Goal: Communication & Community: Answer question/provide support

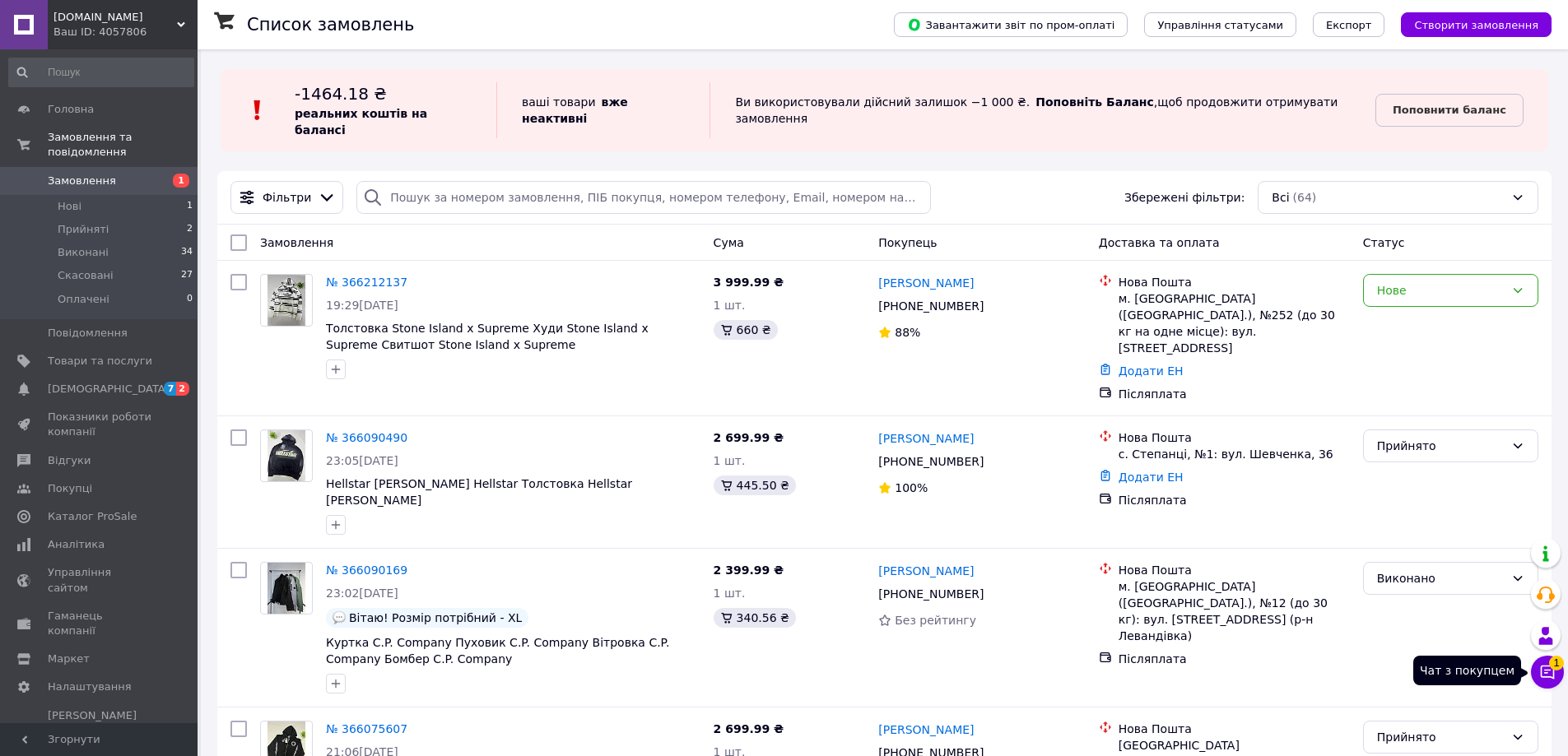
click at [1543, 681] on button "Чат з покупцем 1" at bounding box center [1547, 672] width 33 height 33
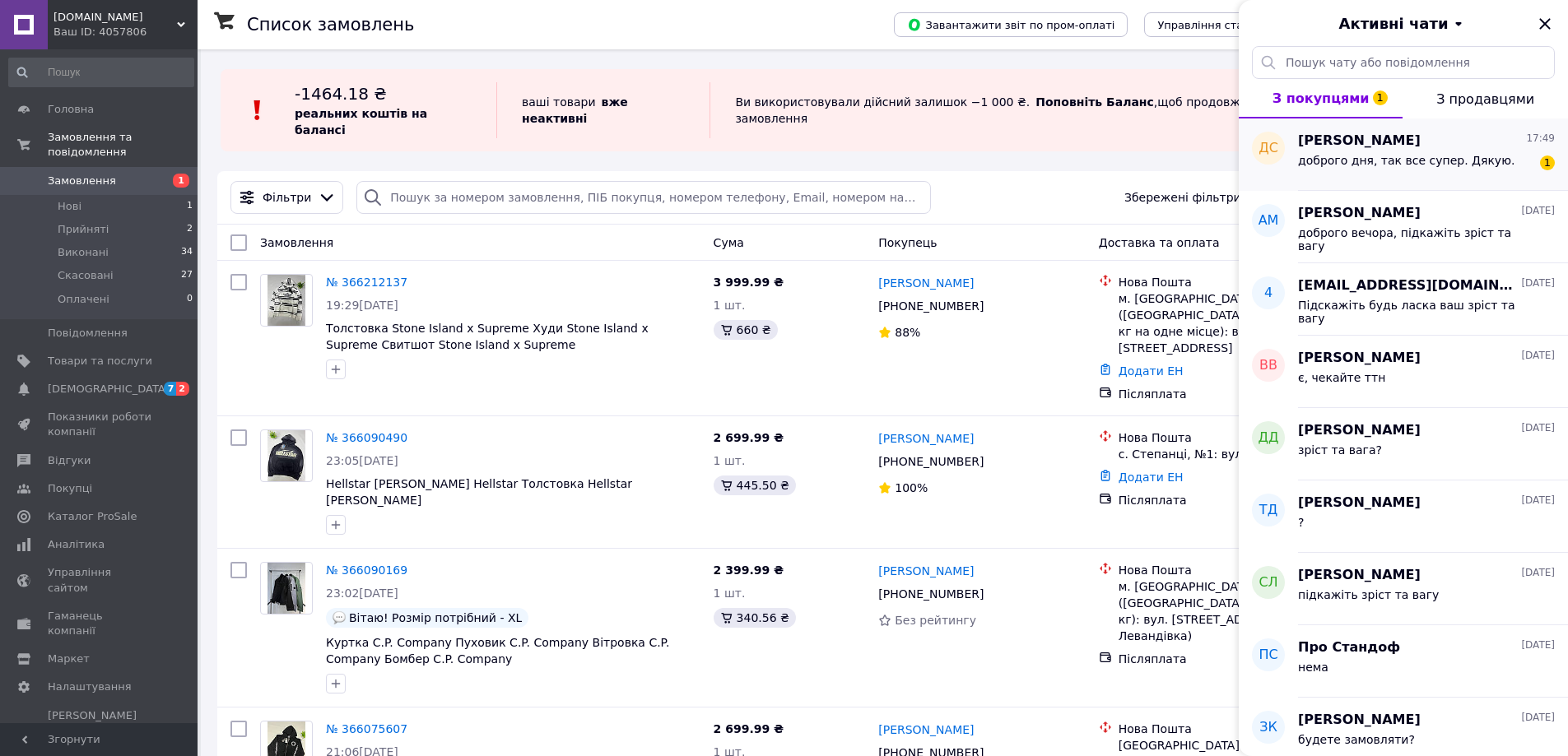
click at [1387, 167] on span "доброго дня, так все супер. Дякую." at bounding box center [1405, 160] width 216 height 13
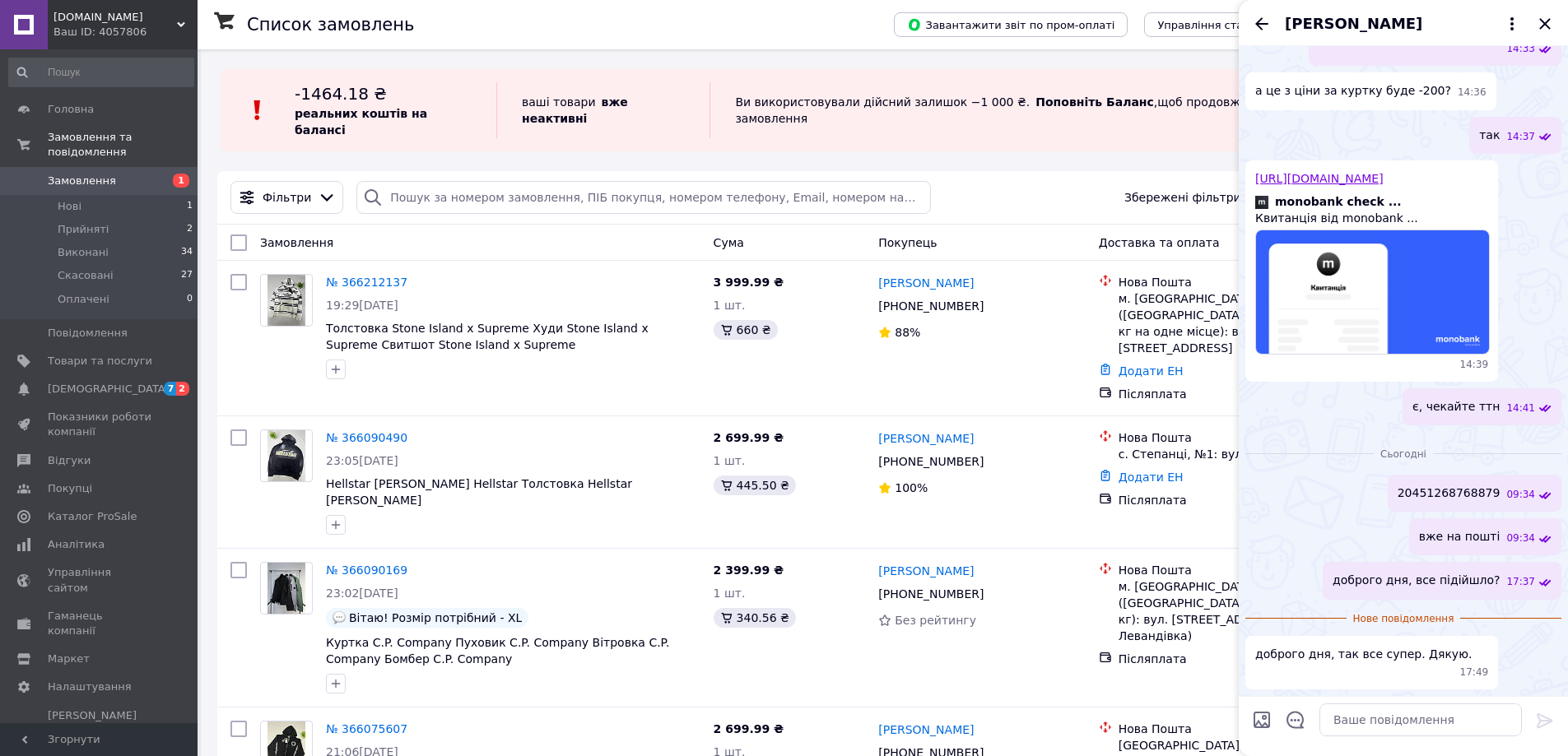
scroll to position [1038, 0]
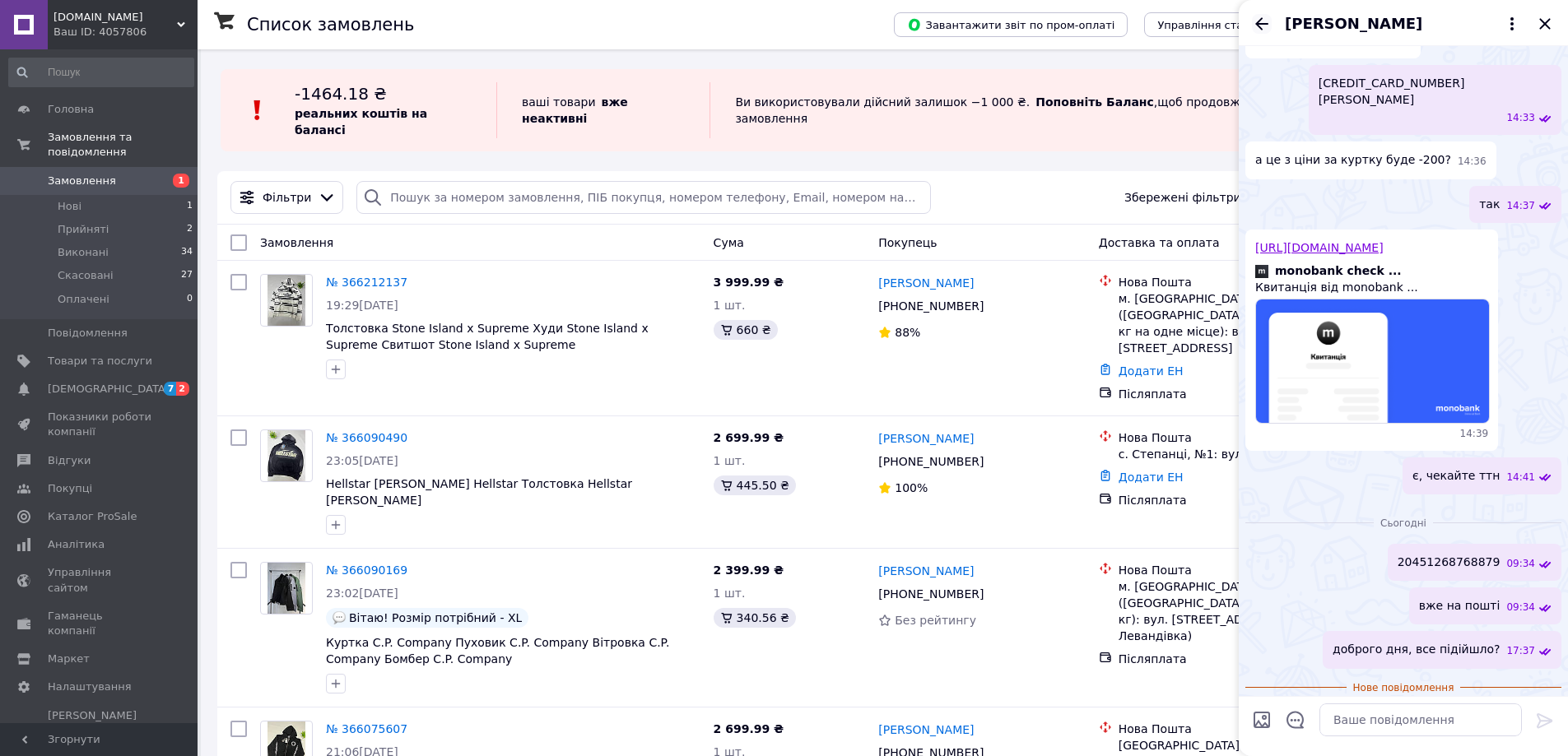
click at [1266, 33] on icon "Назад" at bounding box center [1261, 24] width 20 height 20
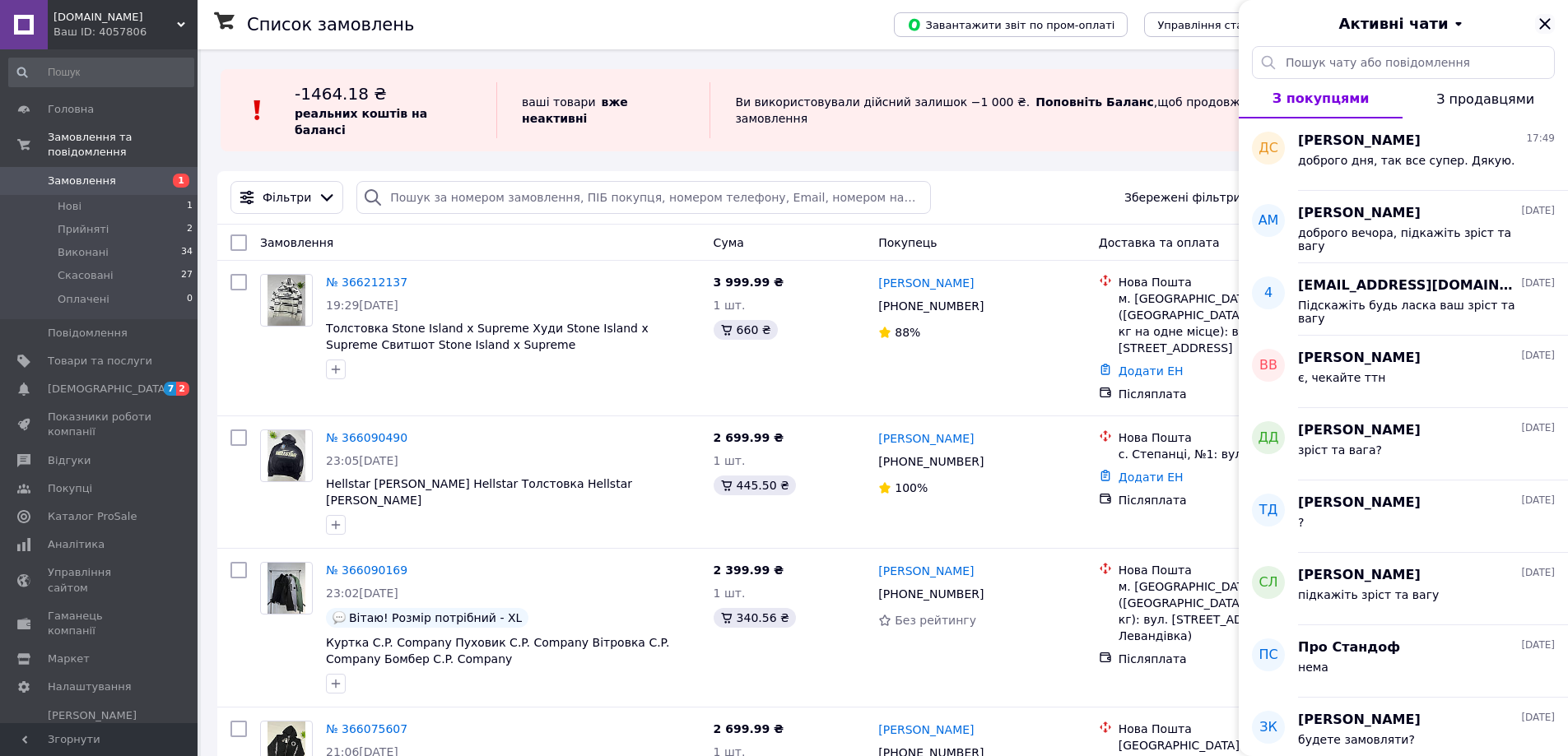
click at [1540, 28] on icon "Закрити" at bounding box center [1544, 24] width 20 height 20
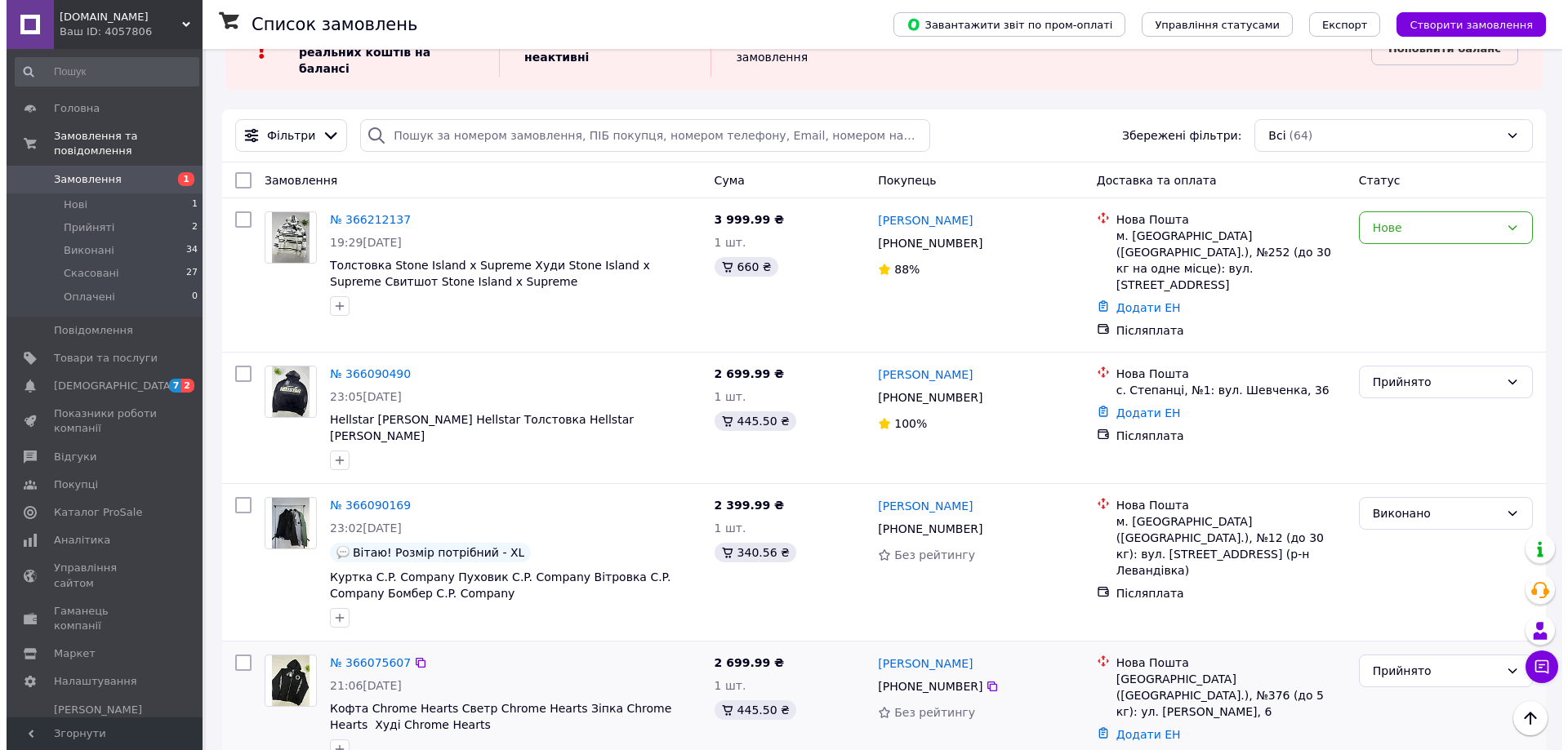
scroll to position [0, 0]
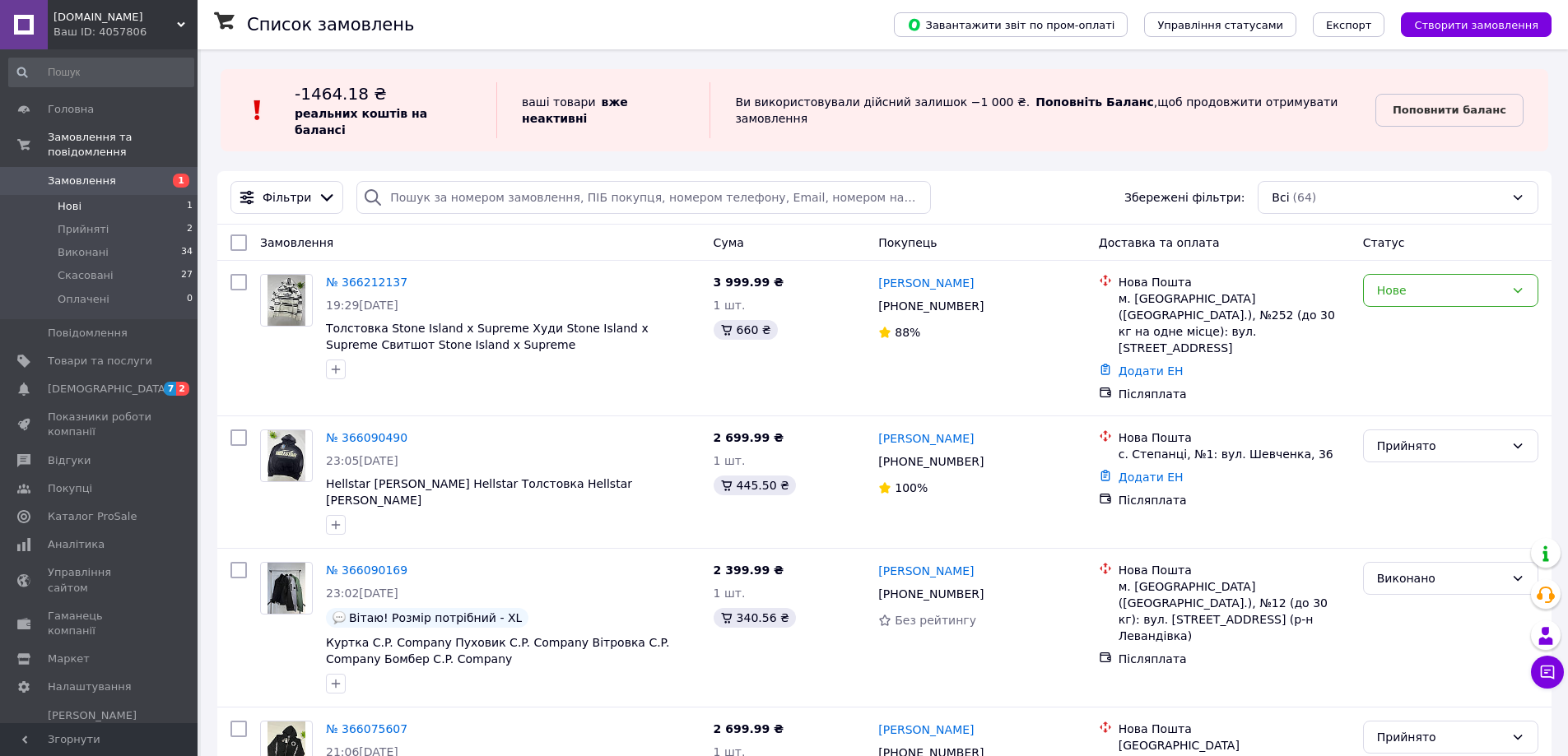
click at [132, 198] on li "Нові 1" at bounding box center [101, 207] width 202 height 23
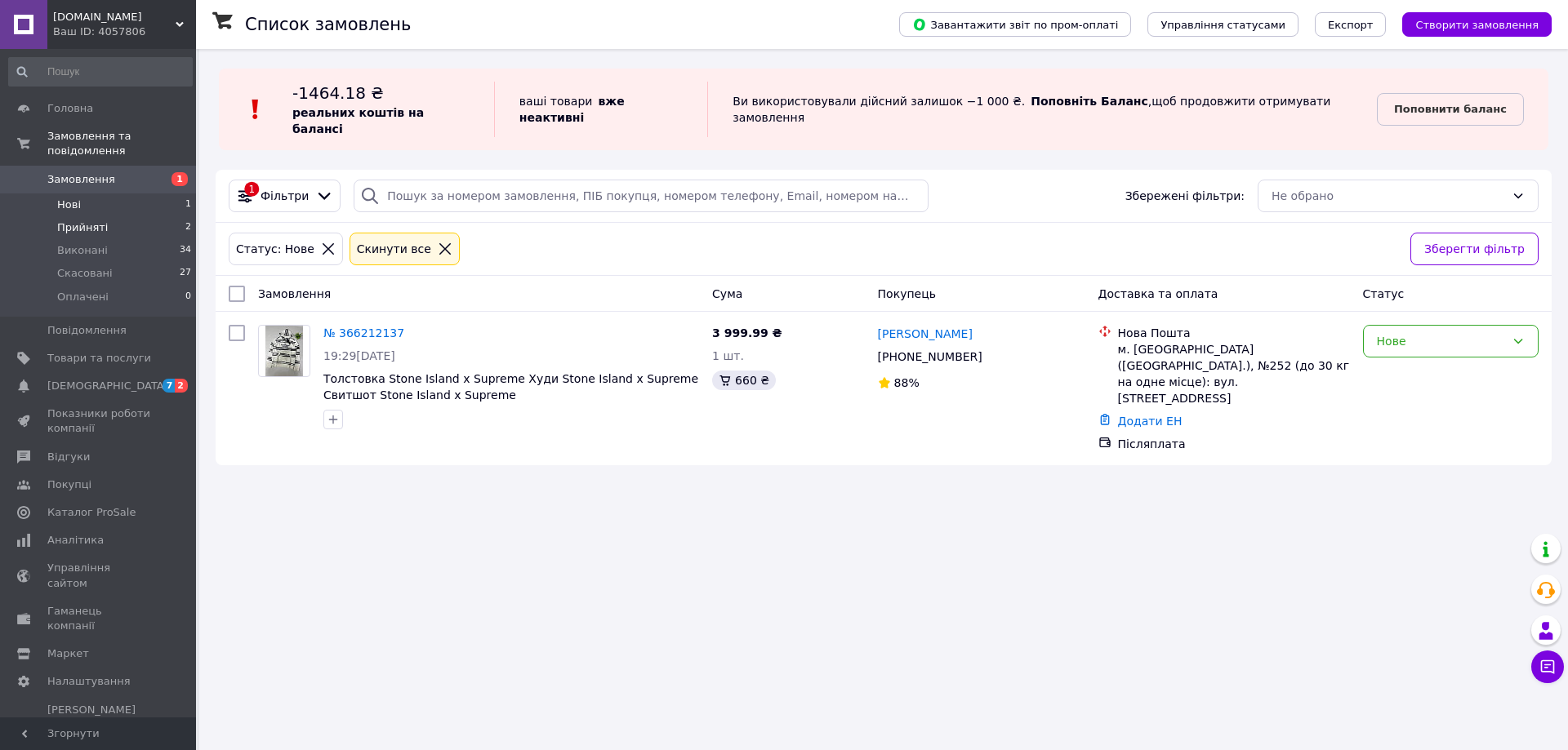
click at [120, 217] on li "Прийняті 2" at bounding box center [100, 228] width 201 height 23
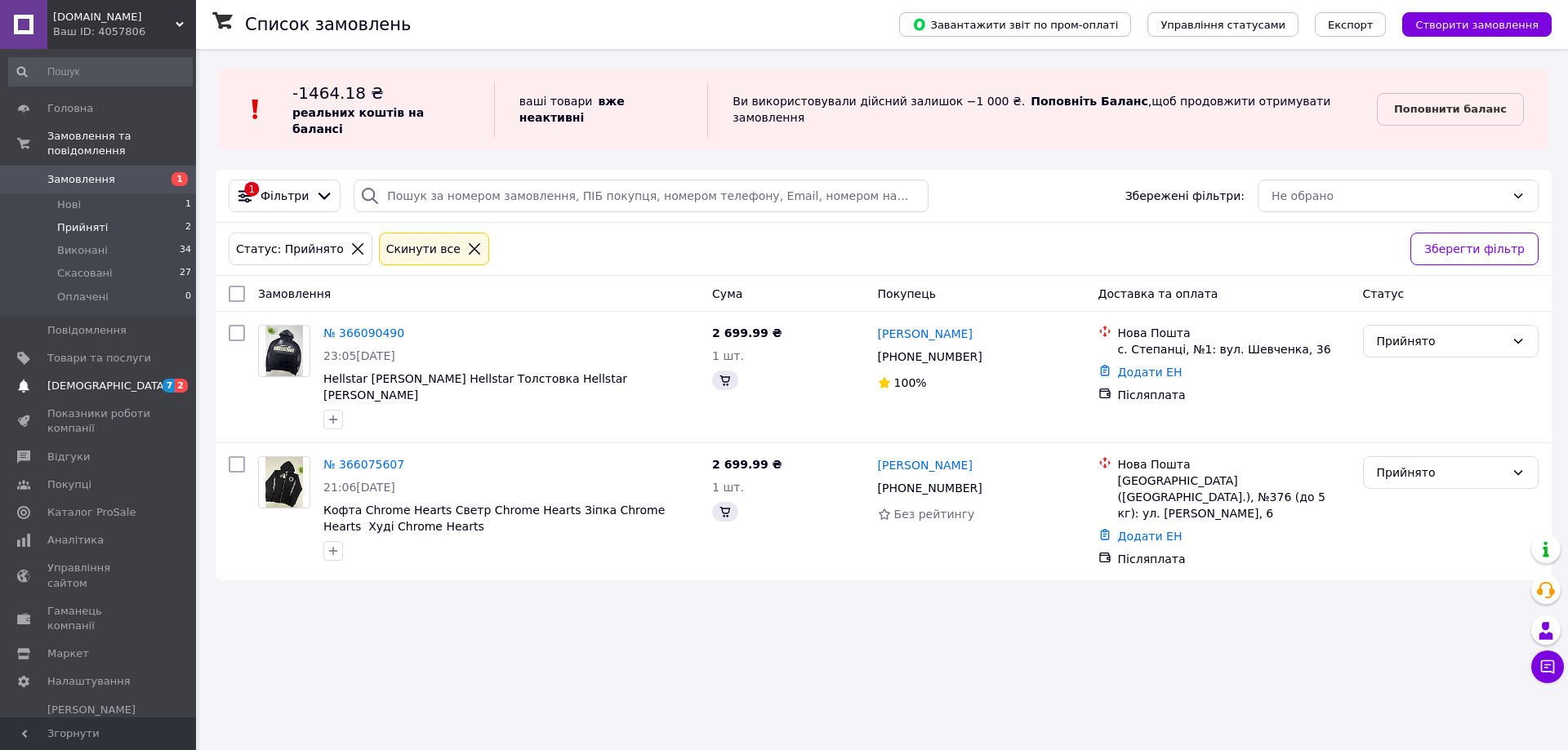
click at [119, 379] on span "[DEMOGRAPHIC_DATA]" at bounding box center [99, 387] width 104 height 15
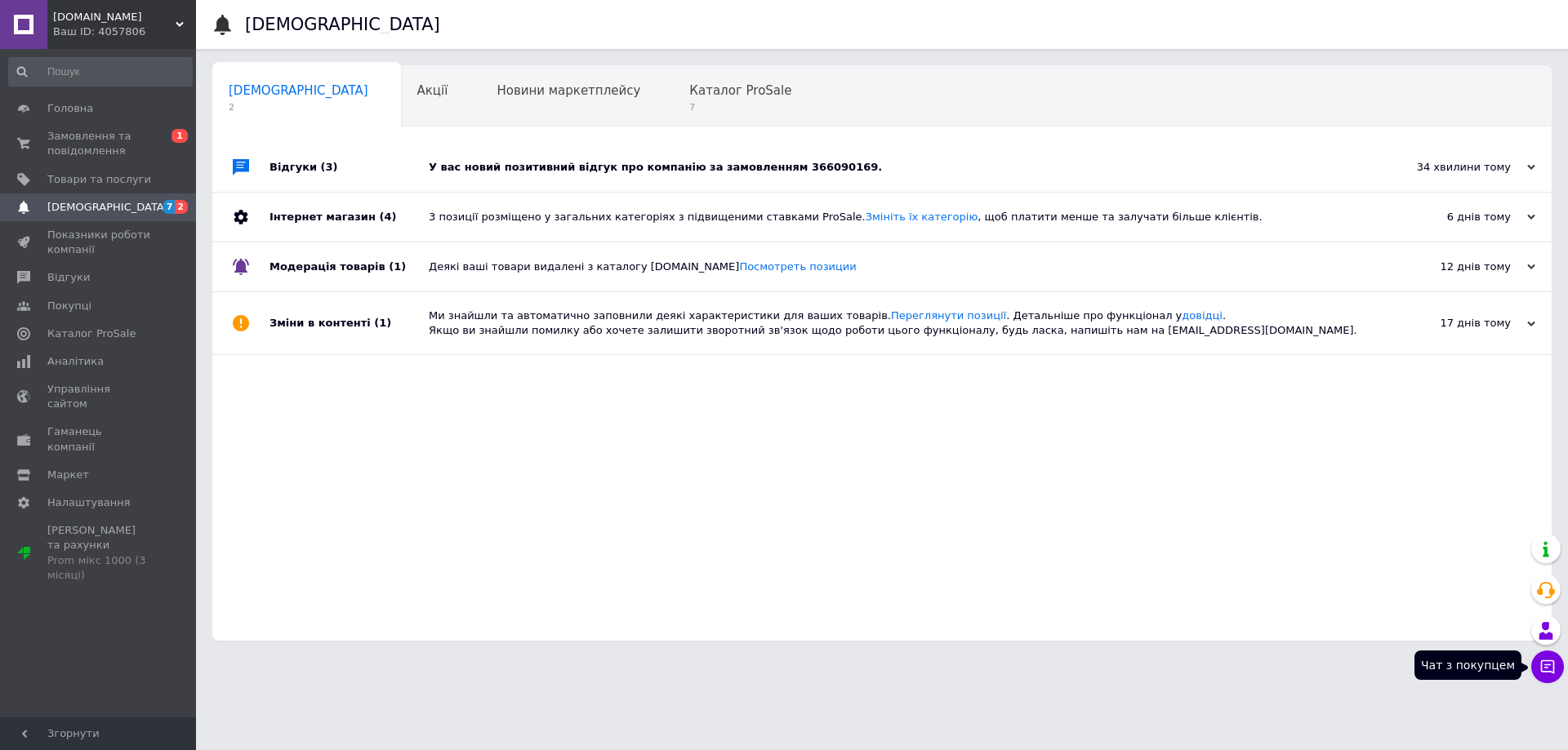
click at [1557, 669] on button "Чат з покупцем" at bounding box center [1548, 667] width 33 height 33
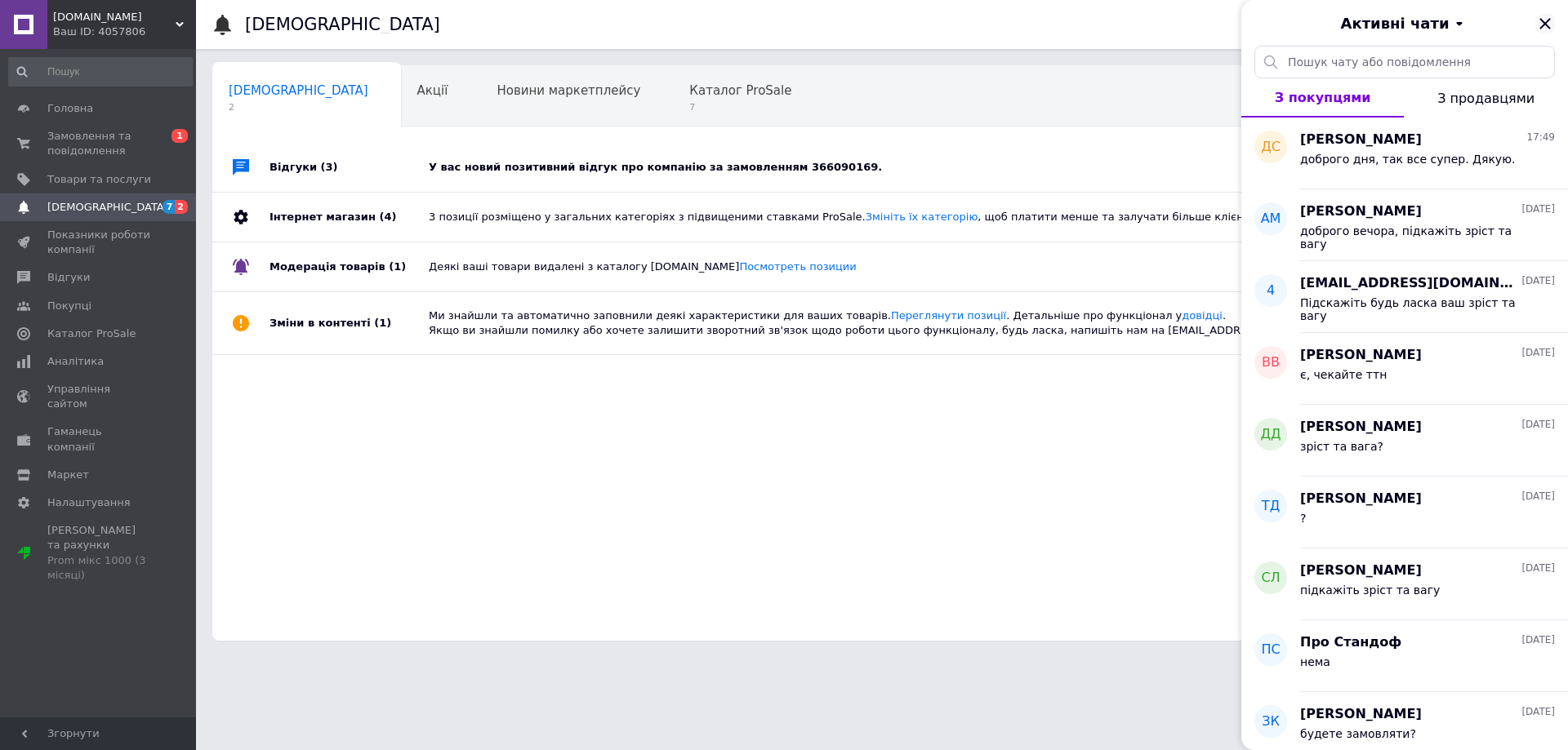
click at [1550, 26] on icon "Закрити" at bounding box center [1545, 24] width 20 height 20
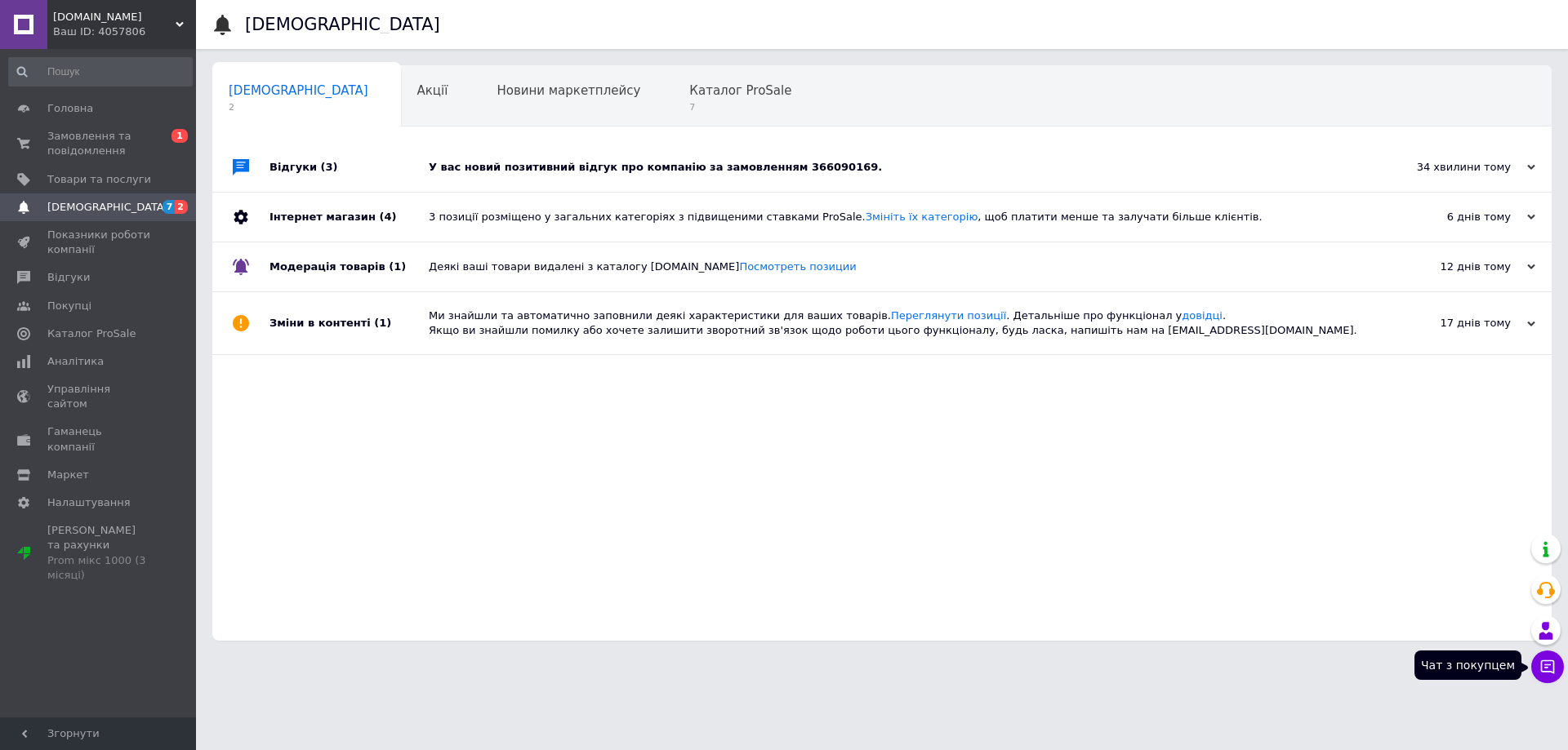
click at [1550, 668] on icon at bounding box center [1547, 667] width 16 height 16
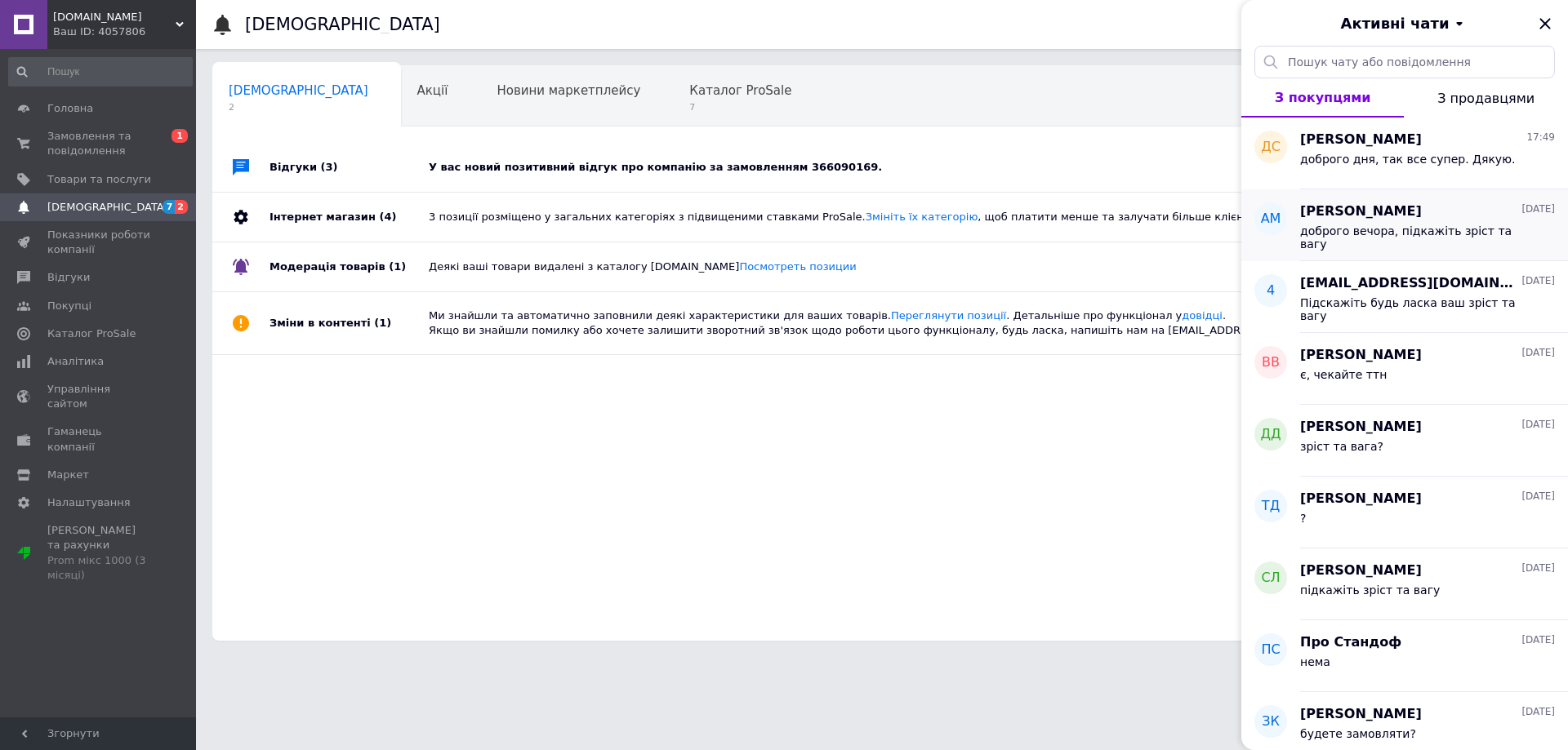
click at [1365, 261] on div "[PERSON_NAME] [DATE] доброго вечора, підкажіть зріст та вагу" at bounding box center [1434, 225] width 268 height 72
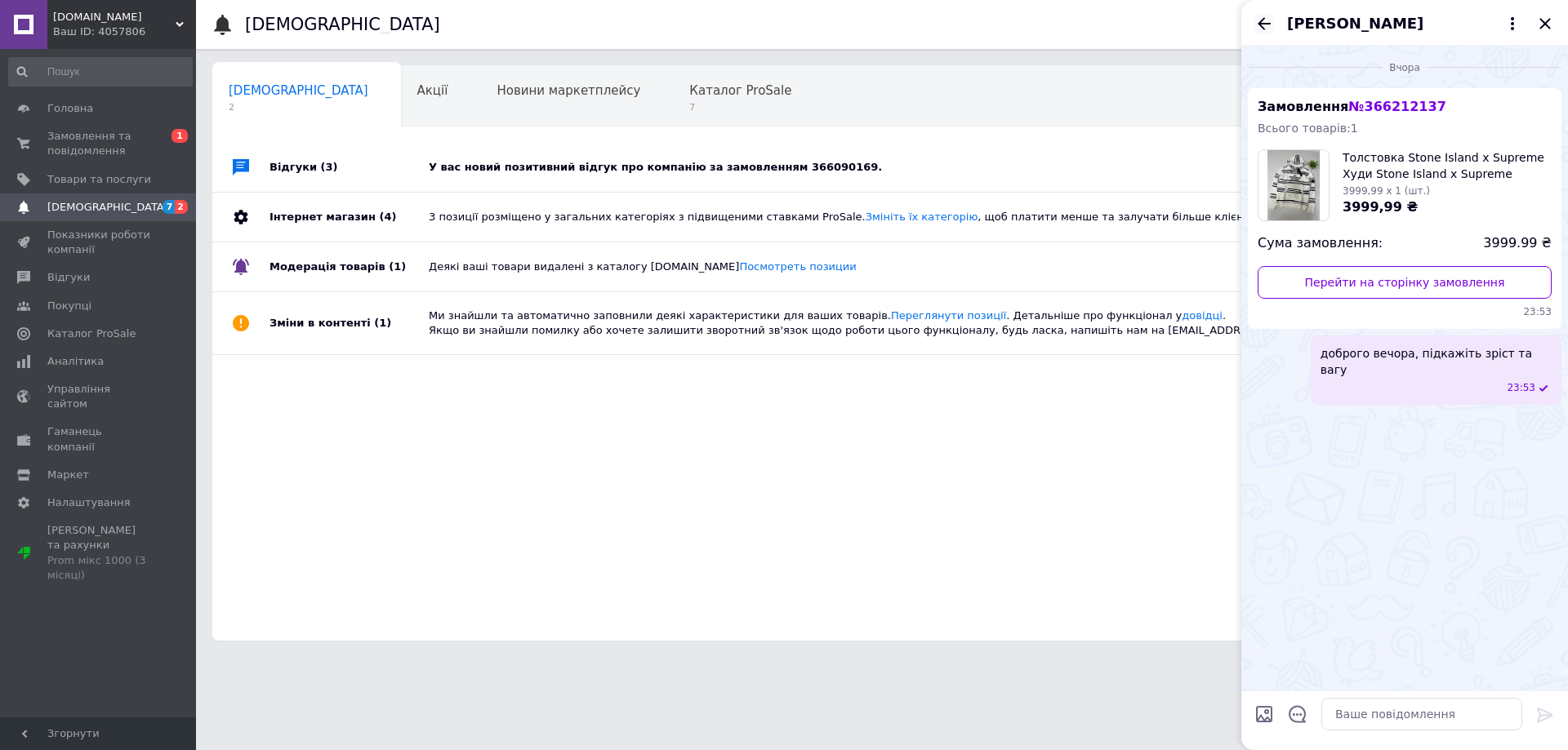
click at [1264, 27] on icon "Назад" at bounding box center [1264, 23] width 13 height 12
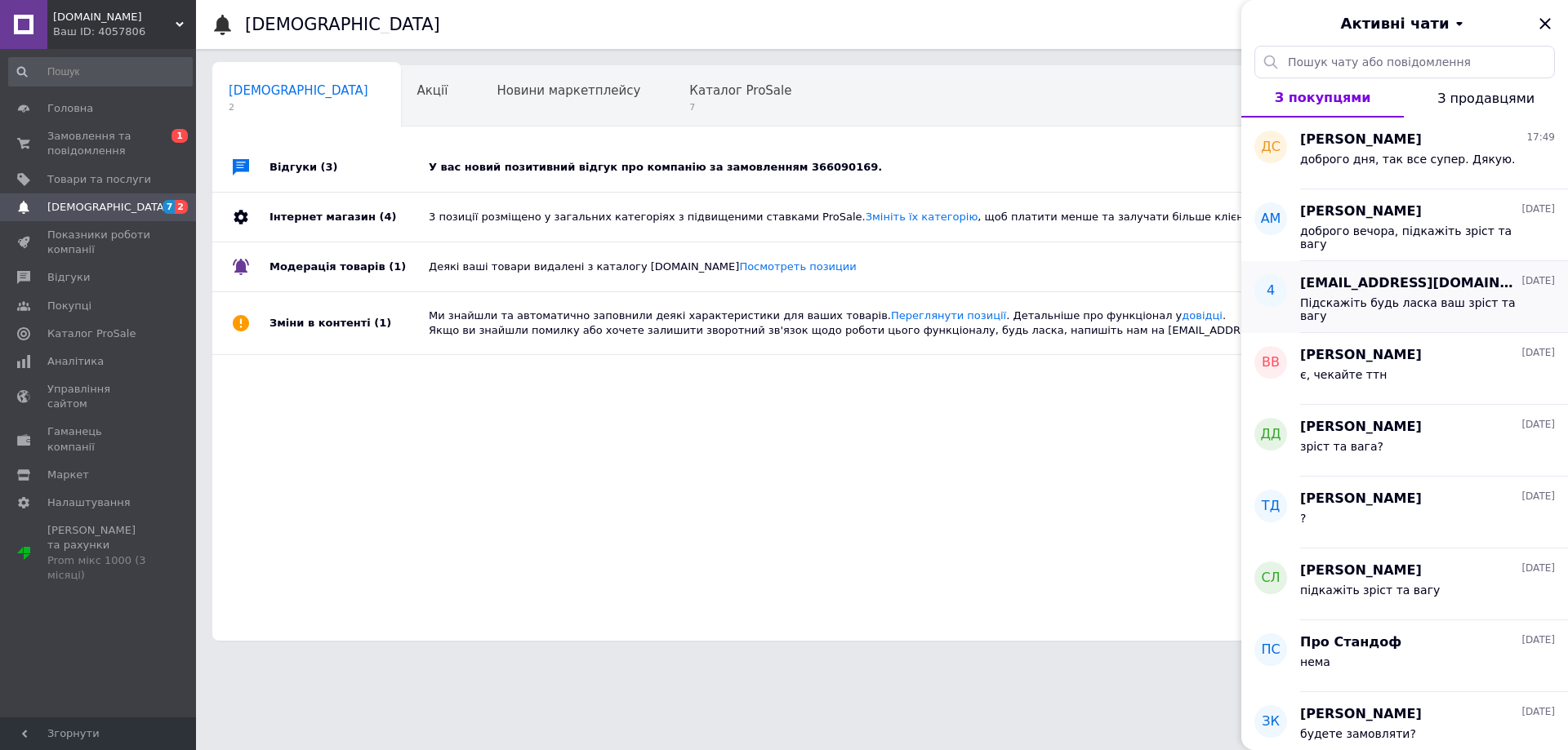
click at [1478, 319] on span "Підскажіть будь ласка ваш зріст та вагу" at bounding box center [1416, 309] width 232 height 26
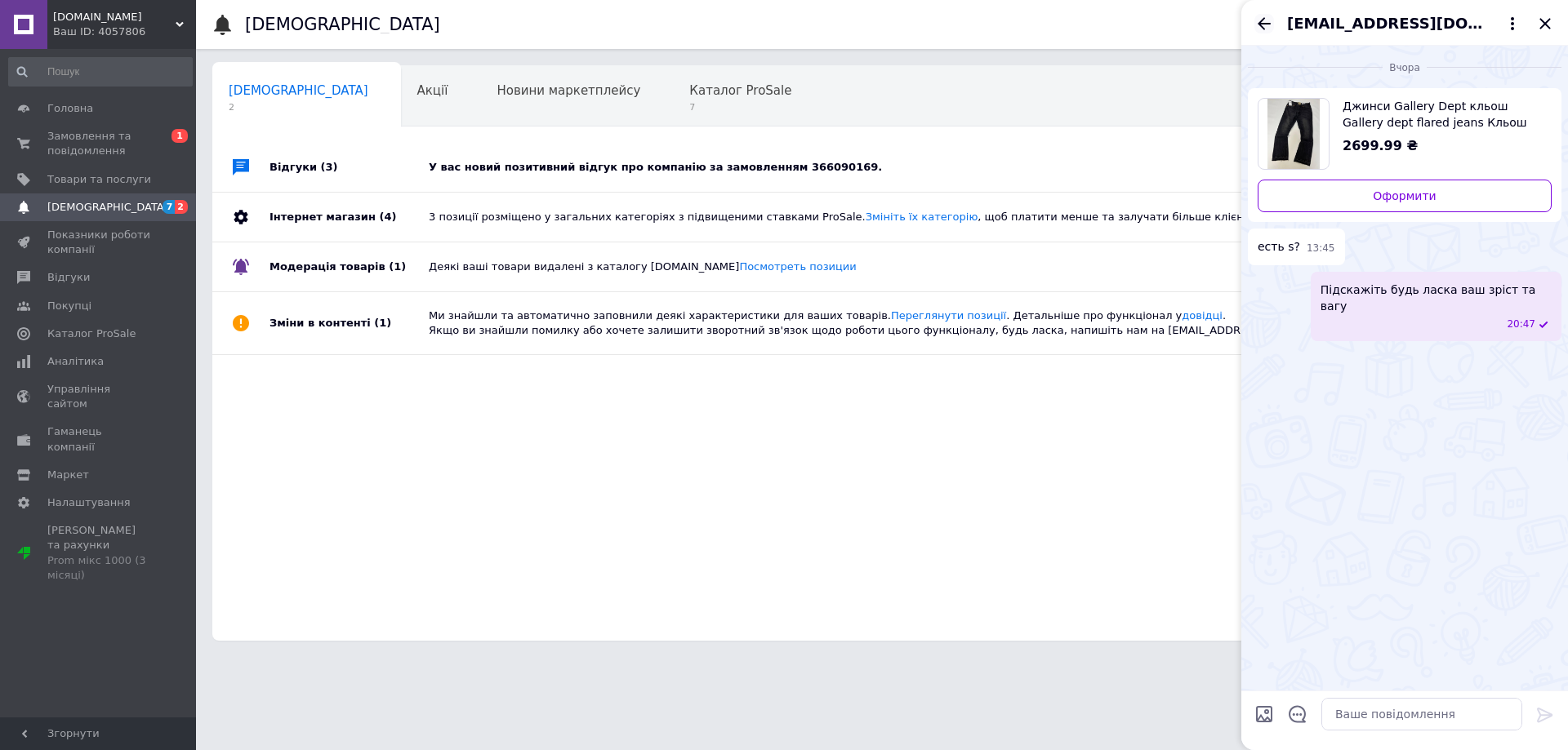
click at [1260, 32] on icon "Назад" at bounding box center [1264, 24] width 20 height 20
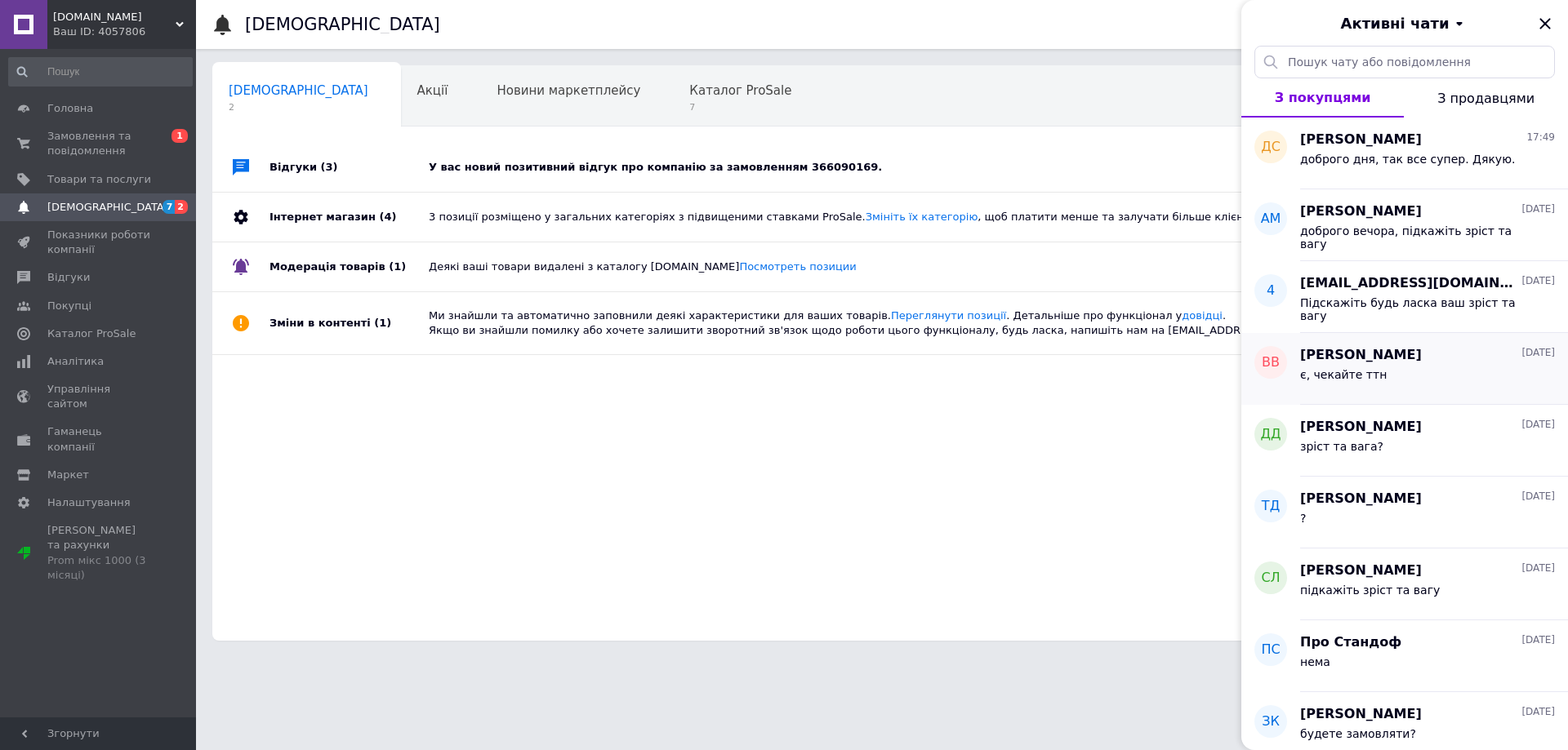
click at [1430, 400] on div "[PERSON_NAME] [DATE] є, чекайте ттн" at bounding box center [1434, 369] width 268 height 72
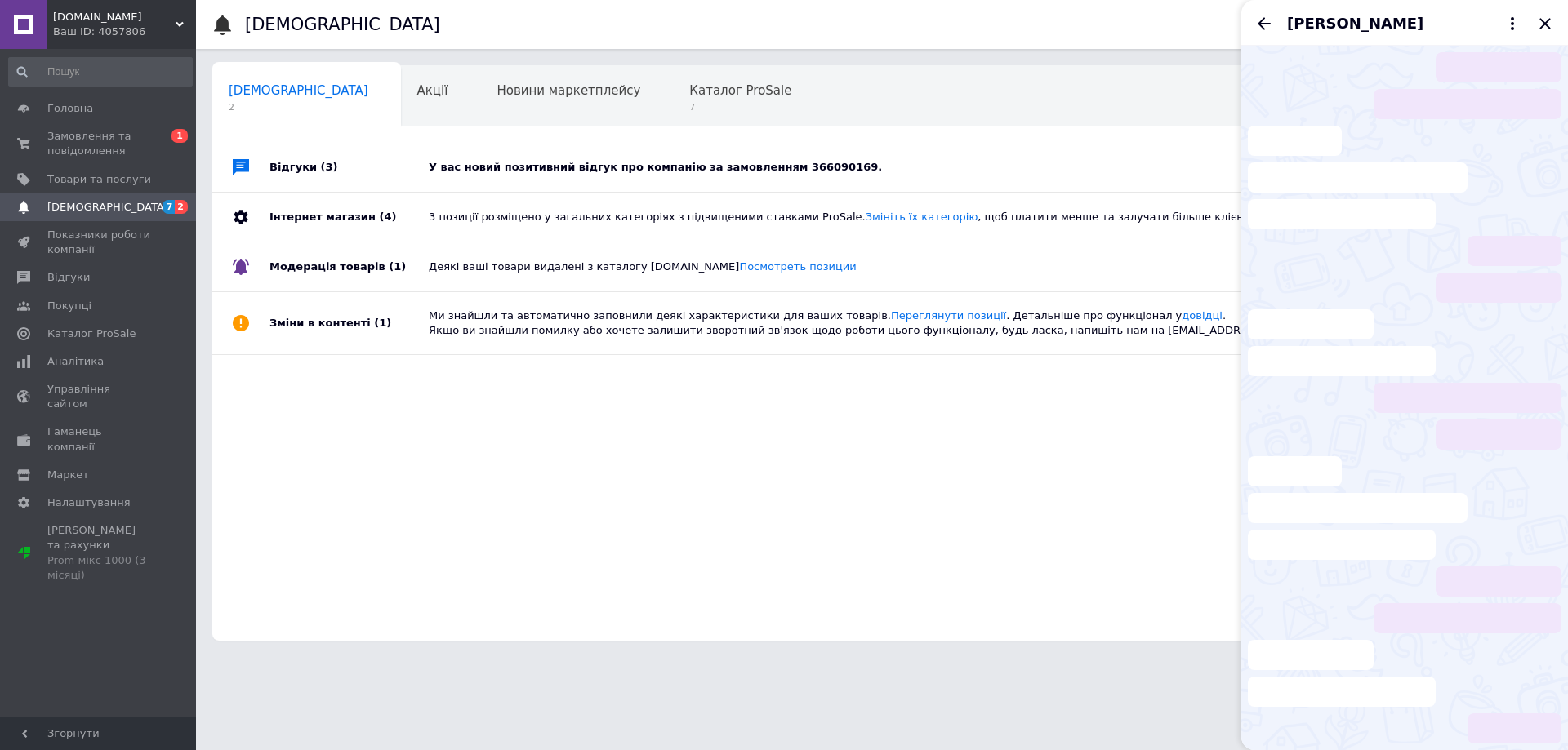
scroll to position [1109, 0]
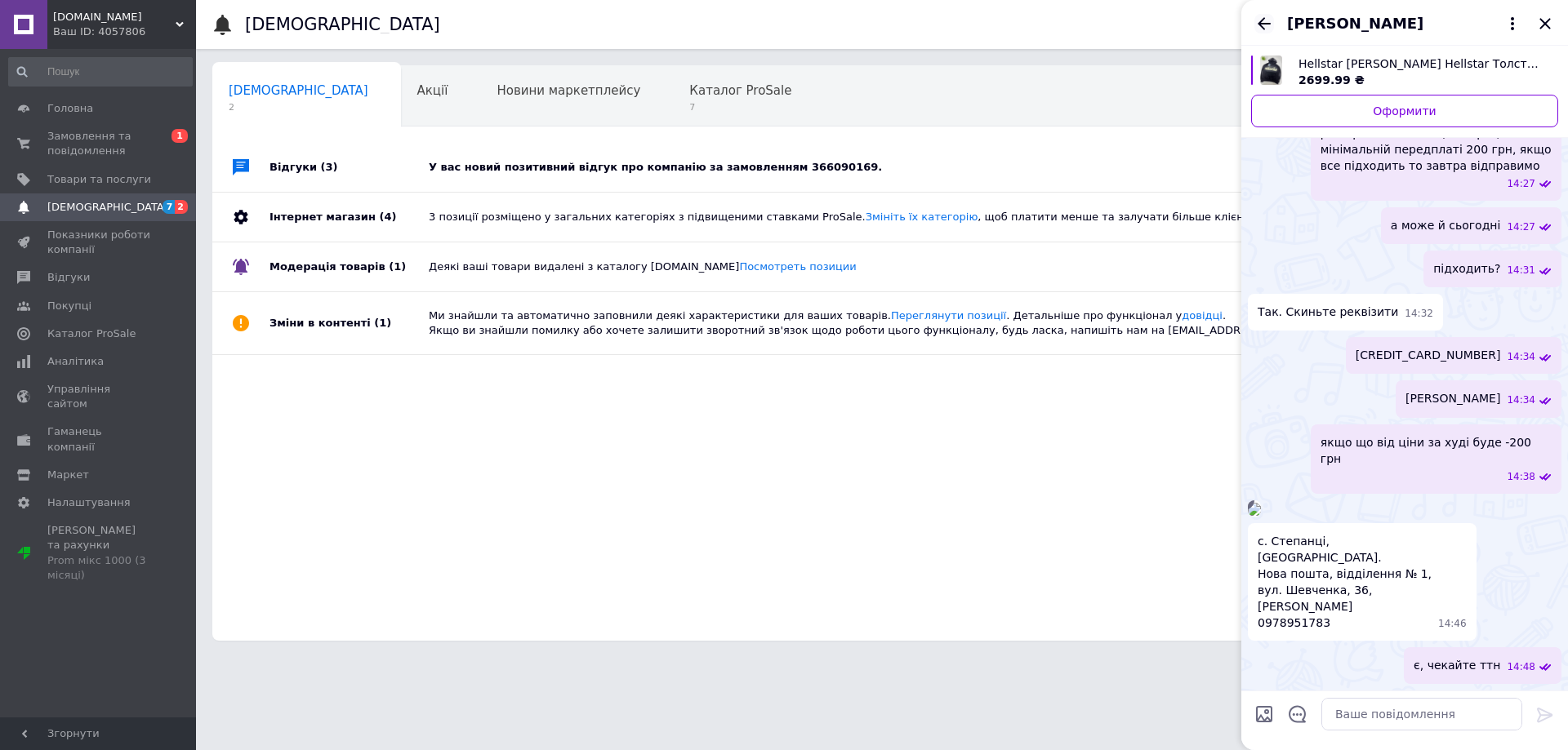
click at [1261, 31] on icon "Назад" at bounding box center [1264, 24] width 20 height 20
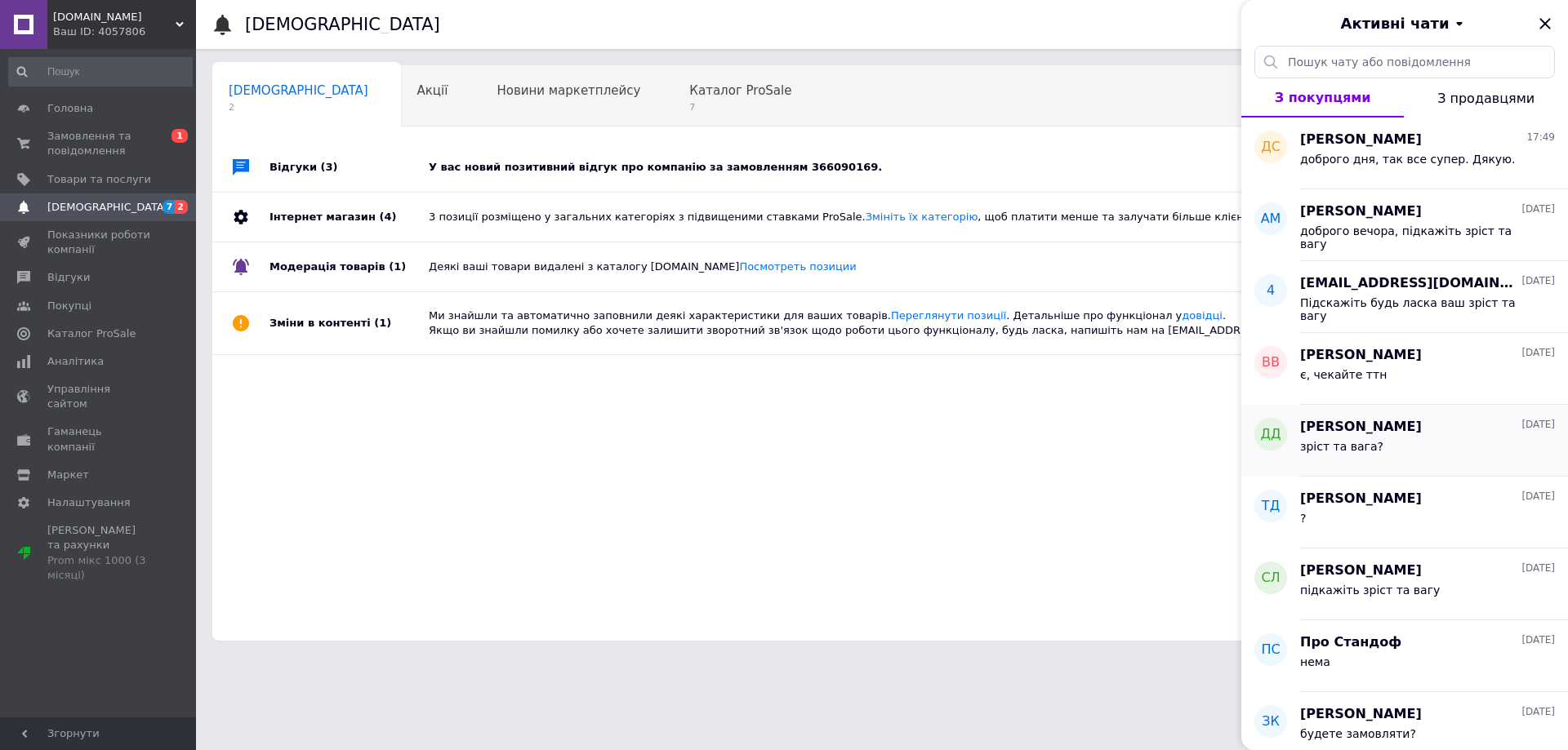
click at [1406, 462] on div "зріст та вага?" at bounding box center [1427, 450] width 255 height 26
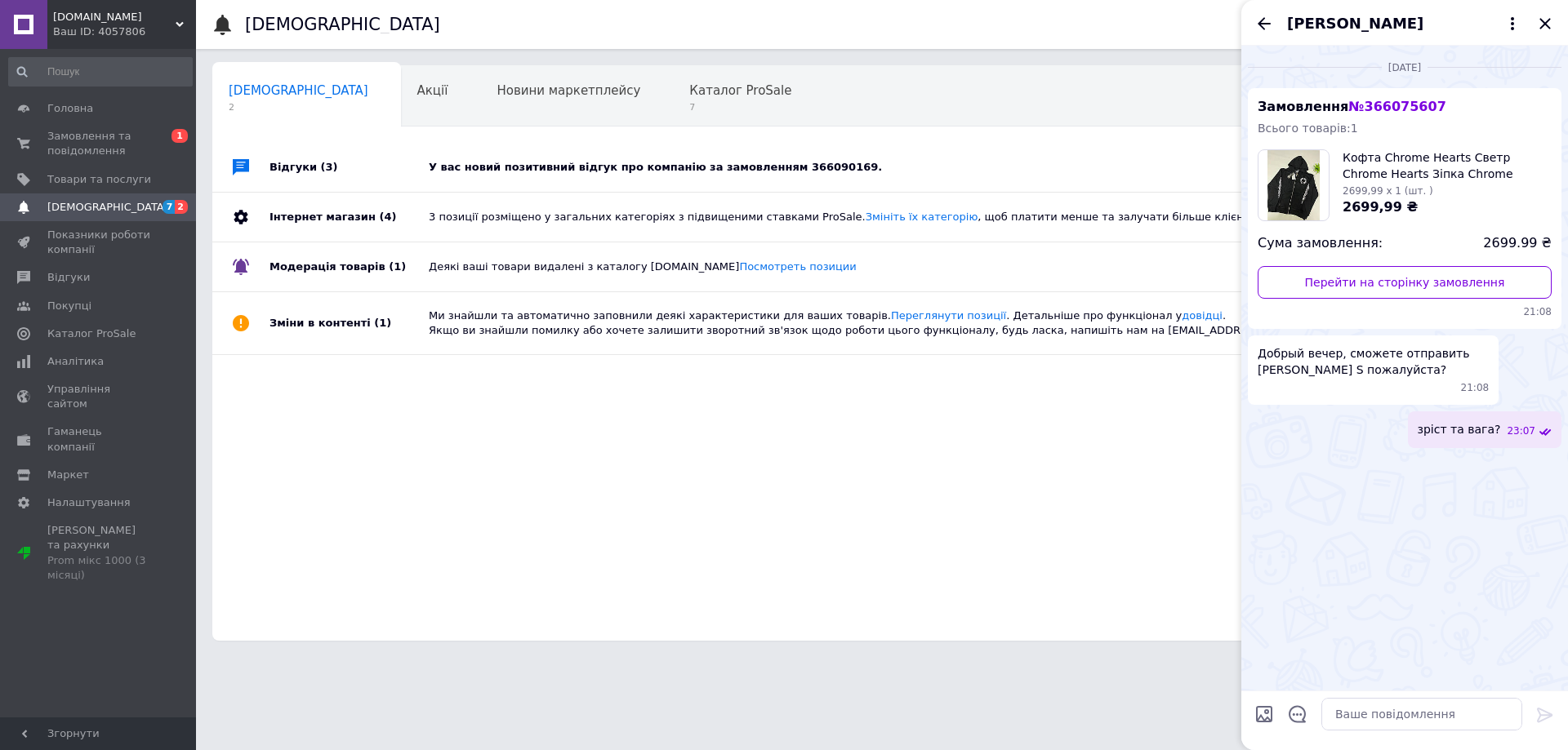
click at [1271, 38] on div "[PERSON_NAME]" at bounding box center [1404, 23] width 326 height 45
click at [1271, 27] on icon "Назад" at bounding box center [1264, 24] width 20 height 20
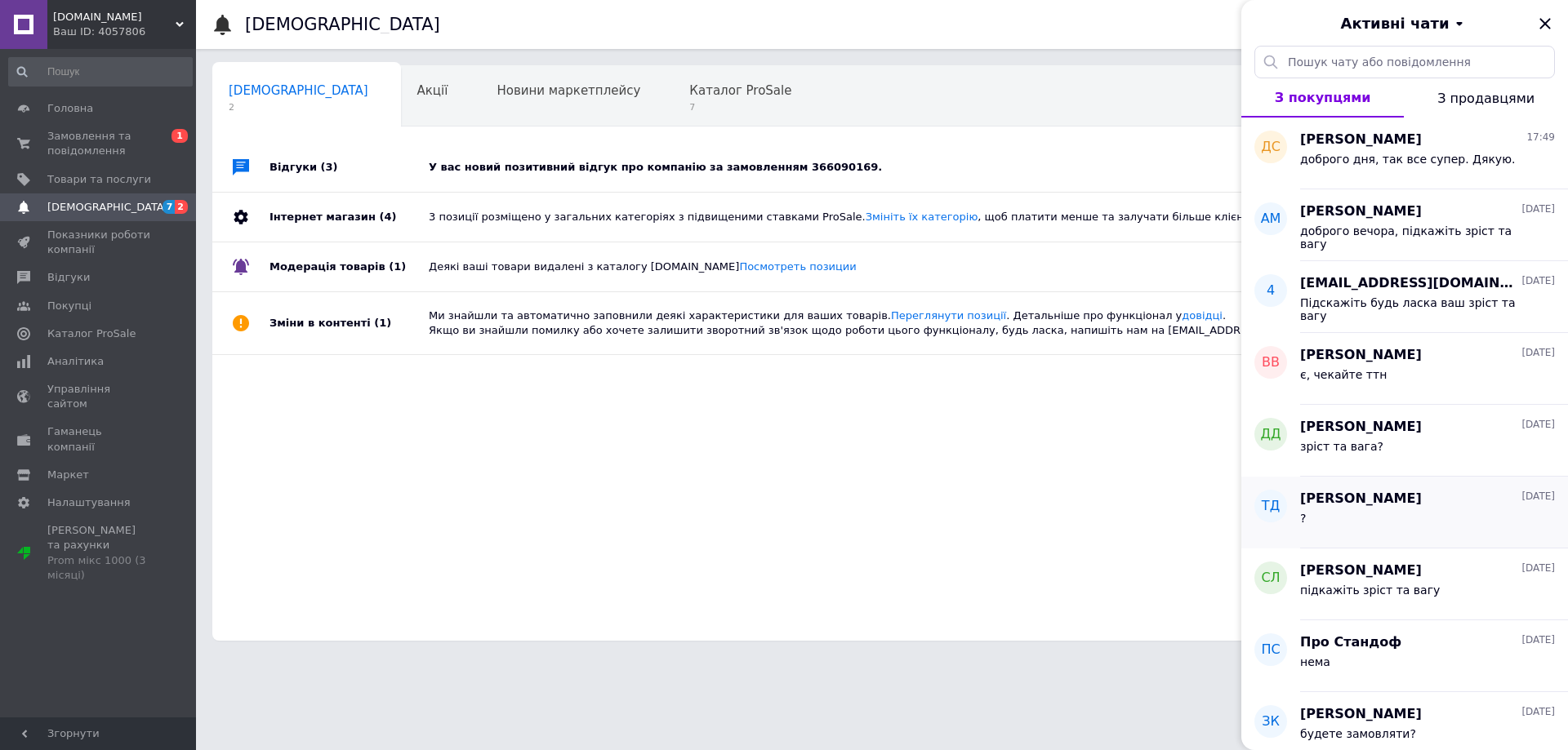
click at [1395, 509] on span "[PERSON_NAME]" at bounding box center [1361, 499] width 122 height 19
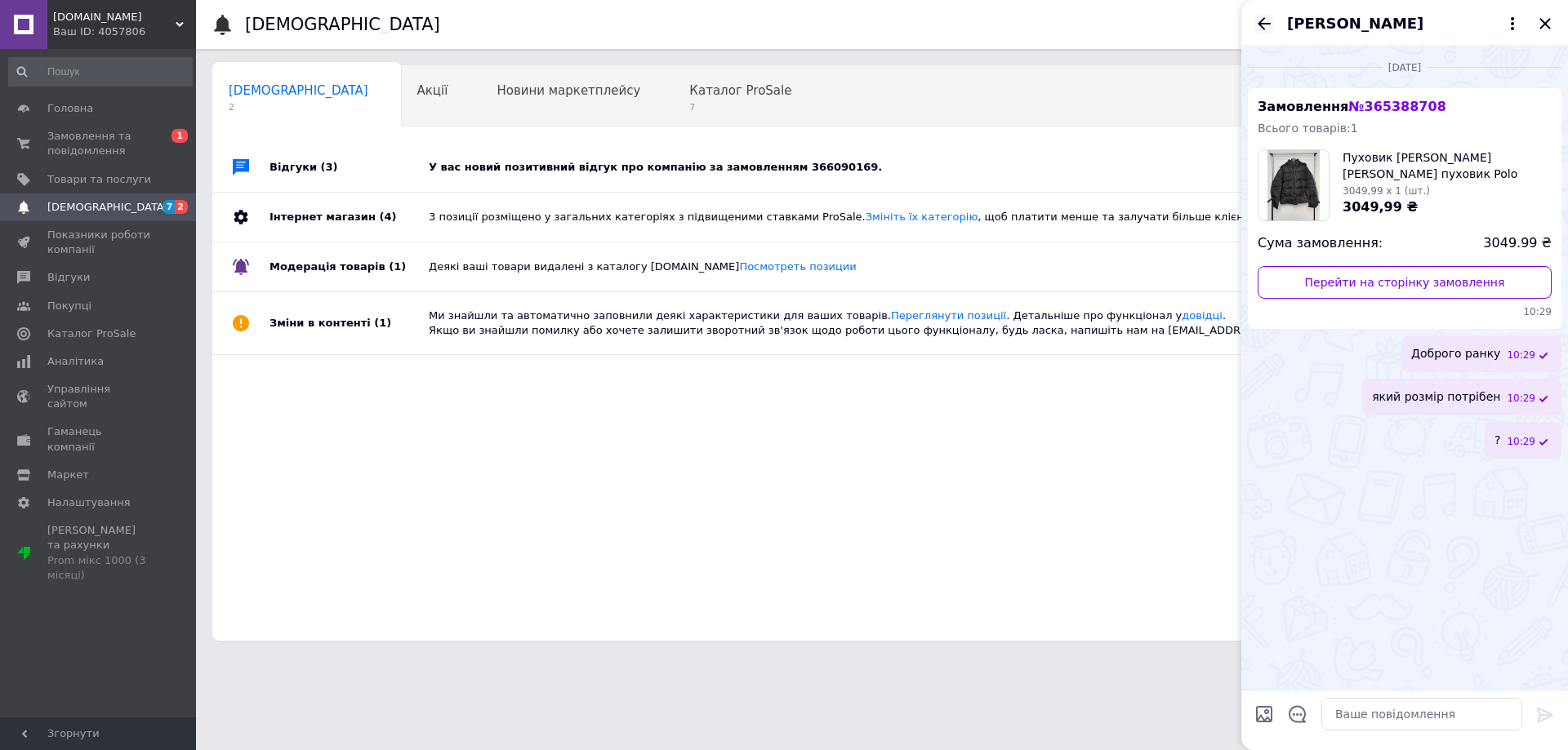
click at [1266, 25] on icon "Назад" at bounding box center [1264, 24] width 20 height 20
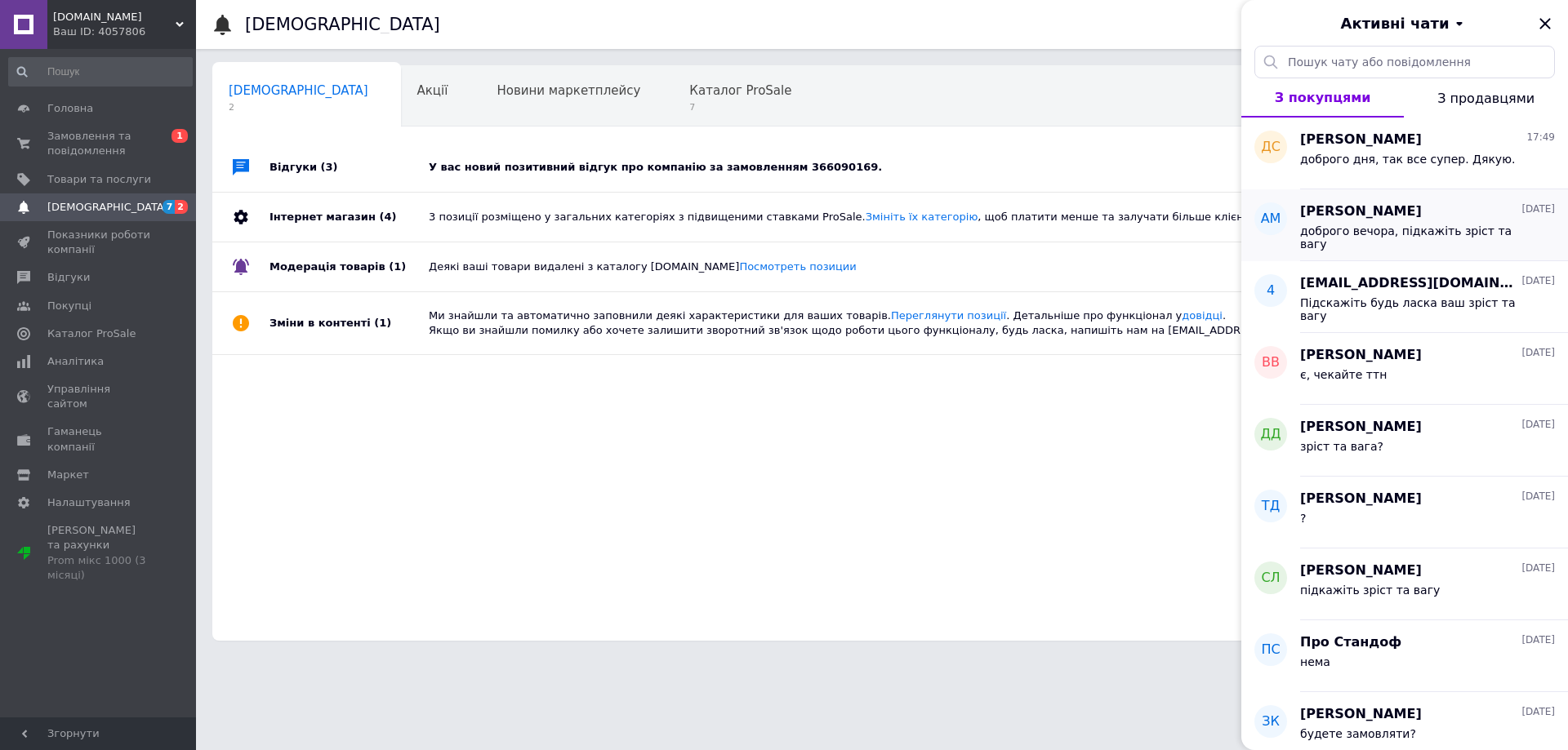
click at [1357, 242] on span "доброго вечора, підкажіть зріст та вагу" at bounding box center [1416, 237] width 232 height 26
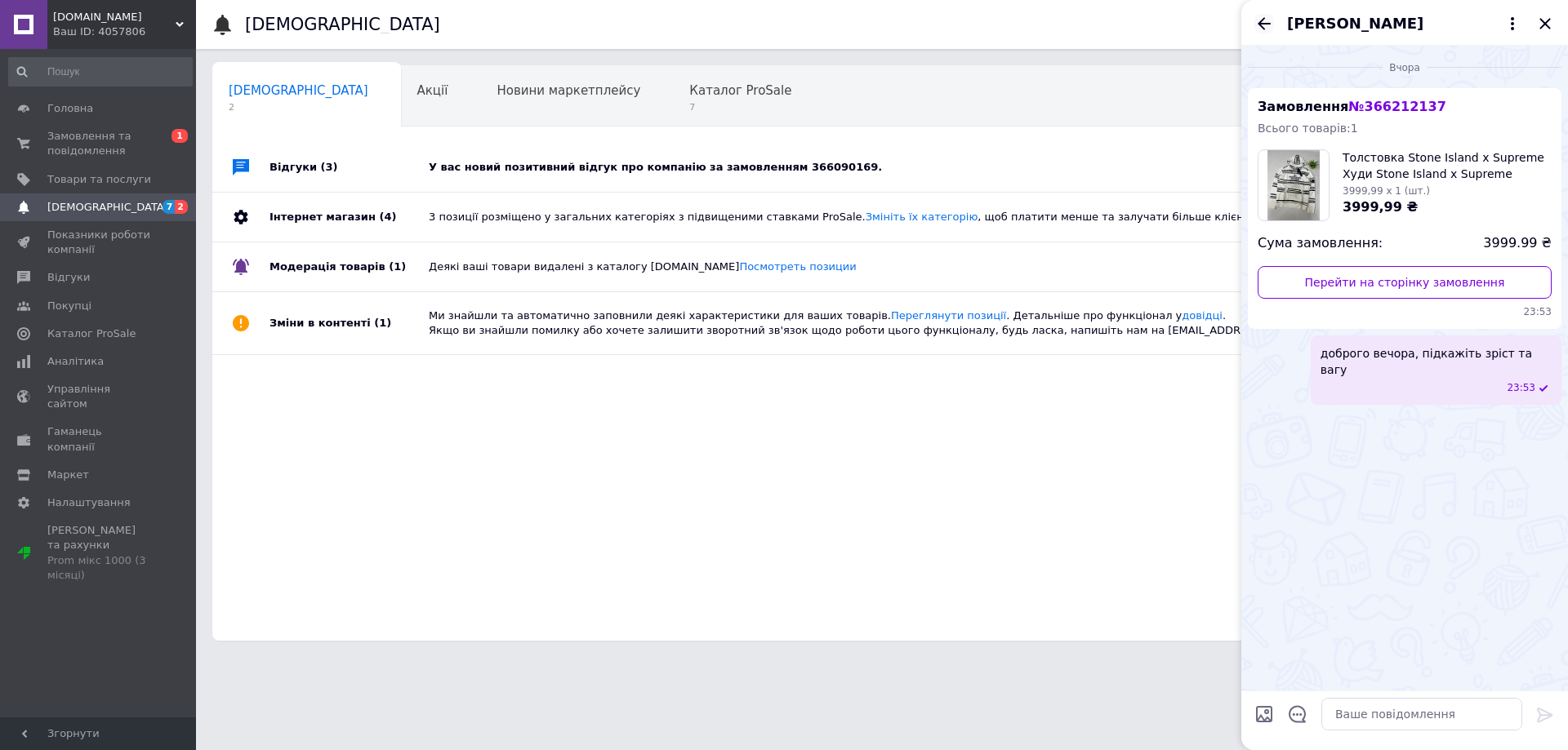
click at [1266, 29] on icon "Назад" at bounding box center [1264, 24] width 20 height 20
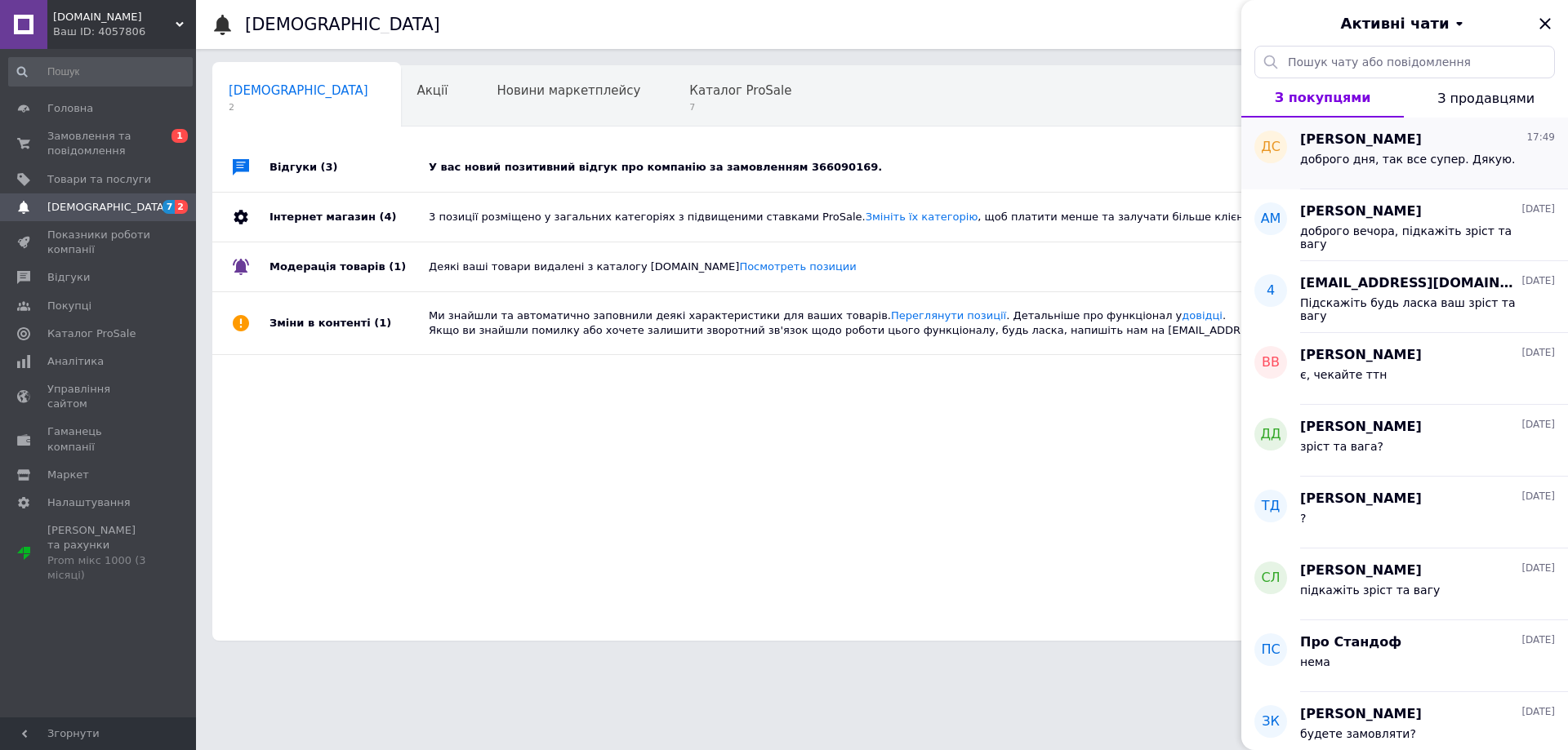
click at [1333, 165] on span "доброго дня, так все супер. Дякую." at bounding box center [1407, 159] width 215 height 13
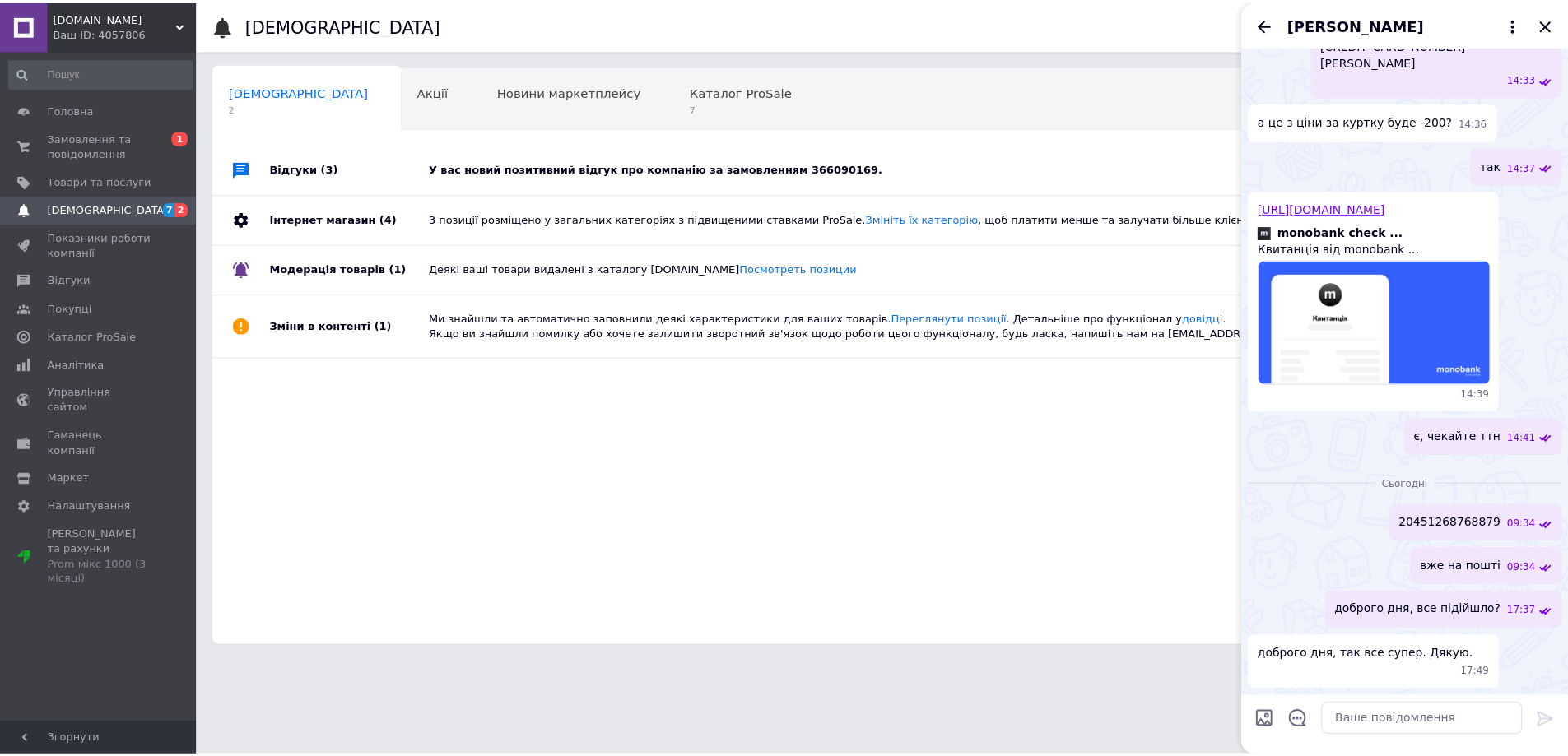
scroll to position [1333, 0]
click at [1283, 21] on icon "Назад" at bounding box center [1273, 24] width 20 height 20
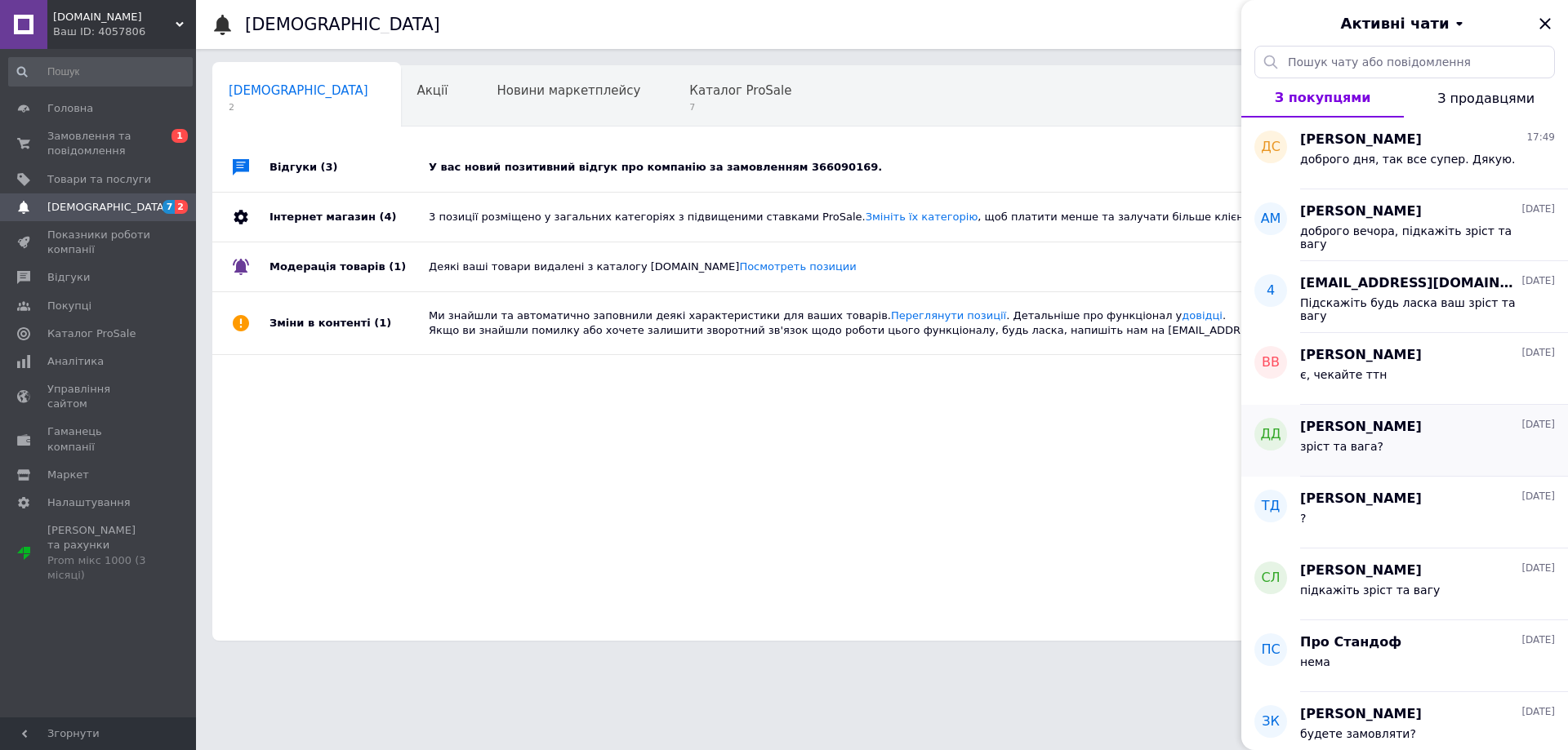
click at [1436, 453] on div "зріст та вага?" at bounding box center [1427, 450] width 255 height 26
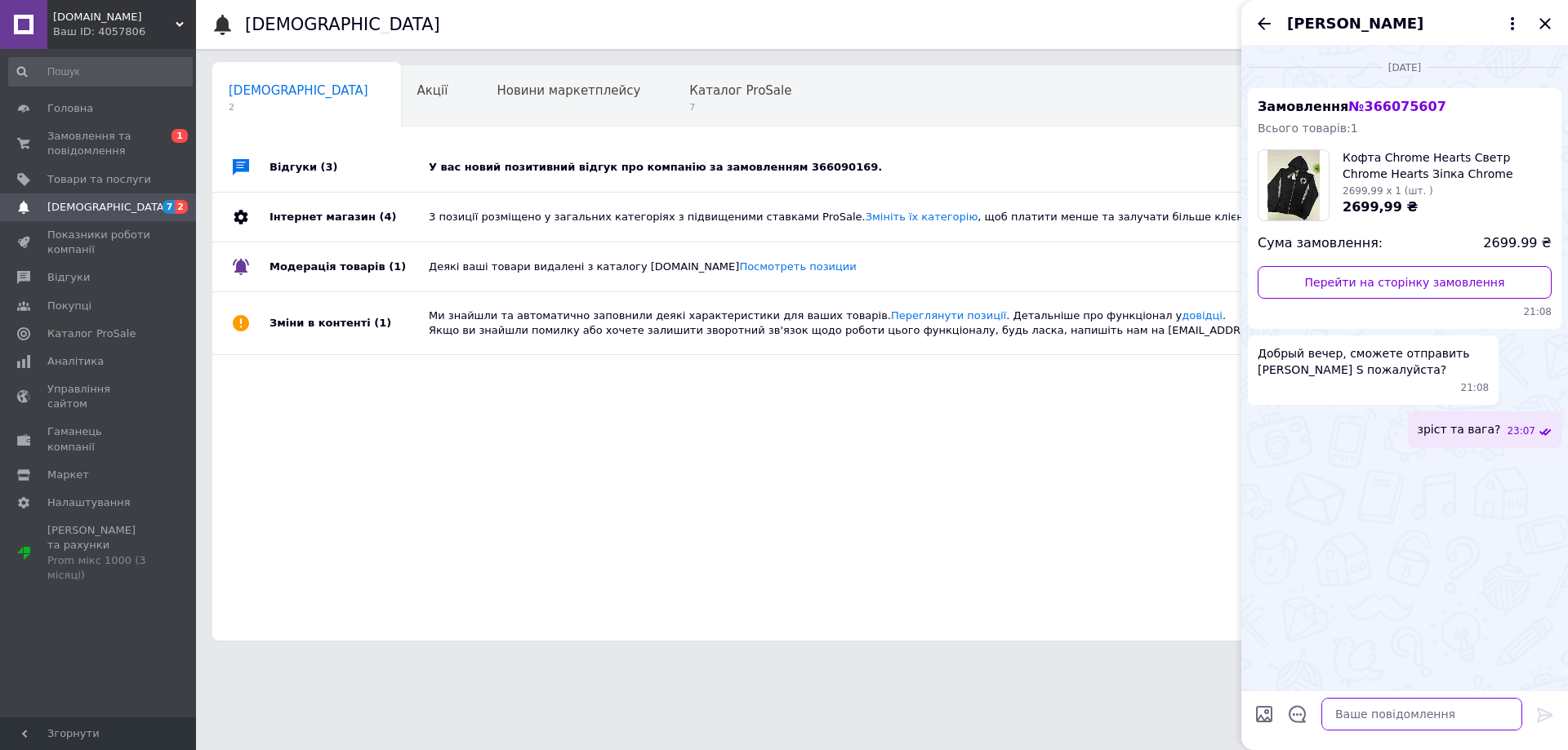
click at [1371, 714] on textarea at bounding box center [1422, 714] width 201 height 33
paste textarea "20451269167490"
type textarea "20451269167490"
type textarea "ттн"
click at [97, 177] on span "Товари та послуги" at bounding box center [99, 180] width 104 height 15
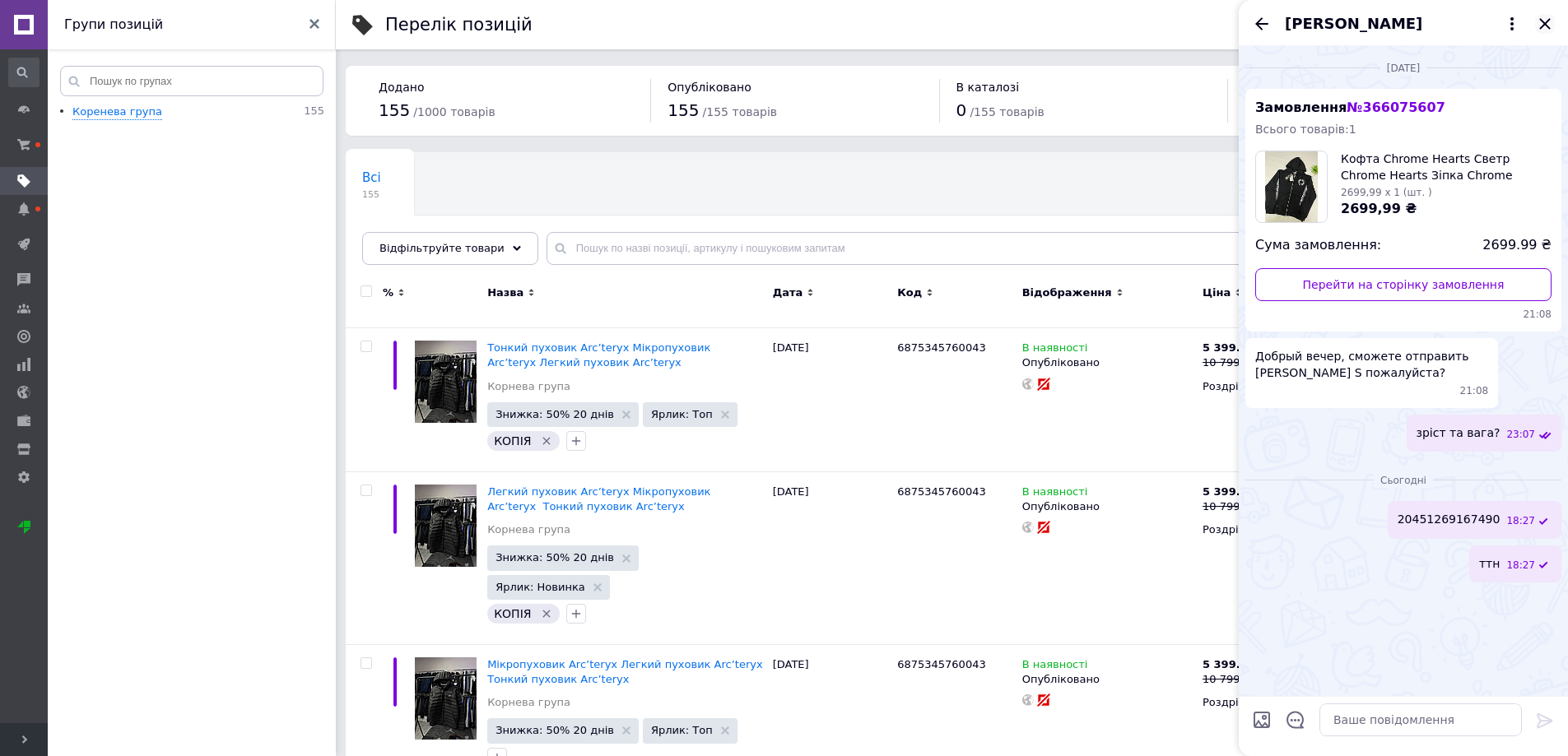
click at [1549, 27] on icon "Закрити" at bounding box center [1544, 24] width 20 height 20
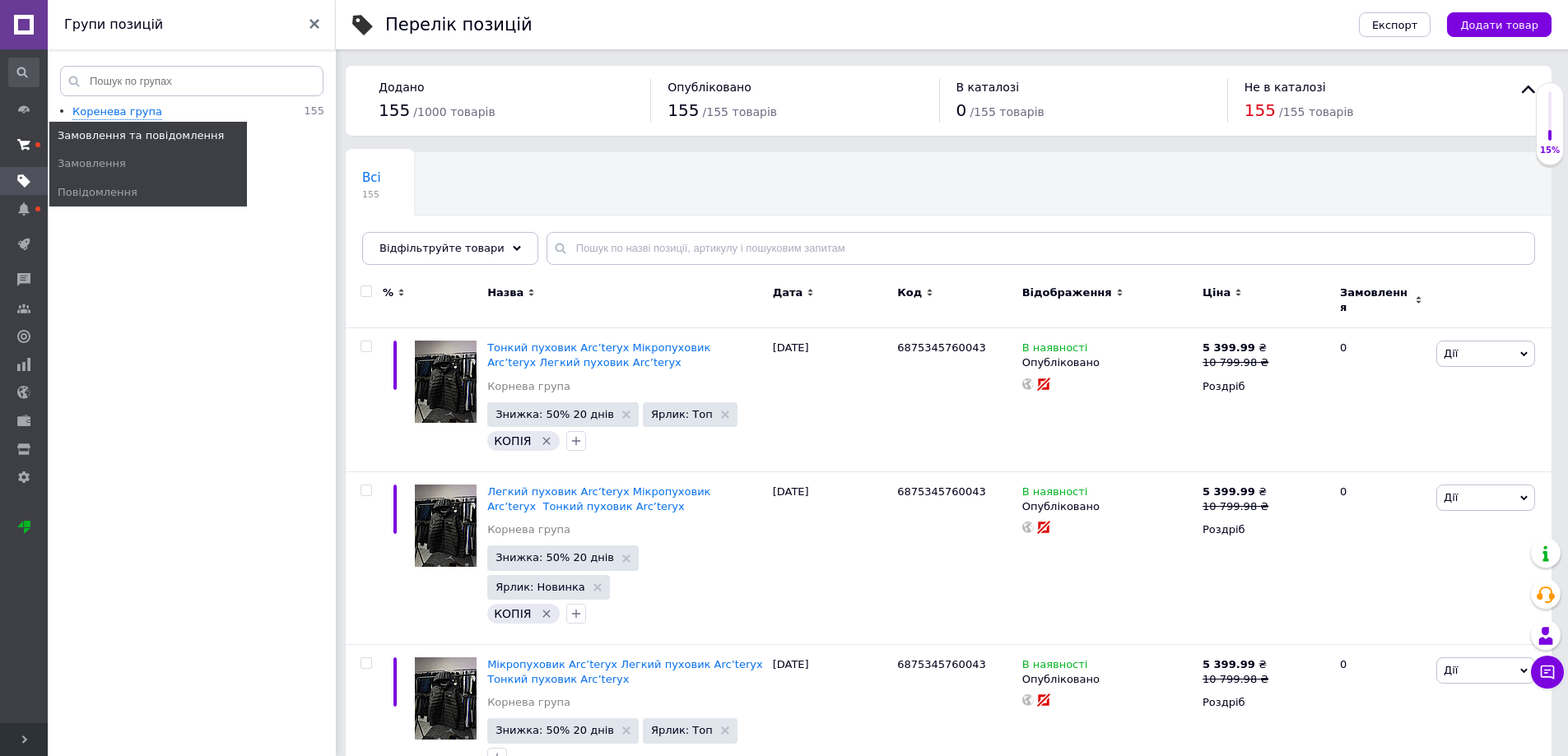
click at [3, 150] on span at bounding box center [24, 144] width 48 height 30
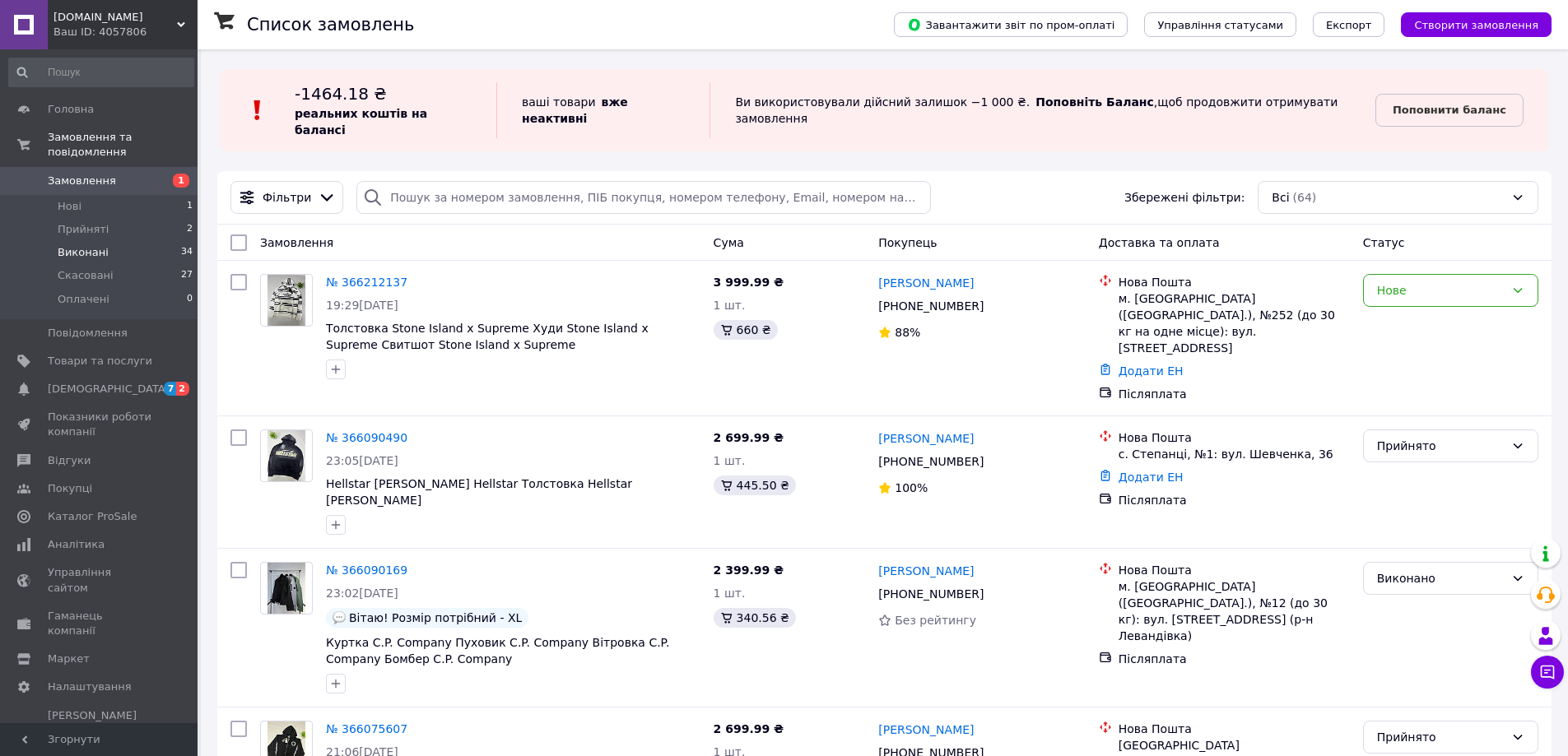
click at [126, 241] on li "Виконані 34" at bounding box center [101, 253] width 202 height 23
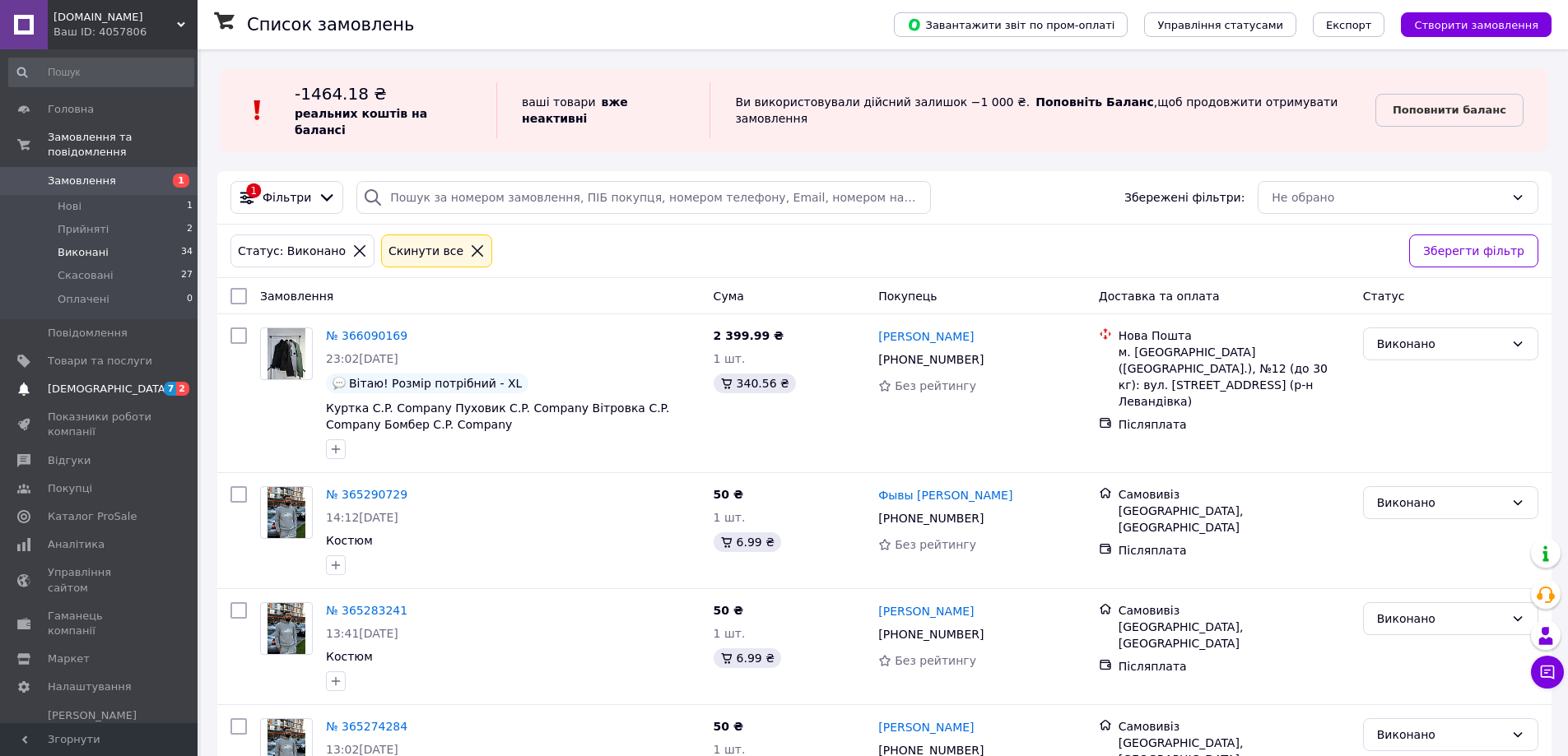
click at [137, 382] on span "[DEMOGRAPHIC_DATA]" at bounding box center [100, 390] width 105 height 15
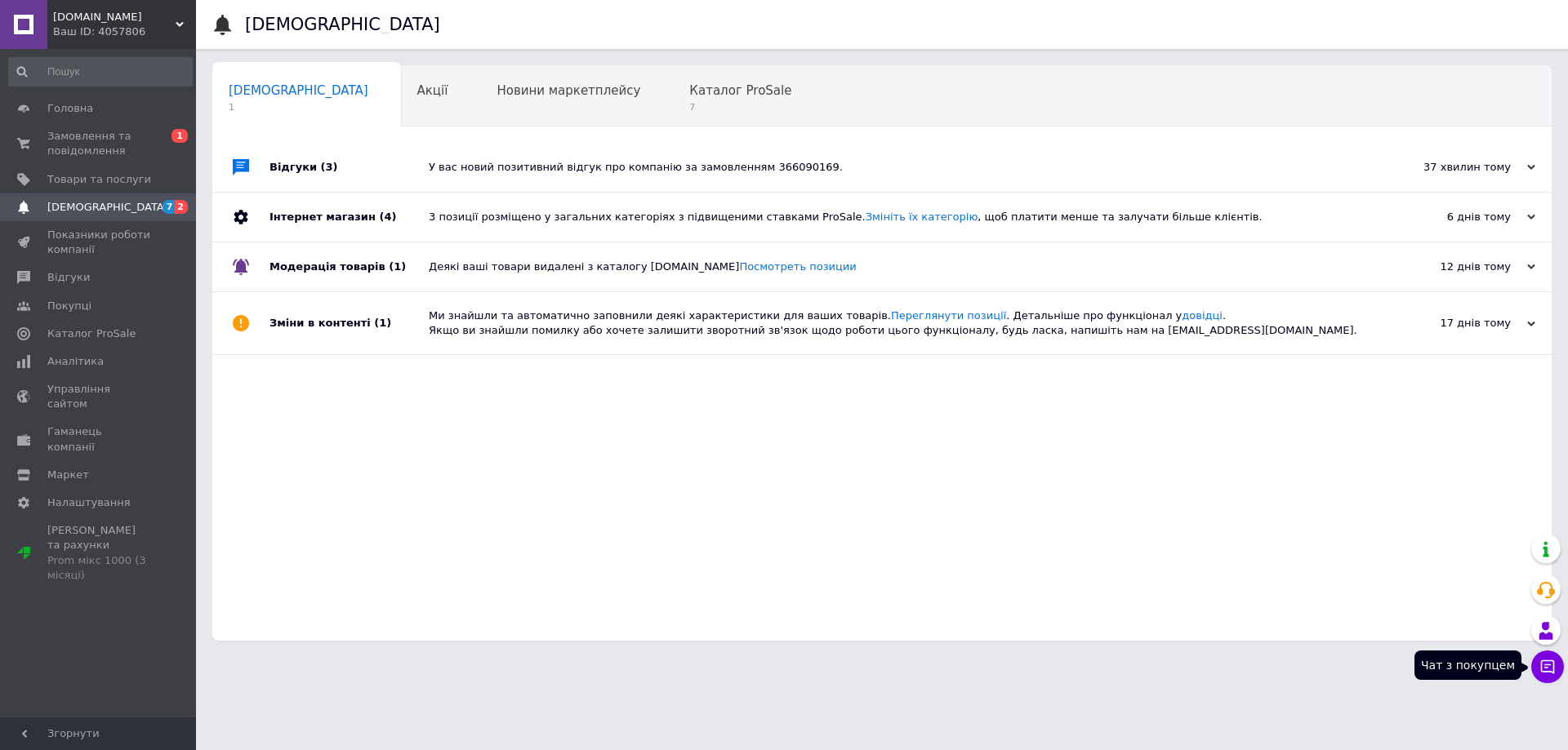
click at [1550, 662] on icon at bounding box center [1547, 667] width 16 height 16
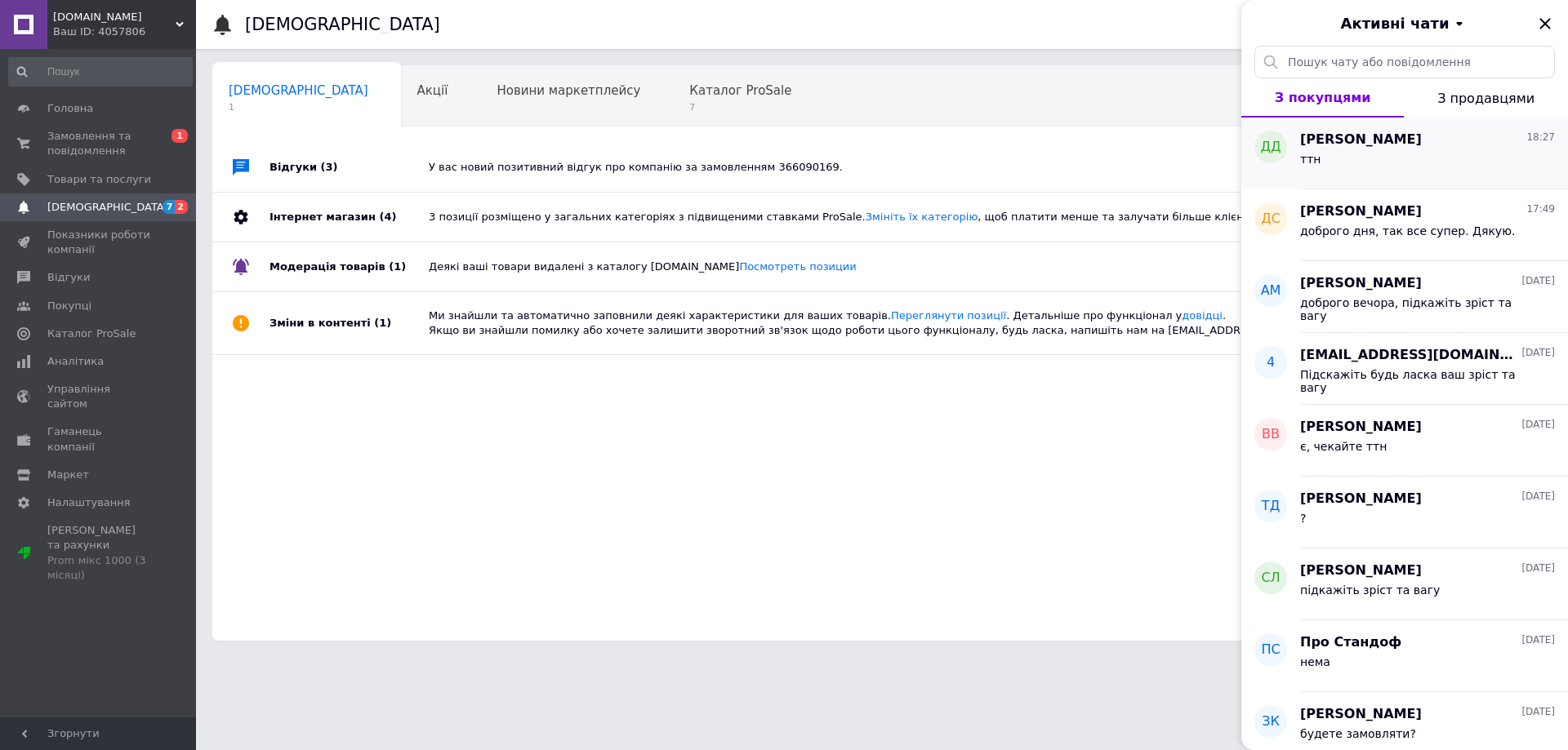
click at [1458, 176] on div "ттн" at bounding box center [1427, 163] width 255 height 26
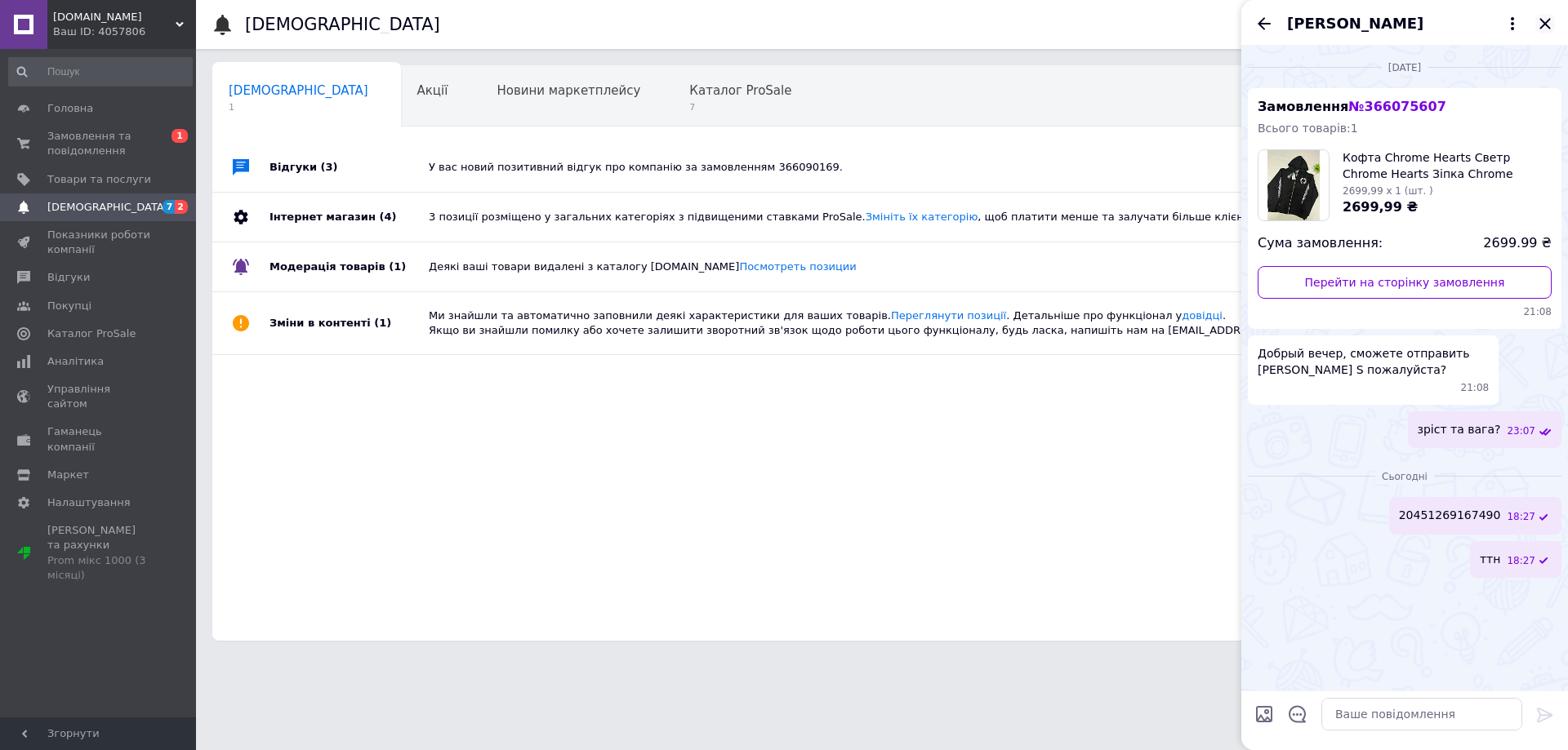
click at [1543, 26] on icon "Закрити" at bounding box center [1545, 24] width 20 height 20
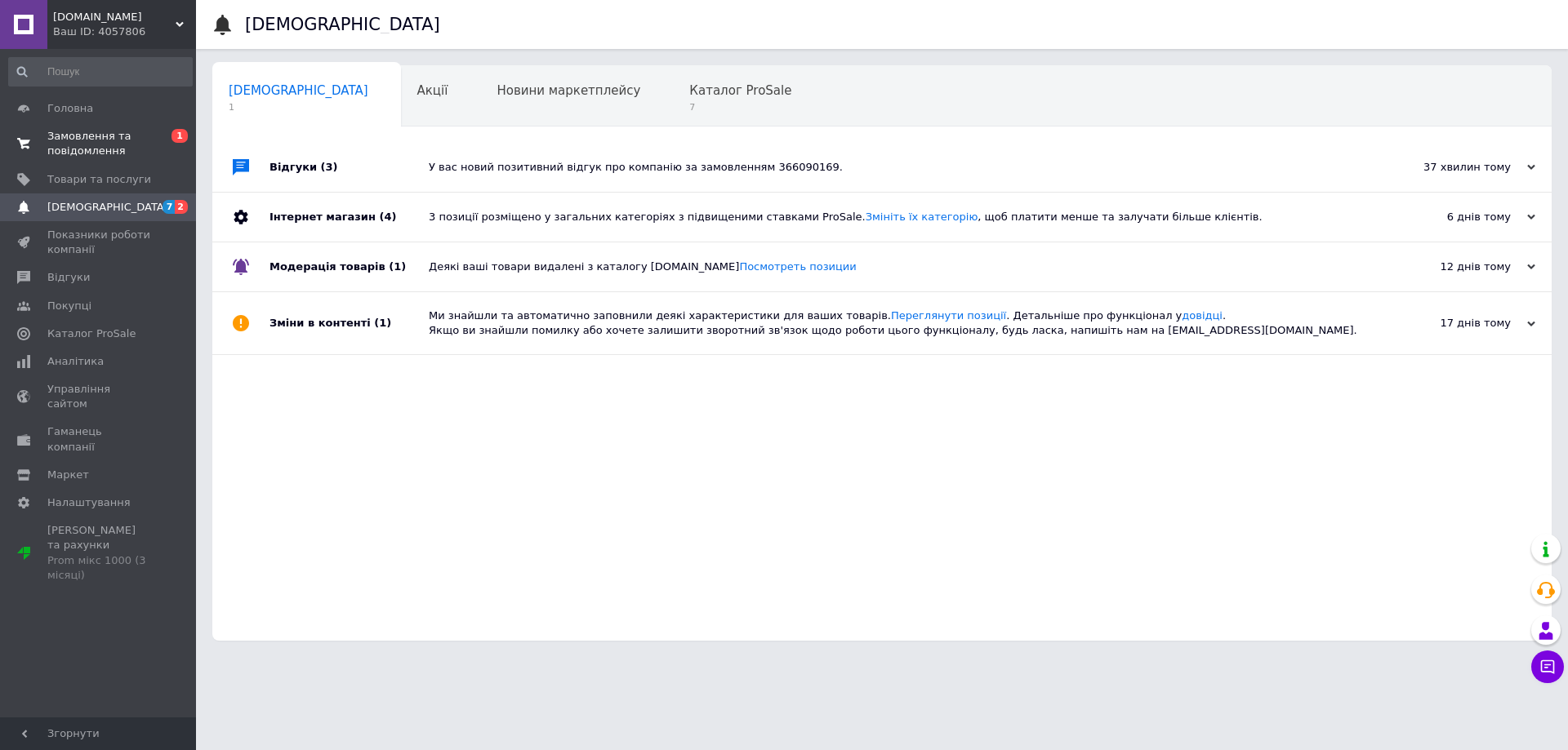
click at [22, 139] on icon at bounding box center [24, 144] width 13 height 13
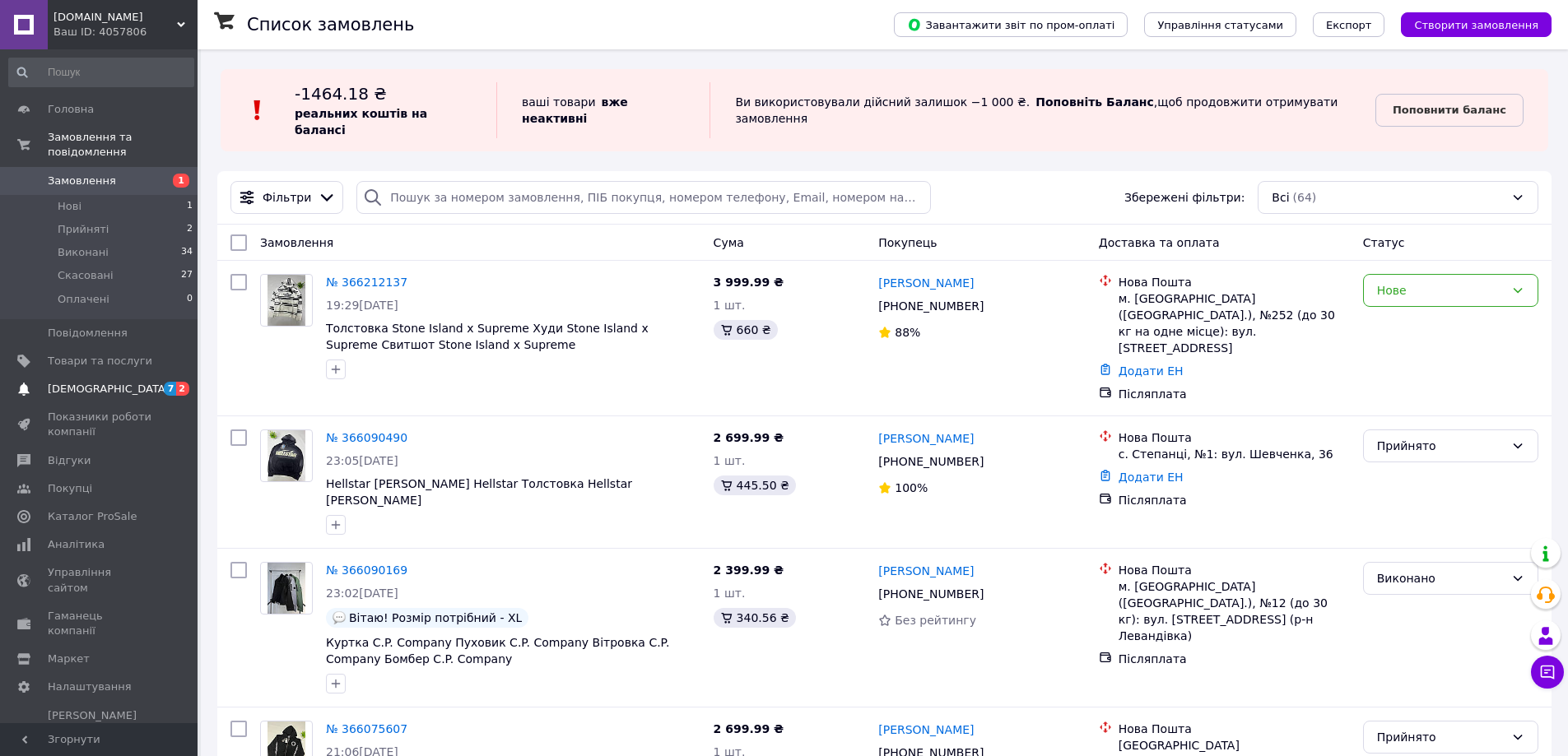
click at [128, 382] on span "[DEMOGRAPHIC_DATA]" at bounding box center [100, 390] width 105 height 15
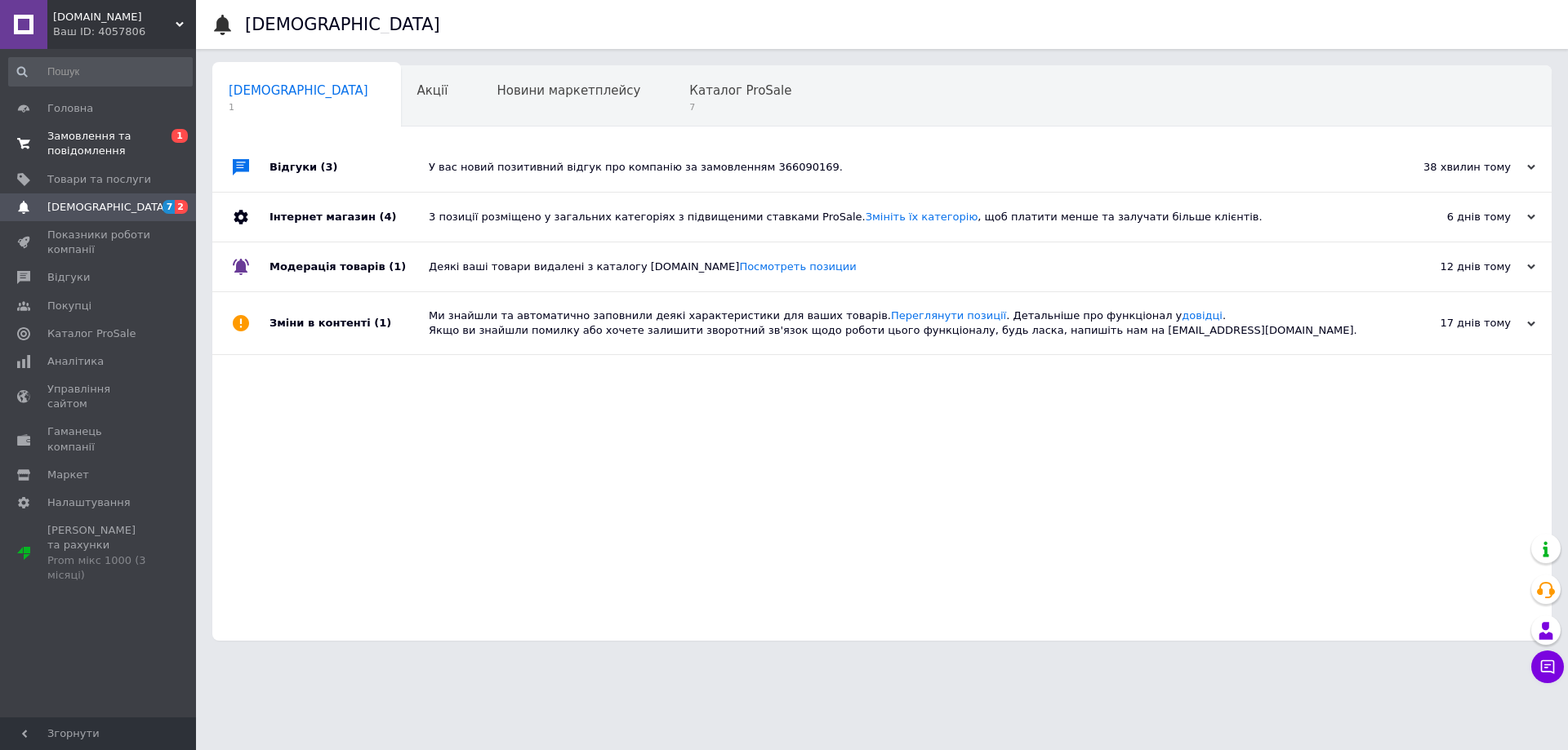
click at [88, 162] on link "Замовлення та повідомлення 0 1" at bounding box center [100, 143] width 201 height 43
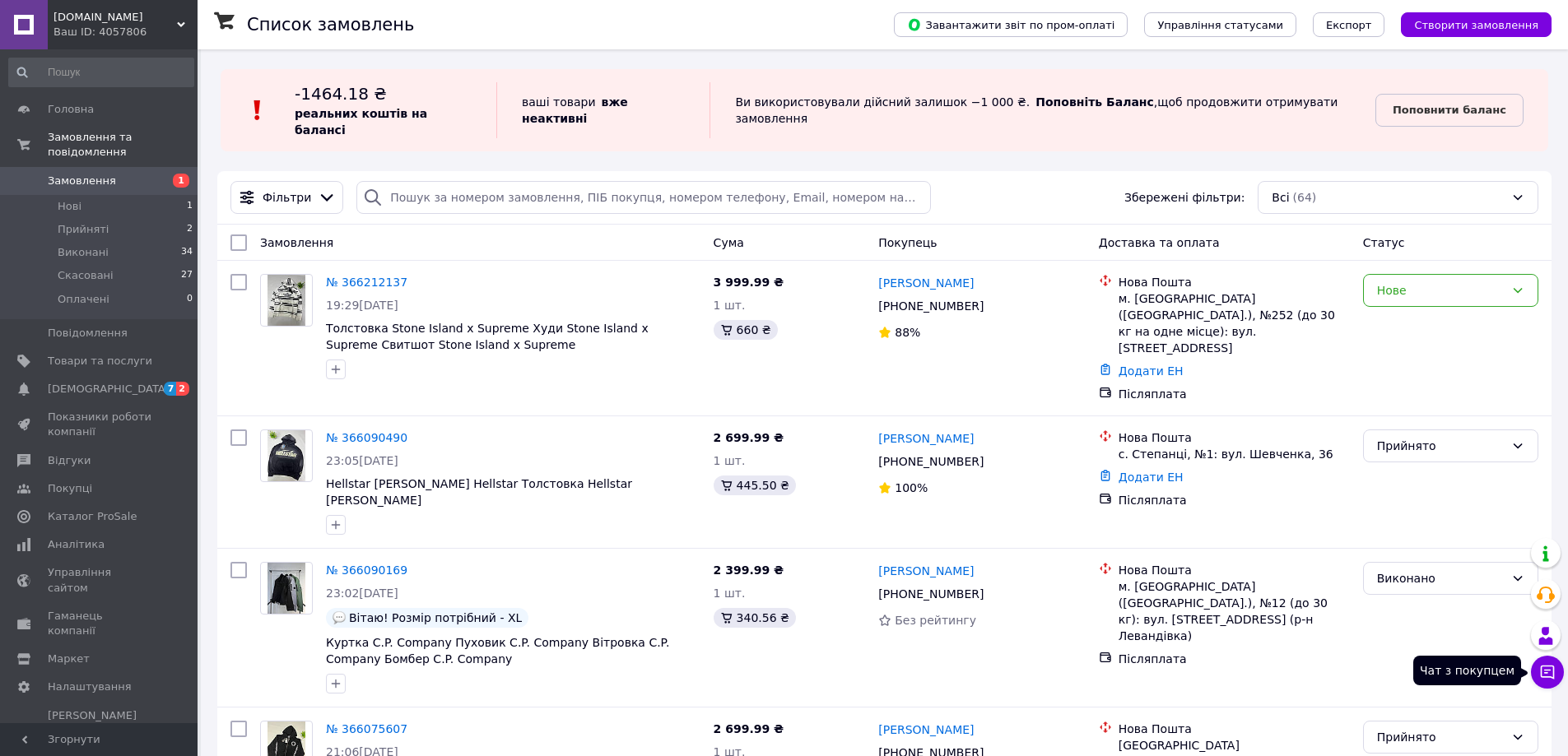
click at [1544, 685] on button "Чат з покупцем" at bounding box center [1547, 672] width 33 height 33
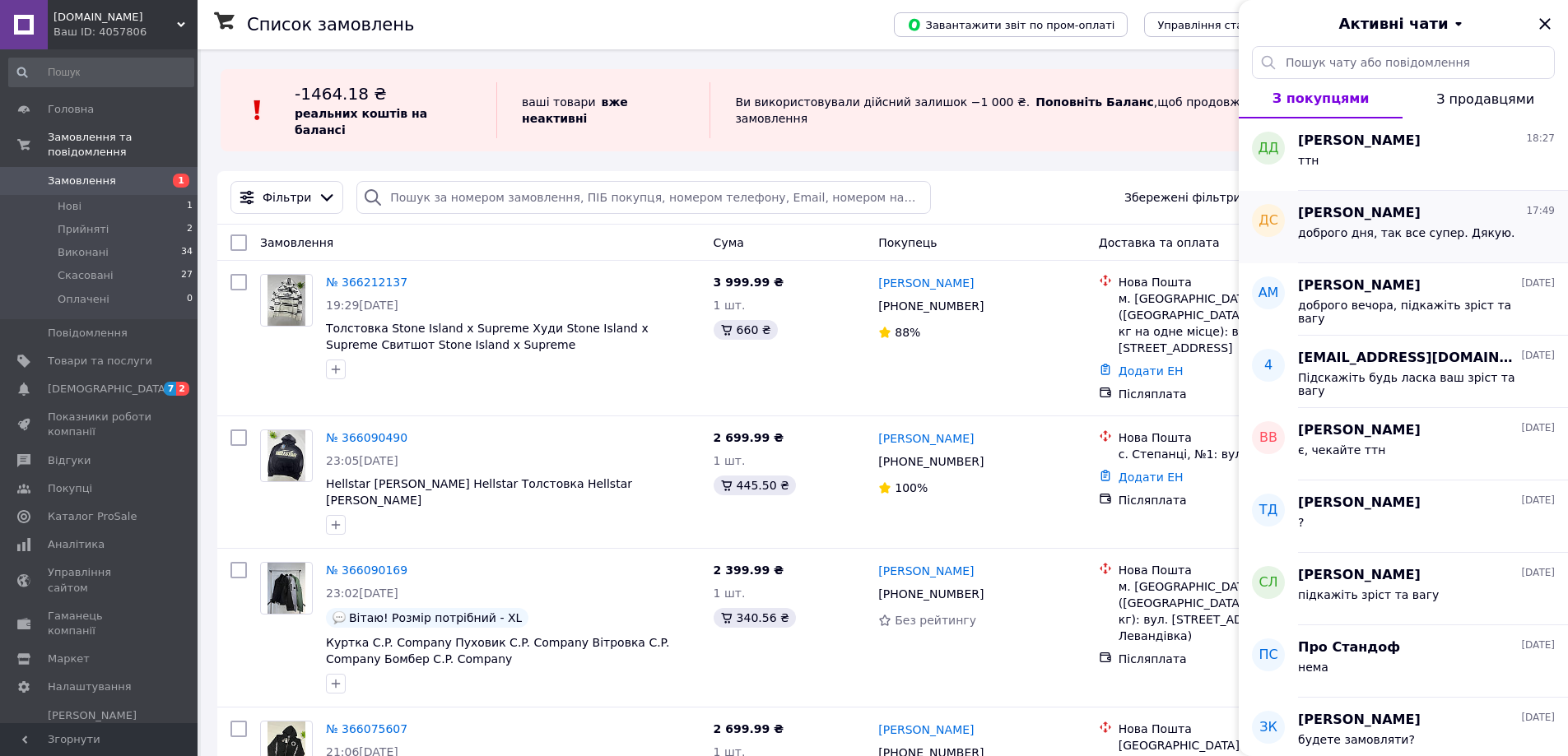
click at [1430, 206] on div "[PERSON_NAME] 17:49 доброго дня, так все супер. Дякую." at bounding box center [1432, 227] width 270 height 72
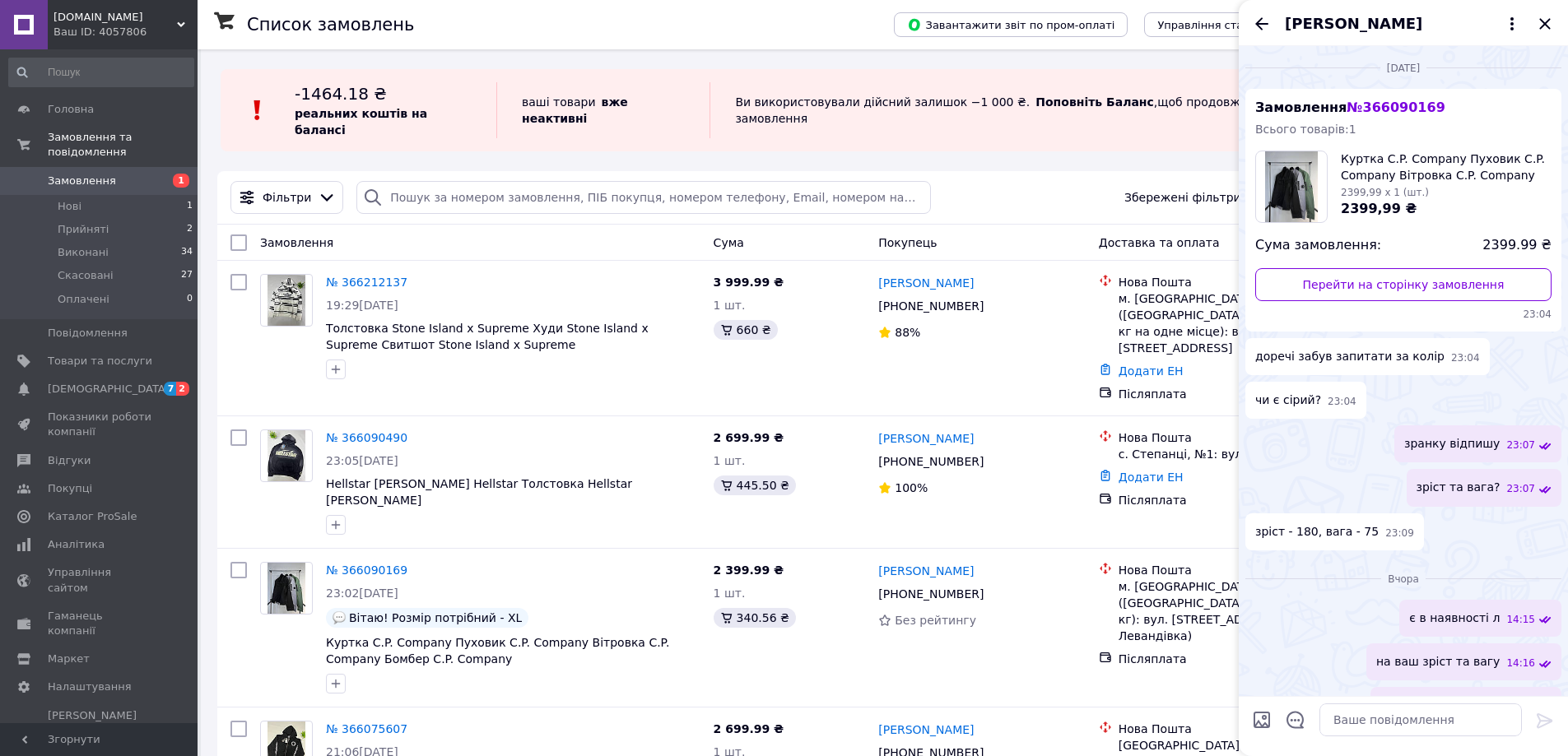
scroll to position [1333, 0]
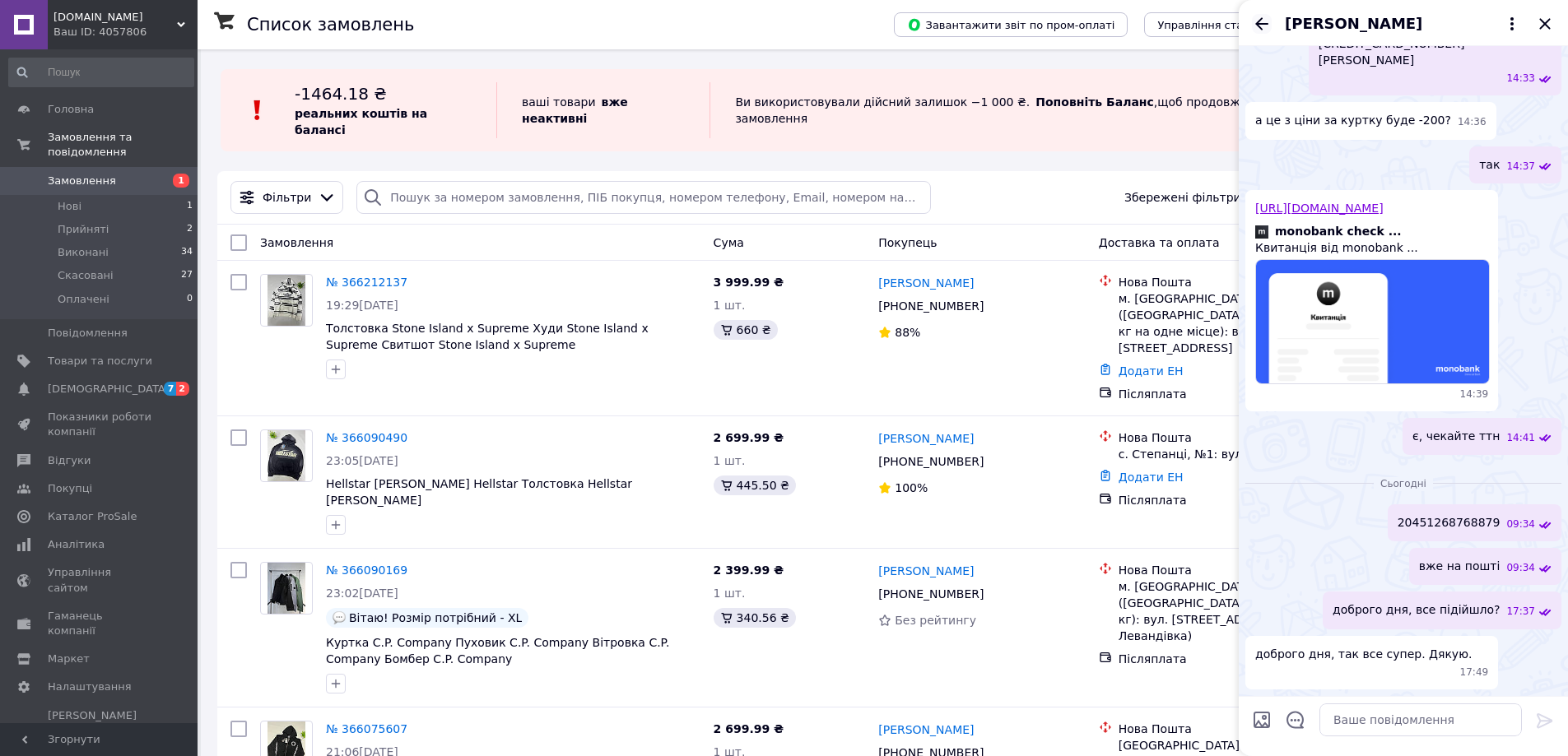
click at [1258, 20] on icon "Назад" at bounding box center [1261, 24] width 20 height 20
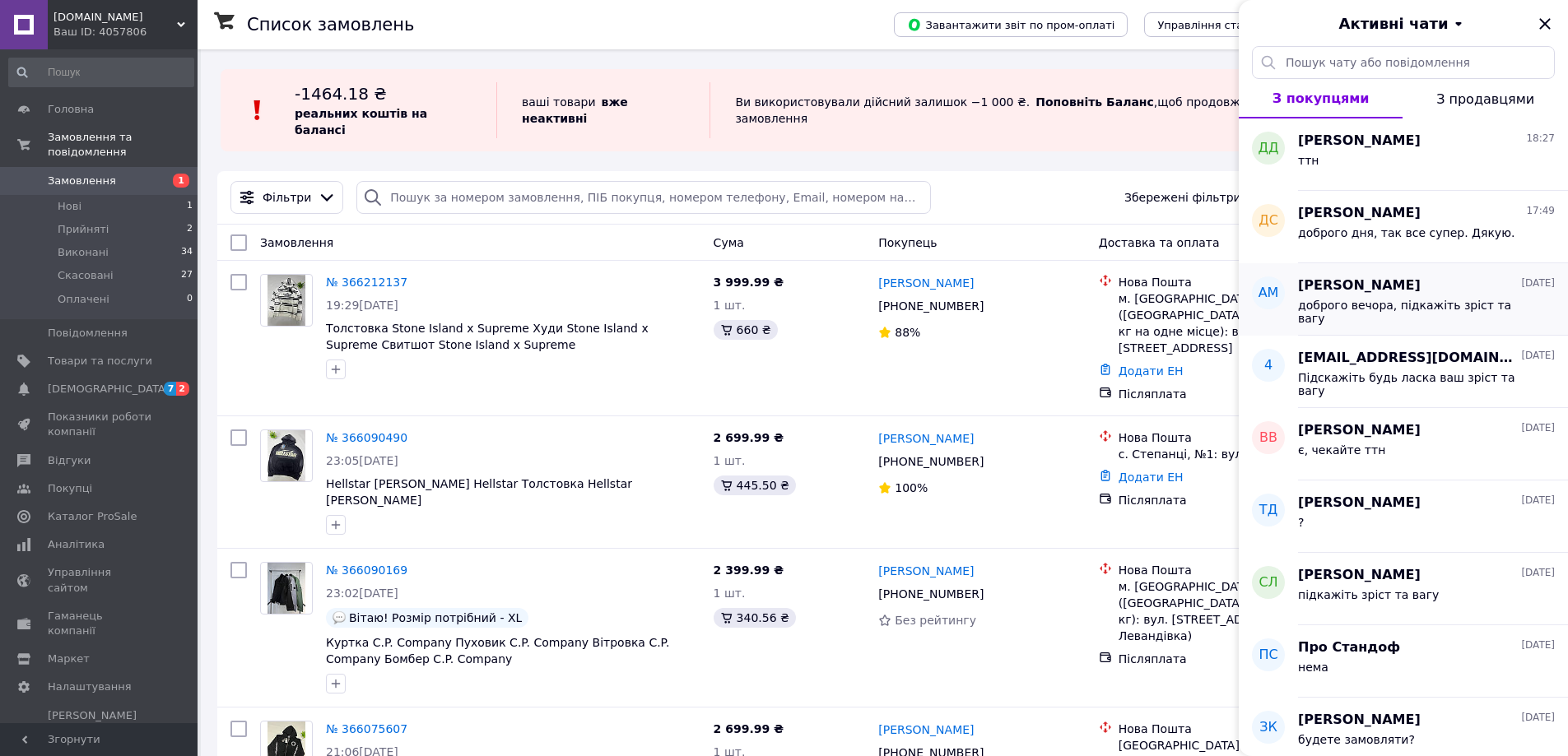
click at [1407, 312] on span "доброго вечора, підкажіть зріст та вагу" at bounding box center [1414, 312] width 234 height 27
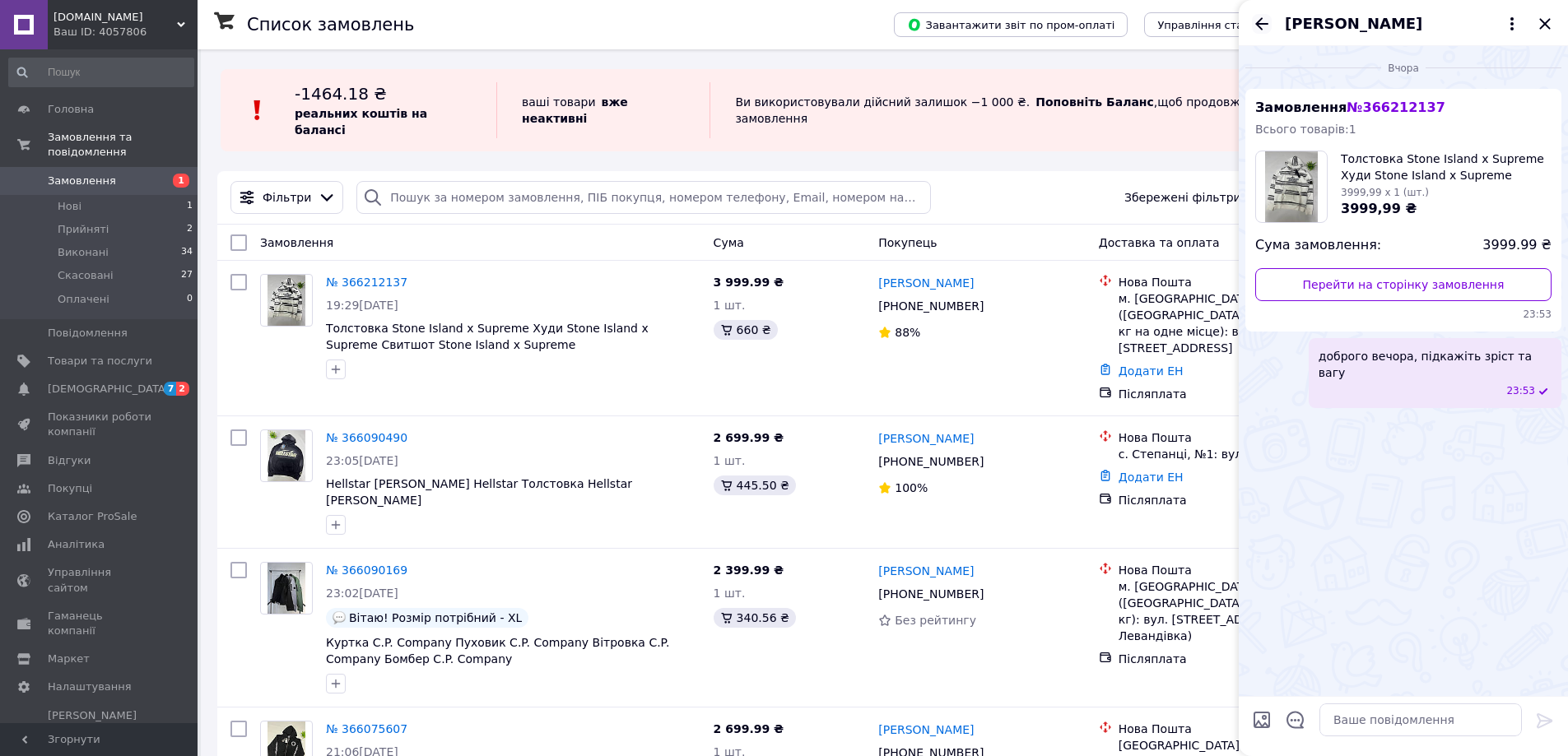
click at [1257, 28] on icon "Назад" at bounding box center [1261, 23] width 13 height 12
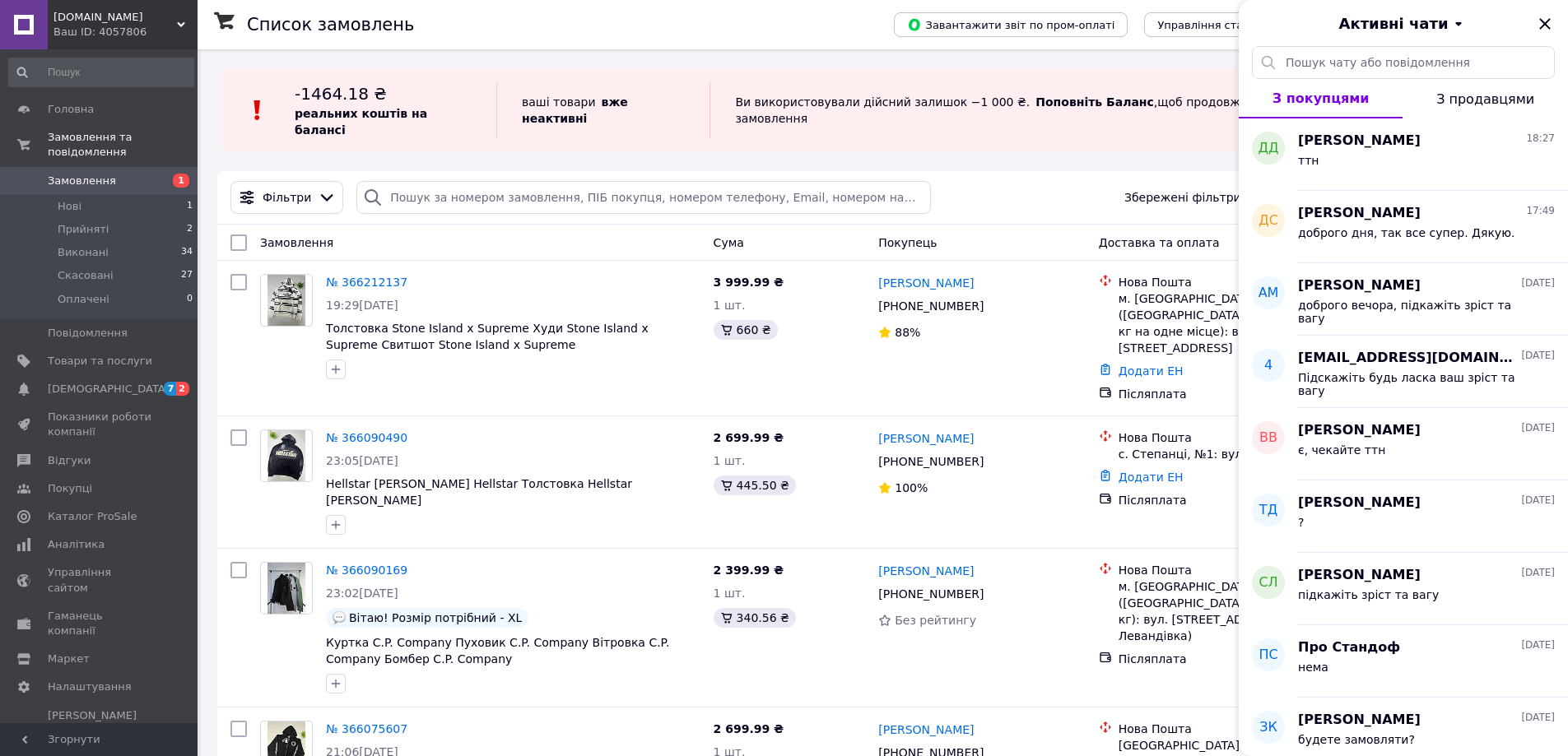
click at [1257, 28] on div "Активні чати" at bounding box center [1402, 23] width 329 height 46
click at [1550, 29] on icon "Закрити" at bounding box center [1543, 23] width 10 height 10
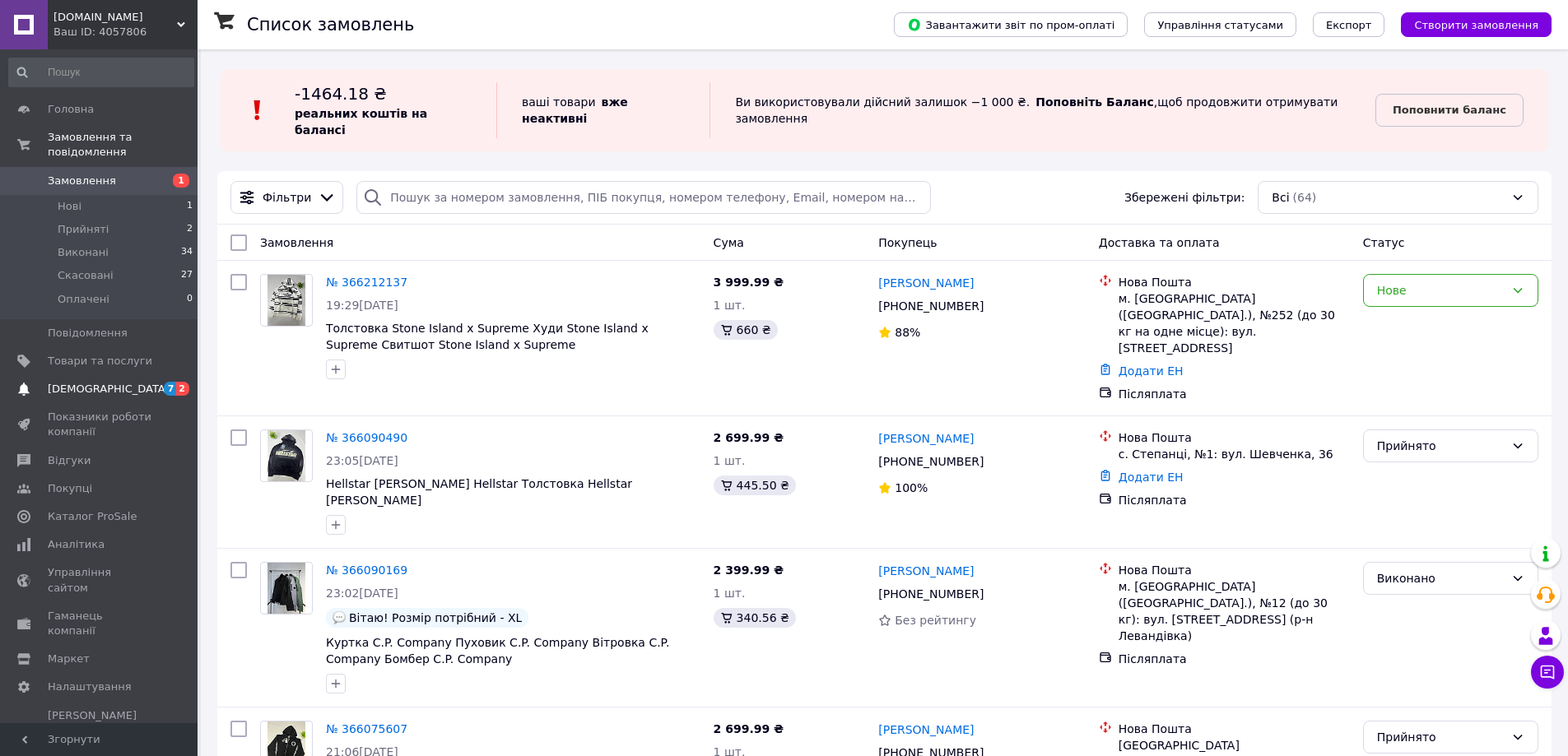
click at [130, 382] on span "[DEMOGRAPHIC_DATA]" at bounding box center [100, 390] width 105 height 15
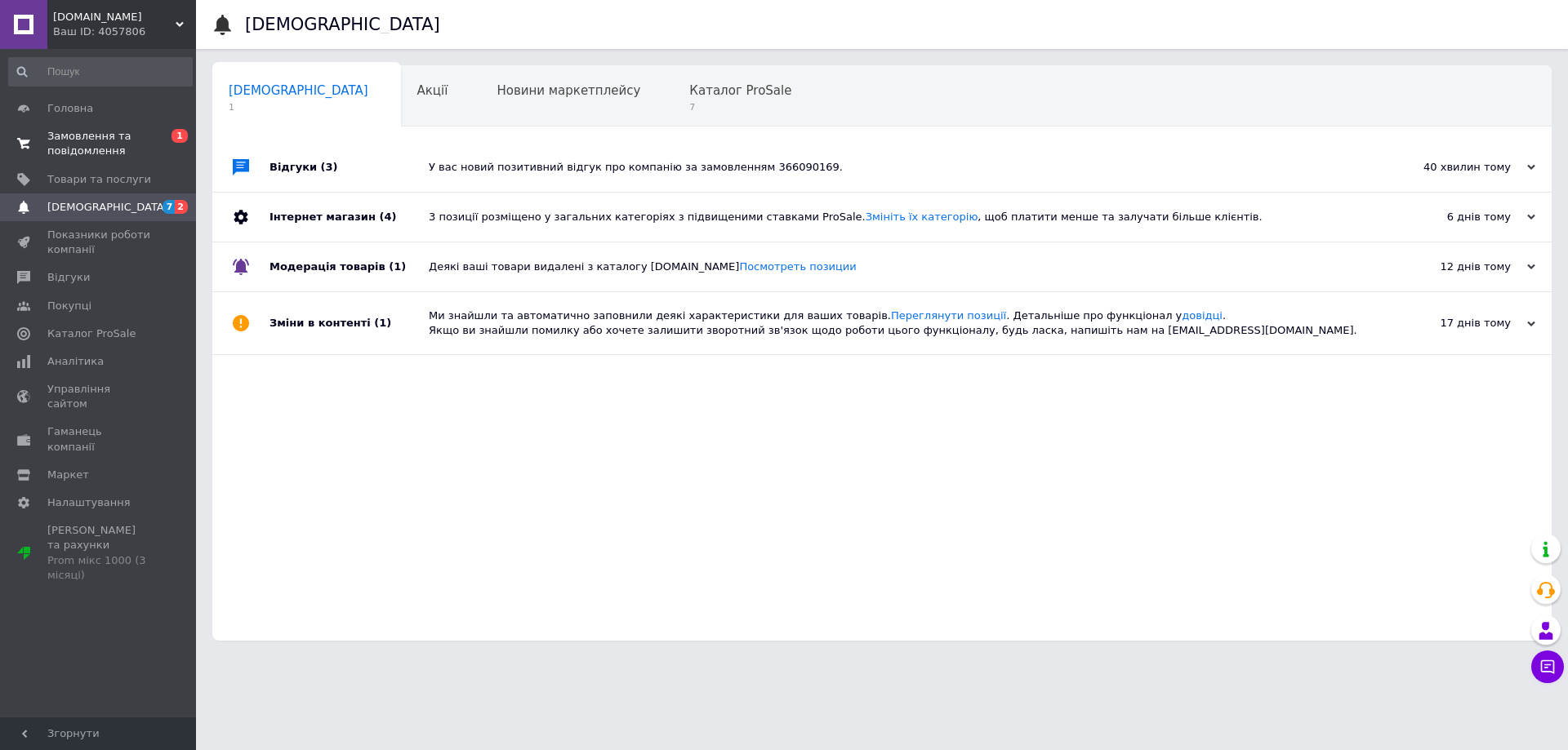
click at [105, 150] on span "Замовлення та повідомлення" at bounding box center [99, 143] width 104 height 29
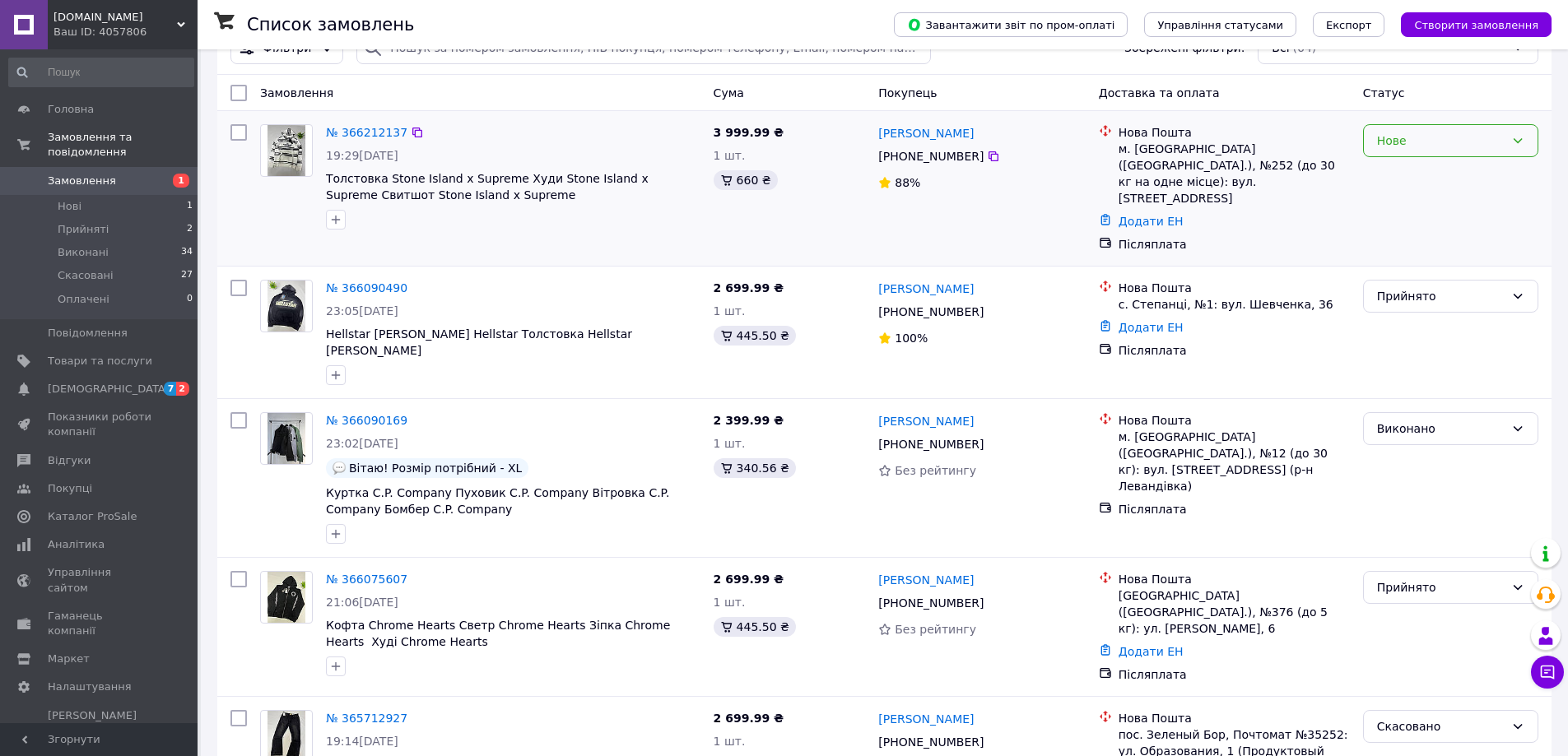
scroll to position [329, 0]
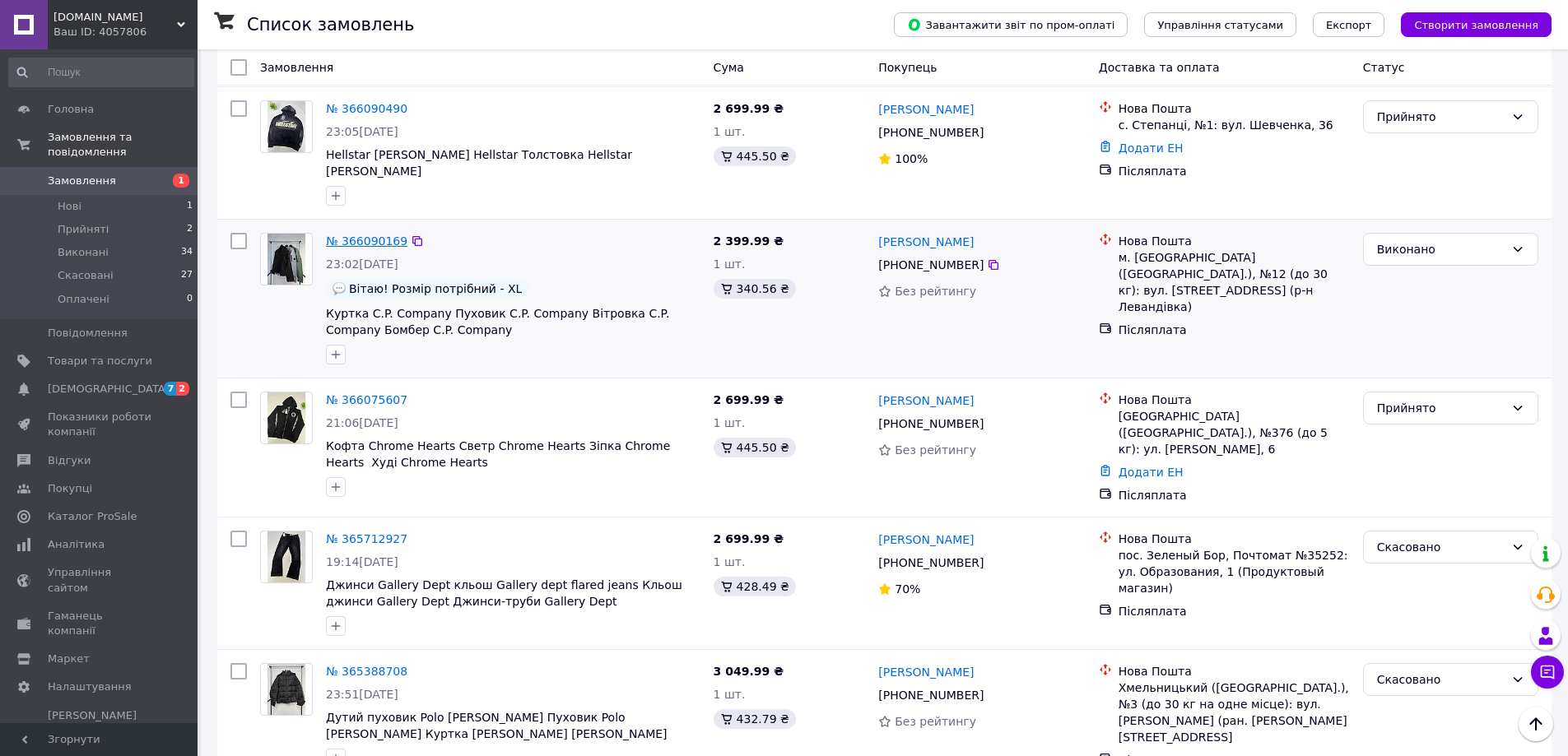
click at [376, 248] on link "№ 366090169" at bounding box center [366, 241] width 81 height 13
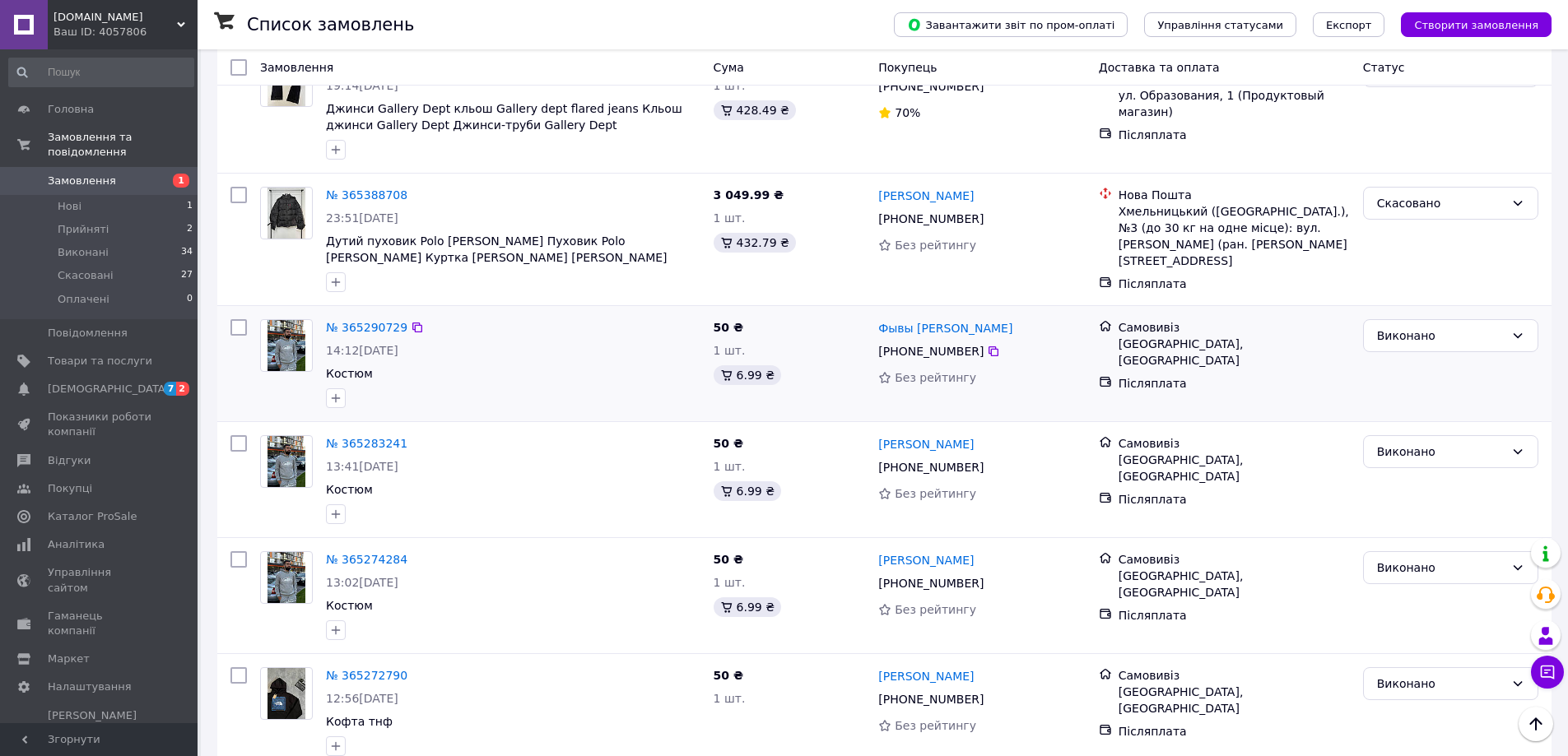
scroll to position [823, 0]
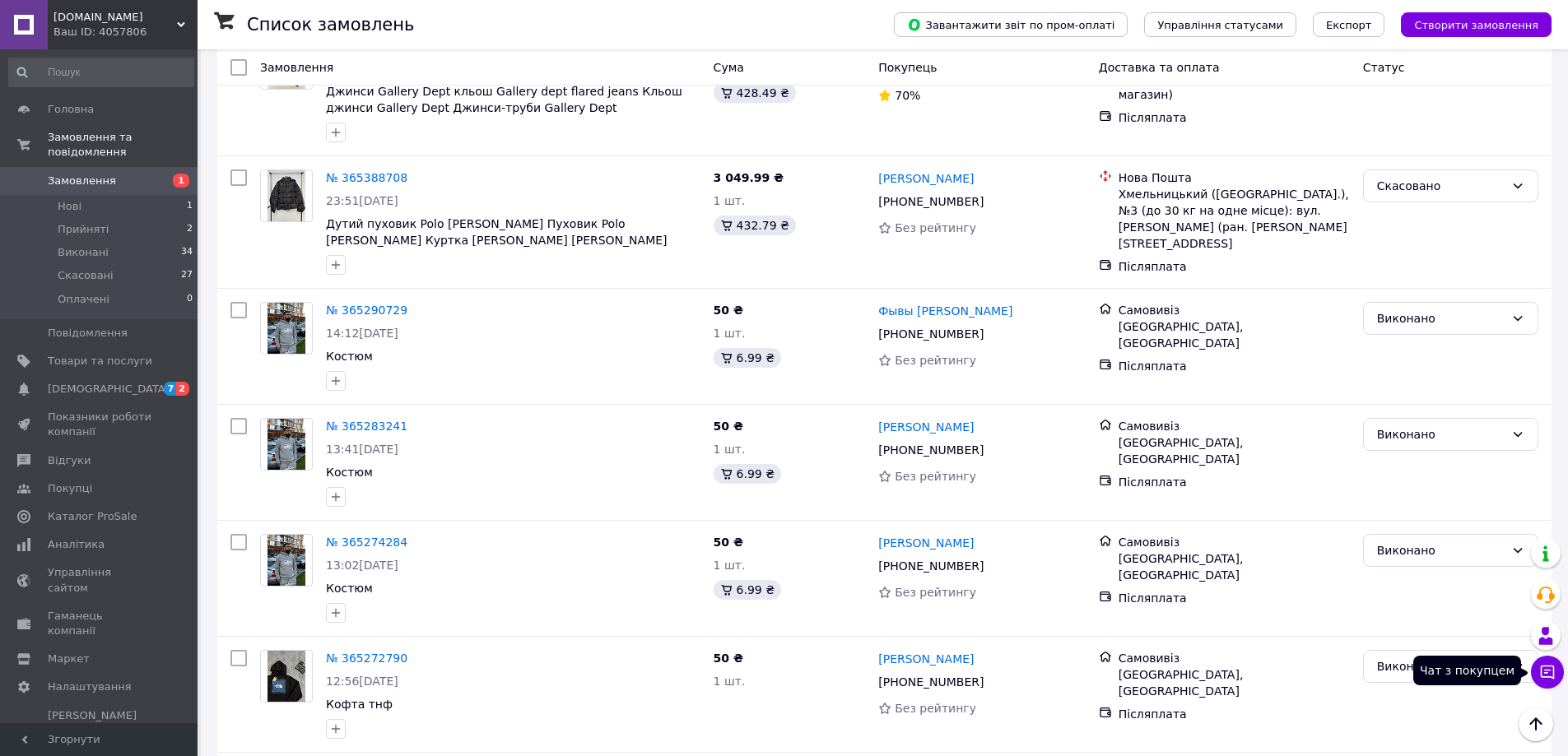
click at [1555, 671] on icon at bounding box center [1546, 672] width 16 height 16
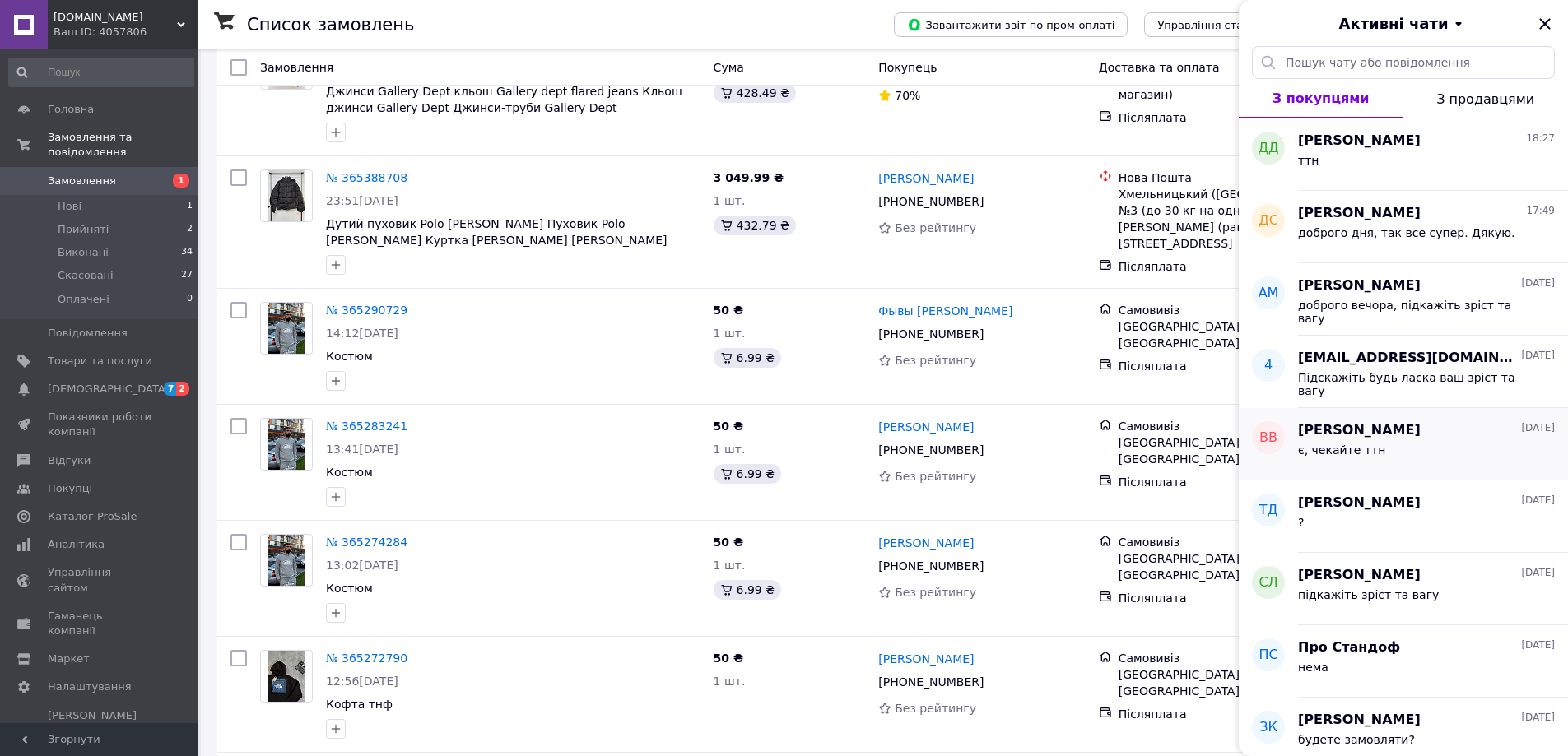
click at [1475, 474] on div "[PERSON_NAME] [DATE] є, чекайте ттн" at bounding box center [1432, 444] width 270 height 72
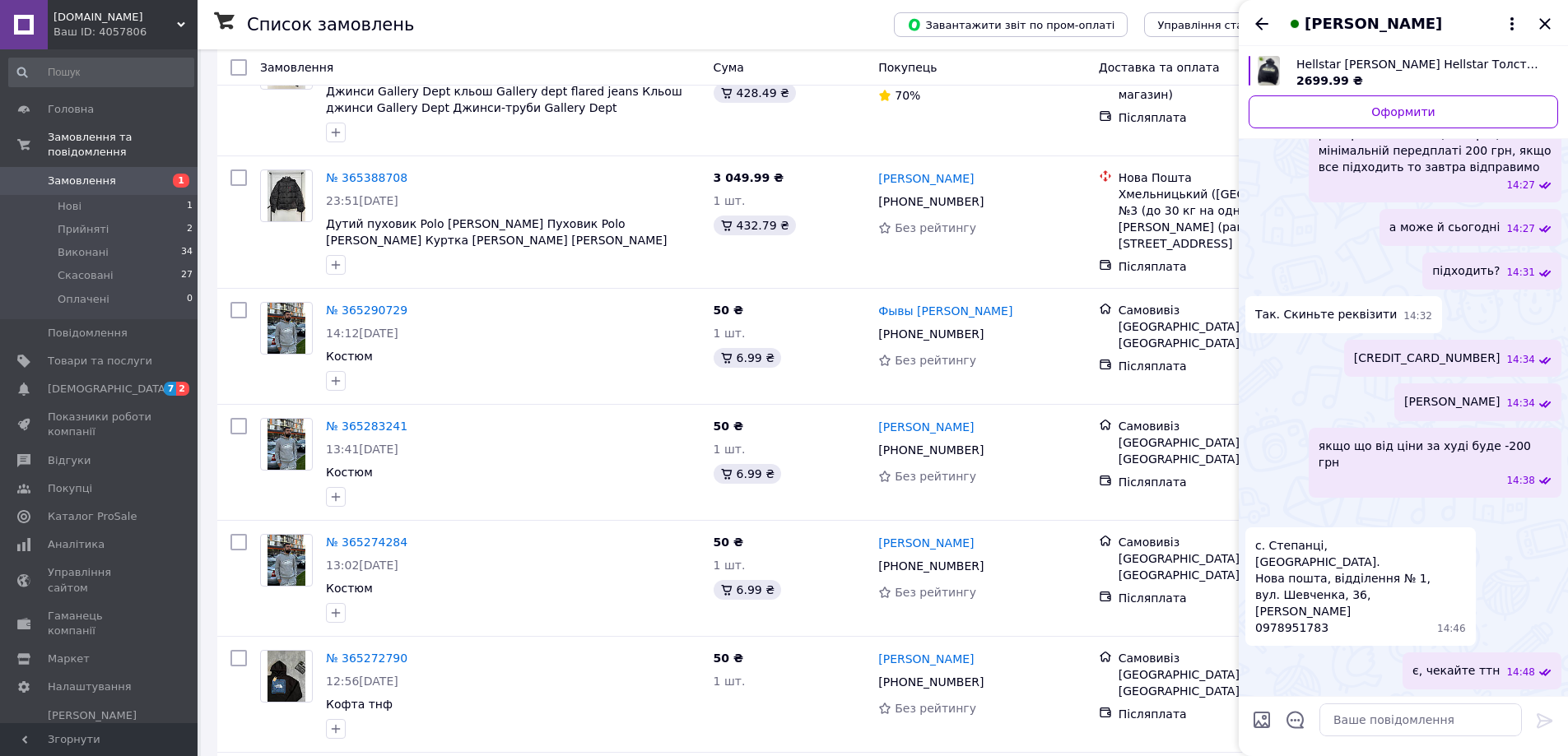
scroll to position [1187, 0]
click at [1254, 18] on icon "Назад" at bounding box center [1261, 24] width 20 height 20
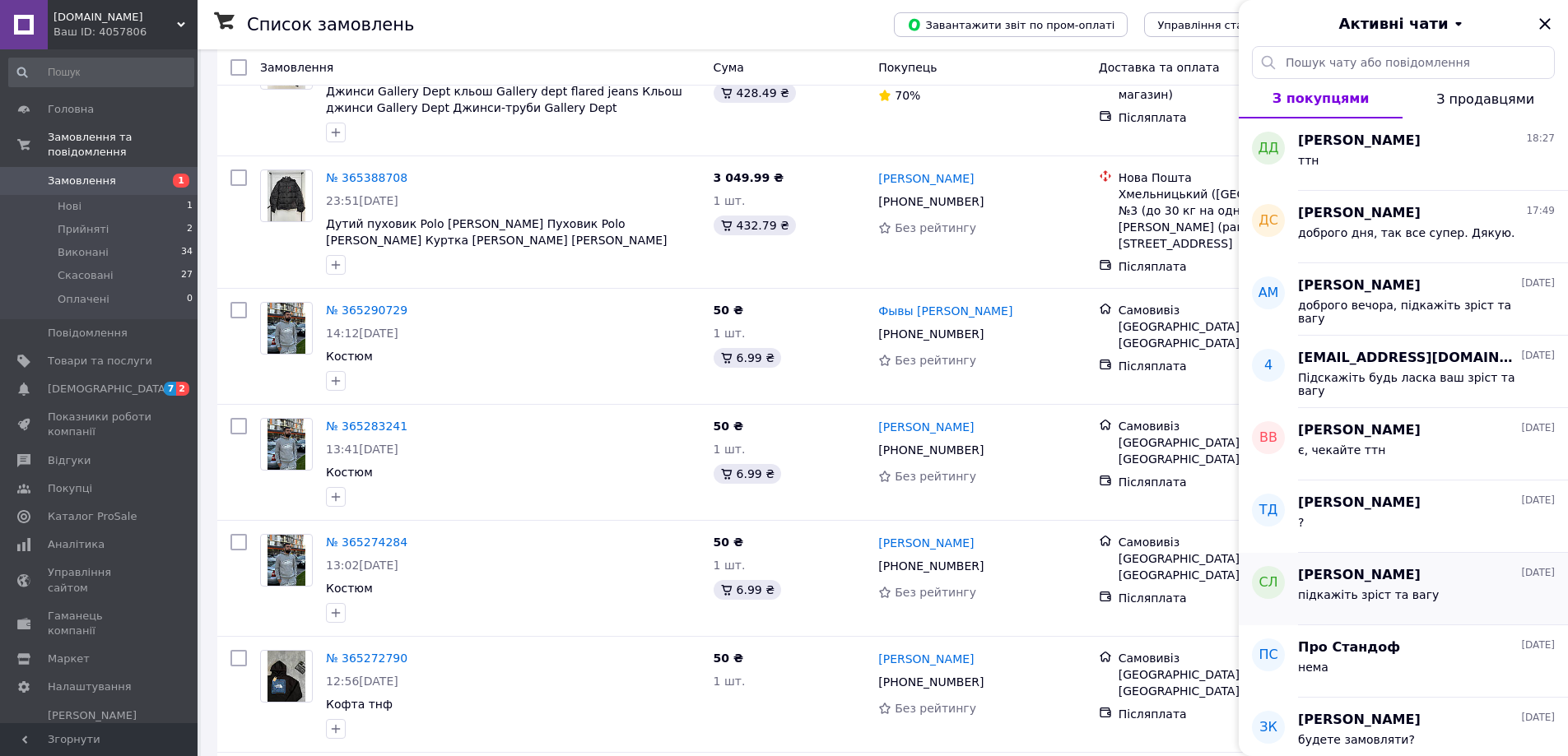
click at [1441, 585] on div "[PERSON_NAME] [DATE]" at bounding box center [1425, 576] width 256 height 19
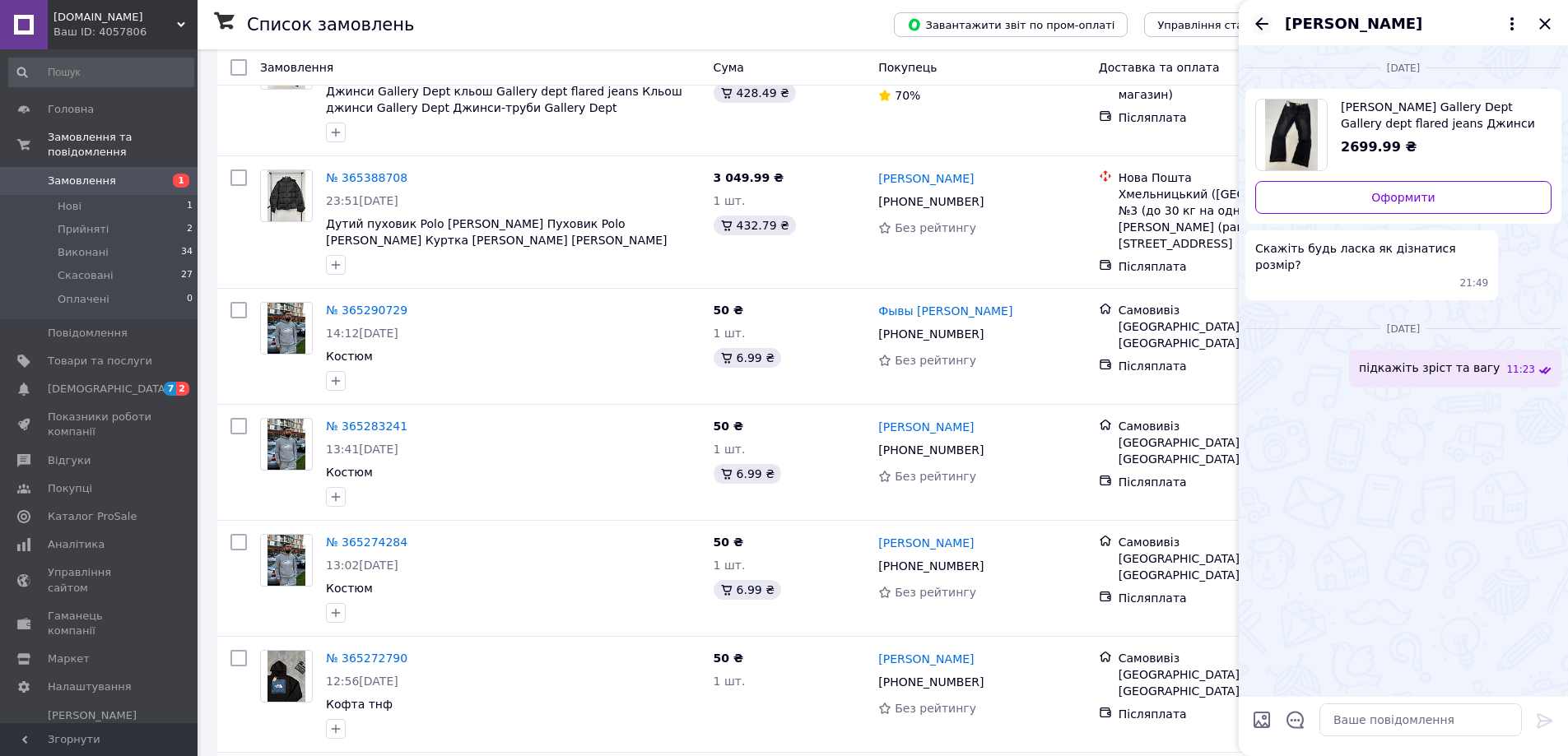
click at [1261, 31] on icon "Назад" at bounding box center [1261, 24] width 20 height 20
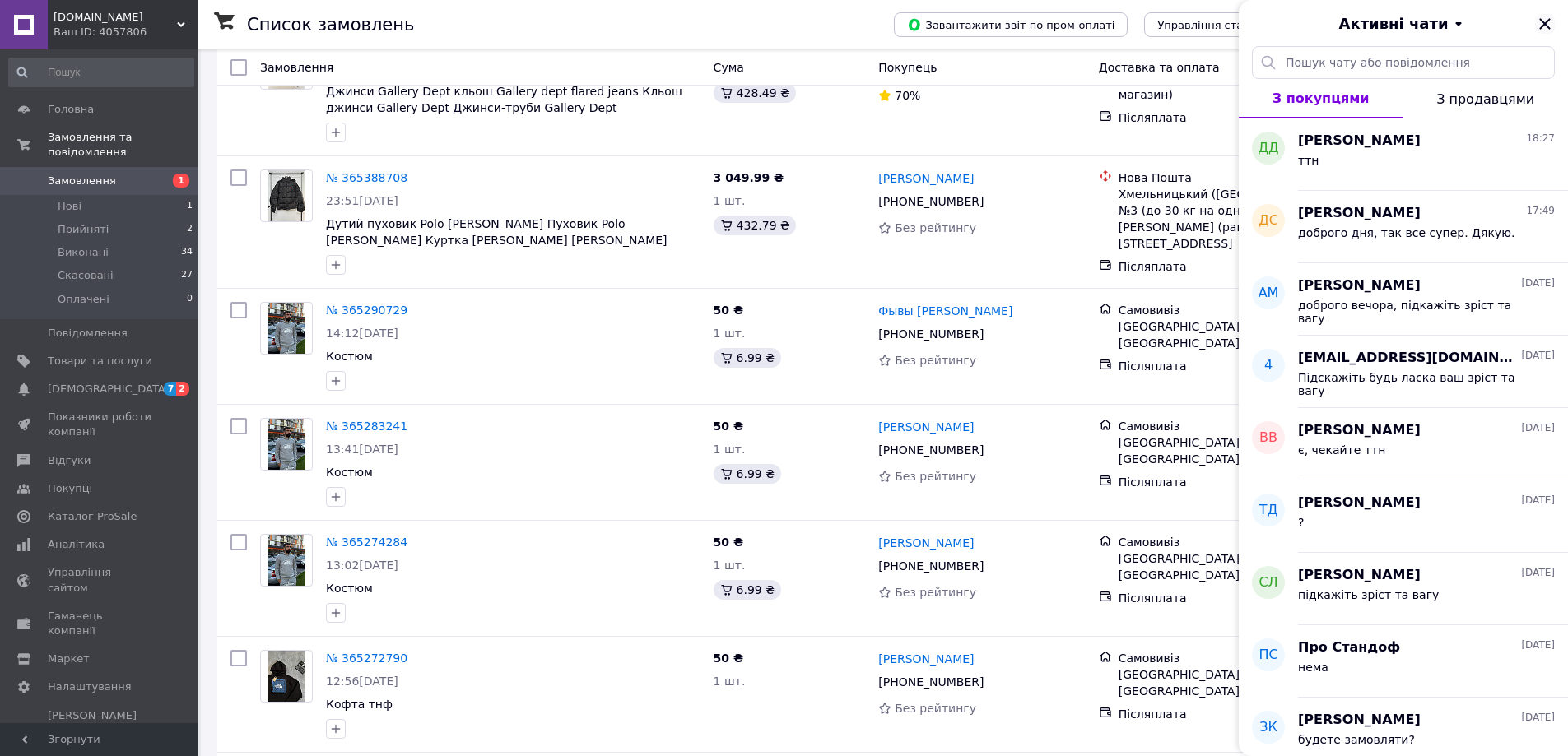
click at [1546, 29] on icon "Закрити" at bounding box center [1543, 23] width 10 height 10
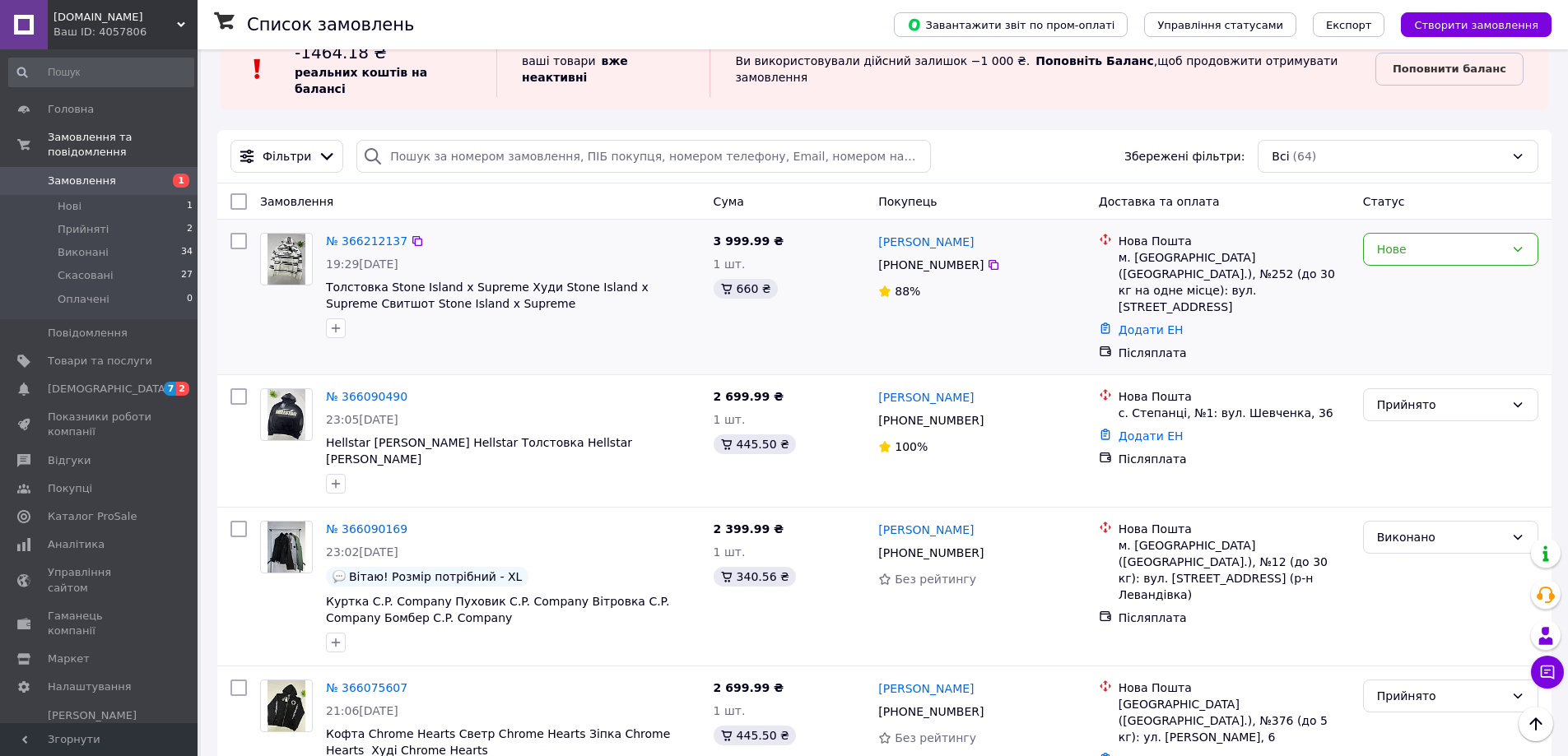
scroll to position [0, 0]
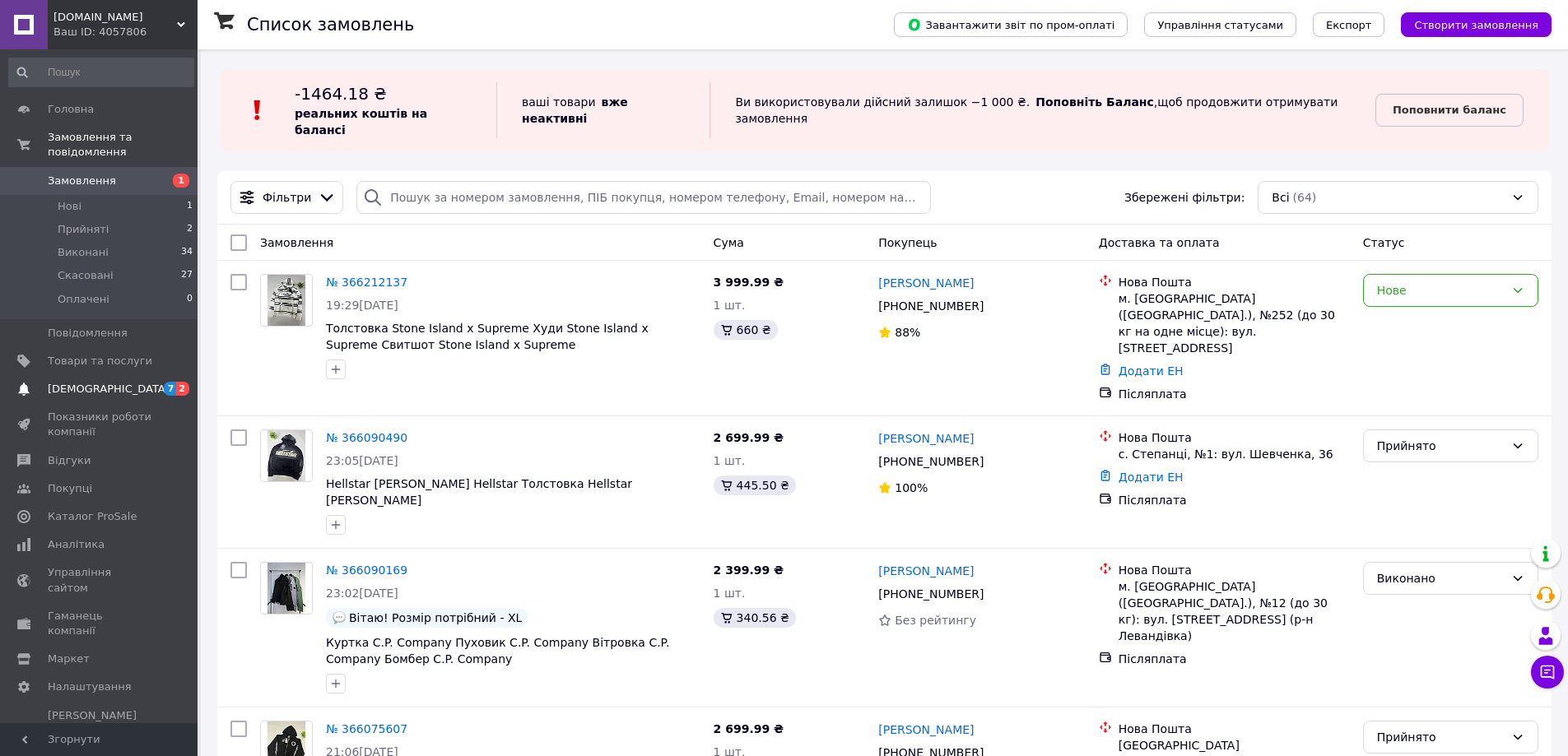
click at [73, 382] on span "[DEMOGRAPHIC_DATA]" at bounding box center [109, 390] width 122 height 15
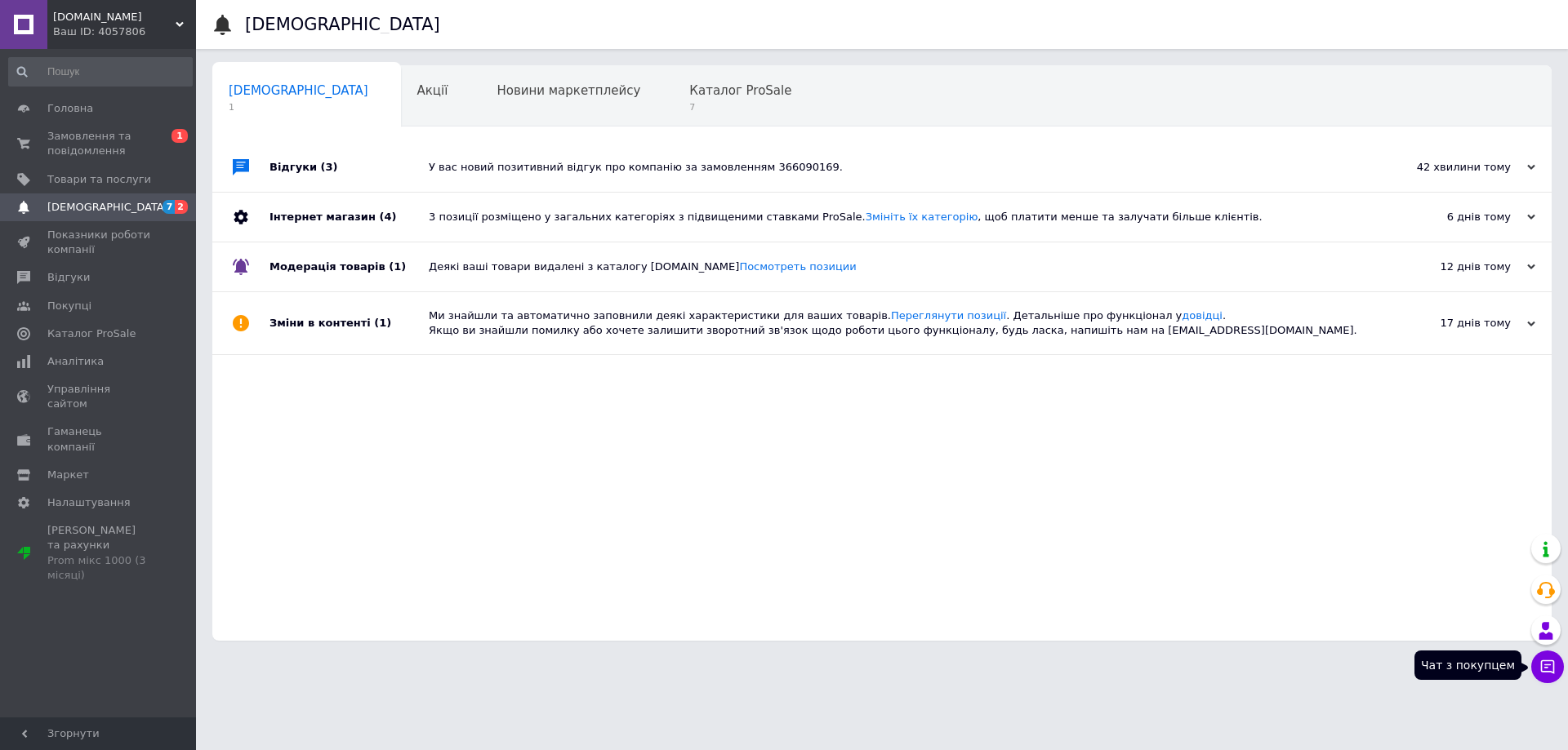
click at [1551, 658] on button "Чат з покупцем" at bounding box center [1548, 667] width 33 height 33
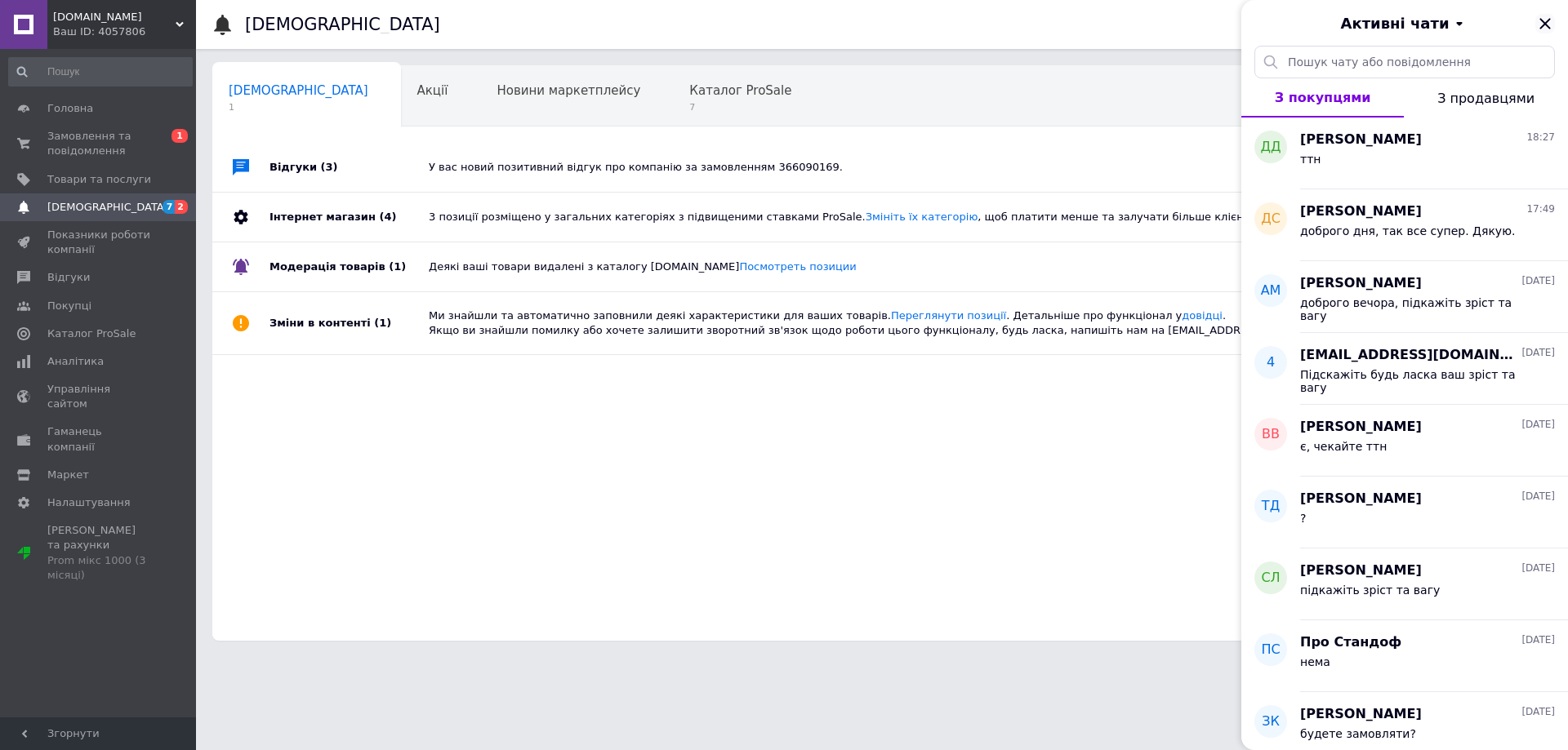
click at [1554, 26] on icon "Закрити" at bounding box center [1545, 24] width 20 height 20
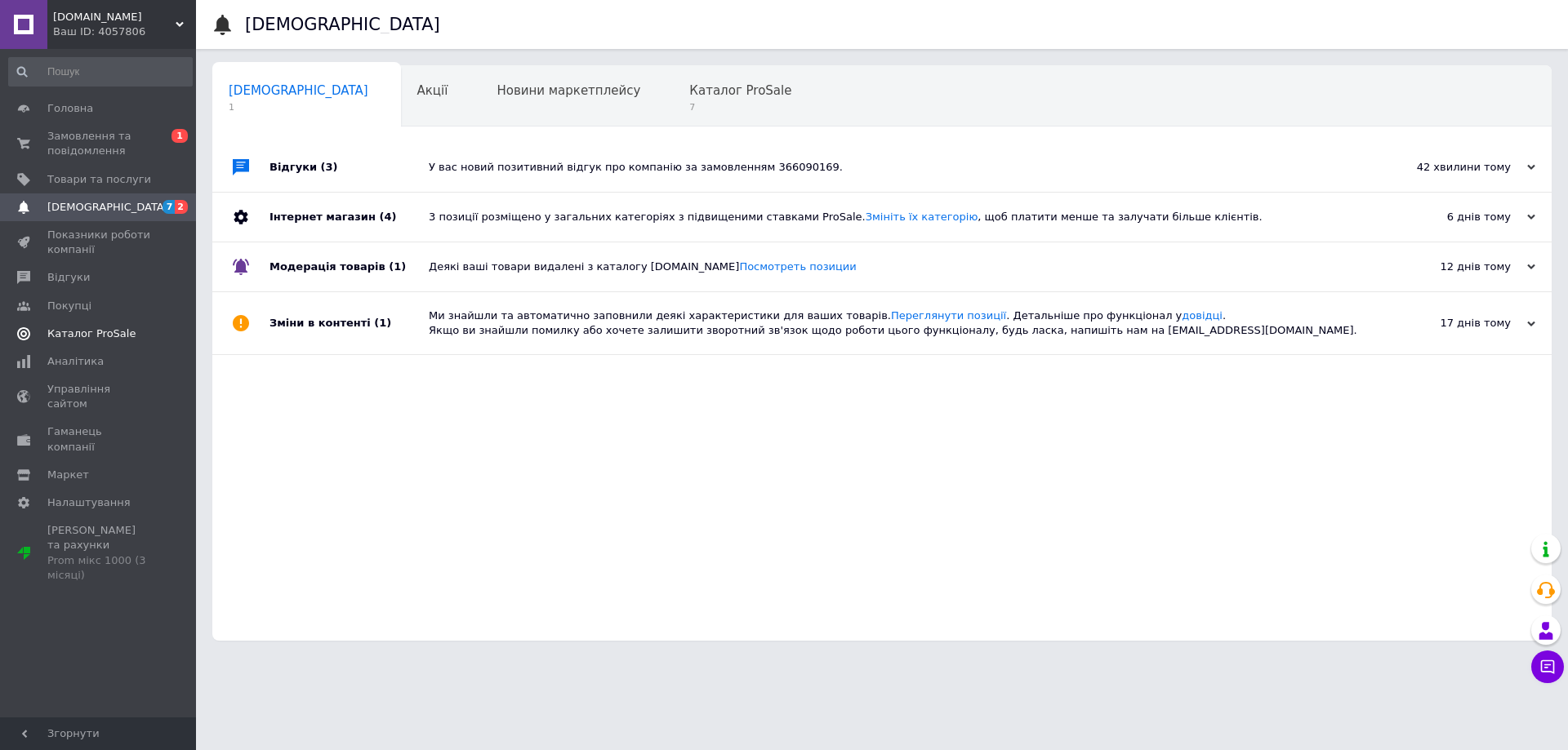
click at [111, 345] on link "Каталог ProSale" at bounding box center [100, 333] width 201 height 27
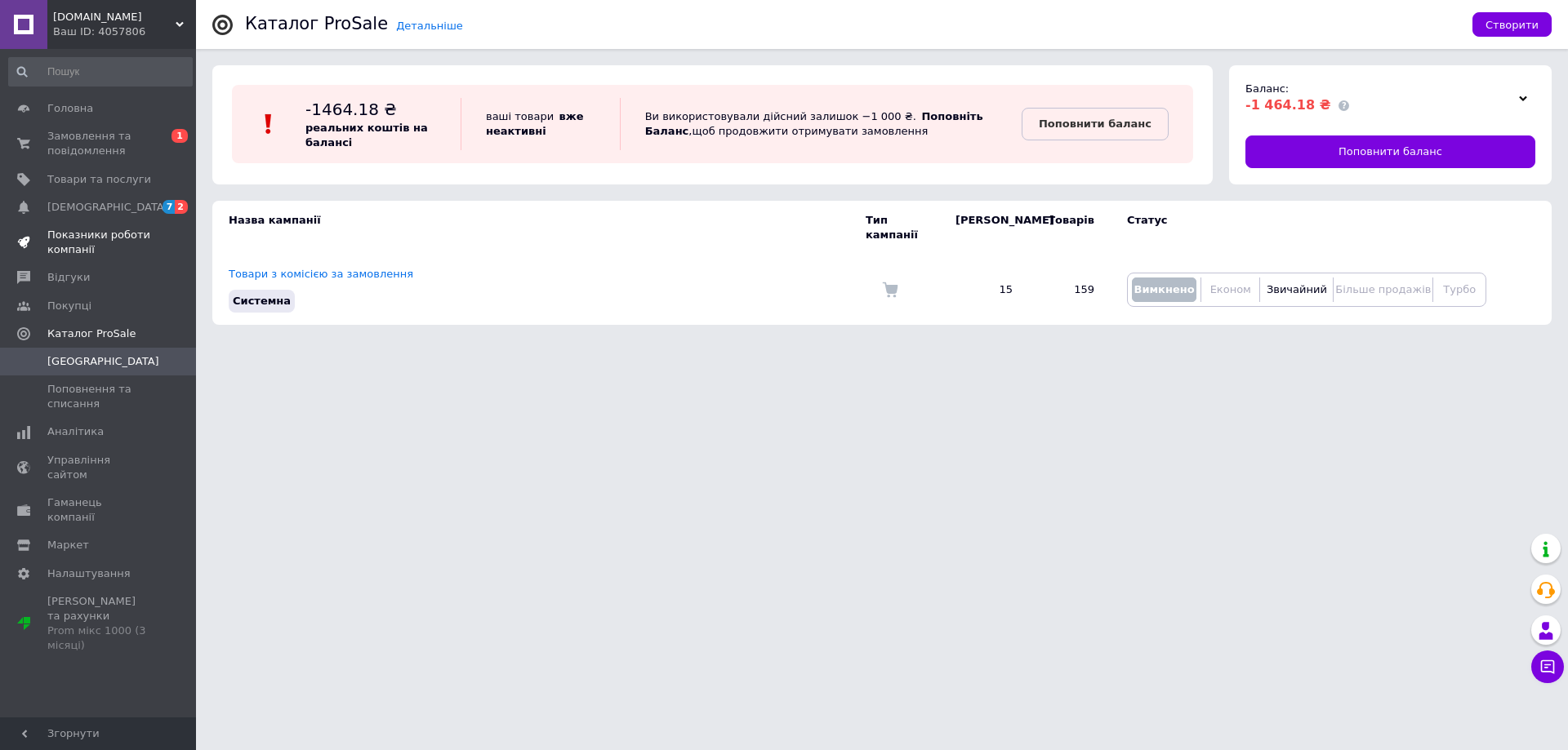
click at [97, 250] on span "Показники роботи компанії" at bounding box center [99, 242] width 104 height 29
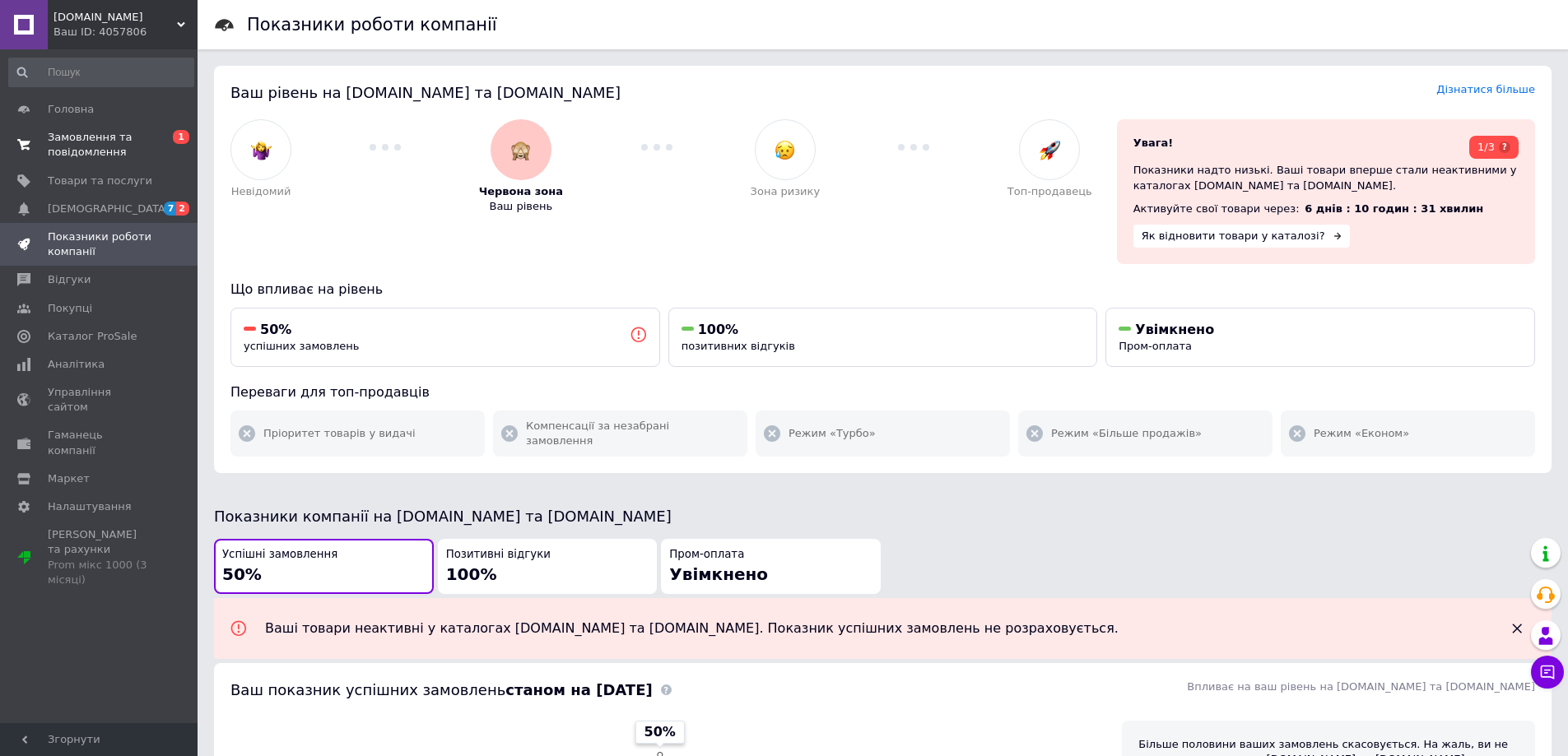
click at [110, 160] on link "Замовлення та повідомлення 0 1" at bounding box center [101, 144] width 202 height 43
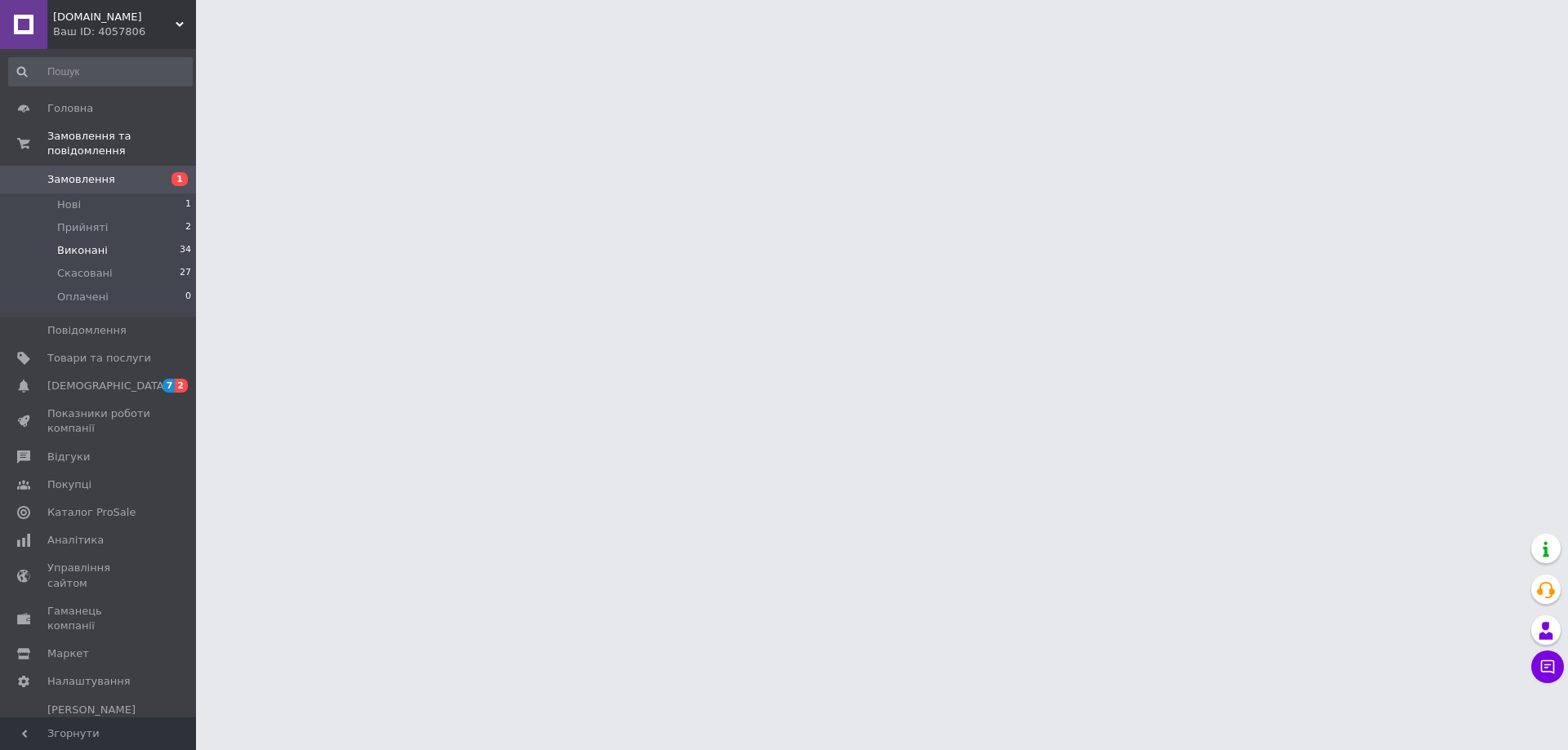
click at [76, 243] on span "Виконані" at bounding box center [82, 251] width 51 height 15
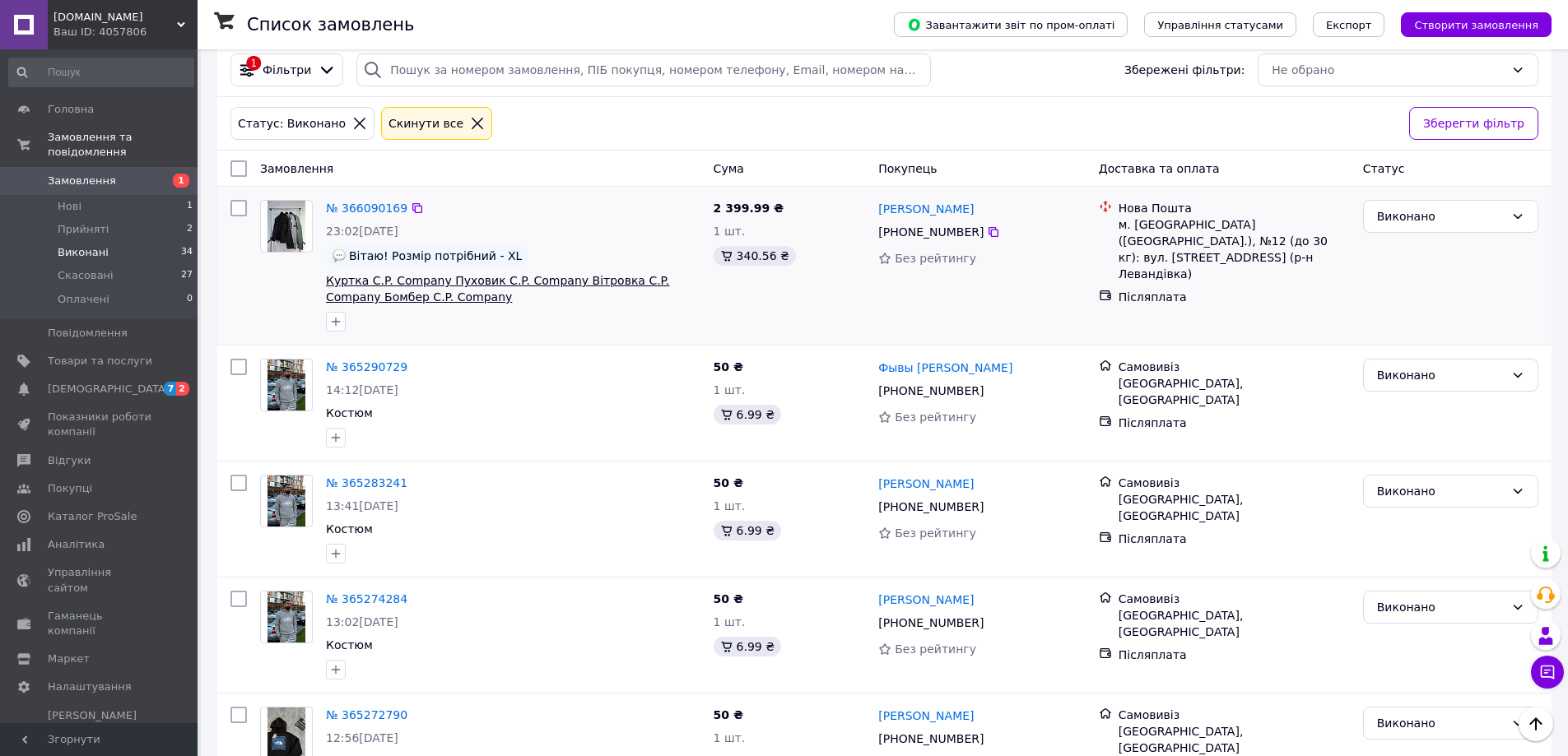
scroll to position [165, 0]
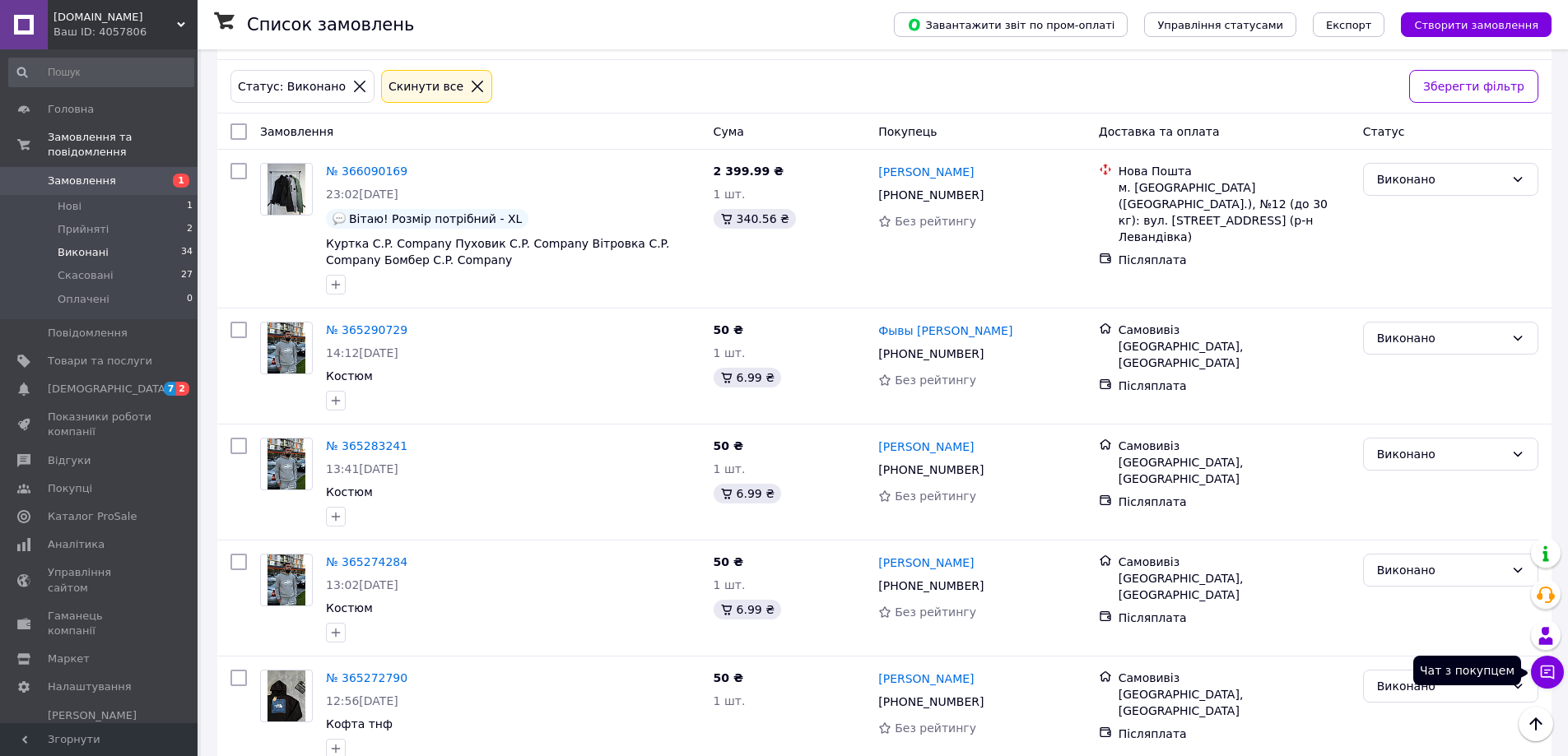
click at [1556, 670] on button "Чат з покупцем" at bounding box center [1547, 672] width 33 height 33
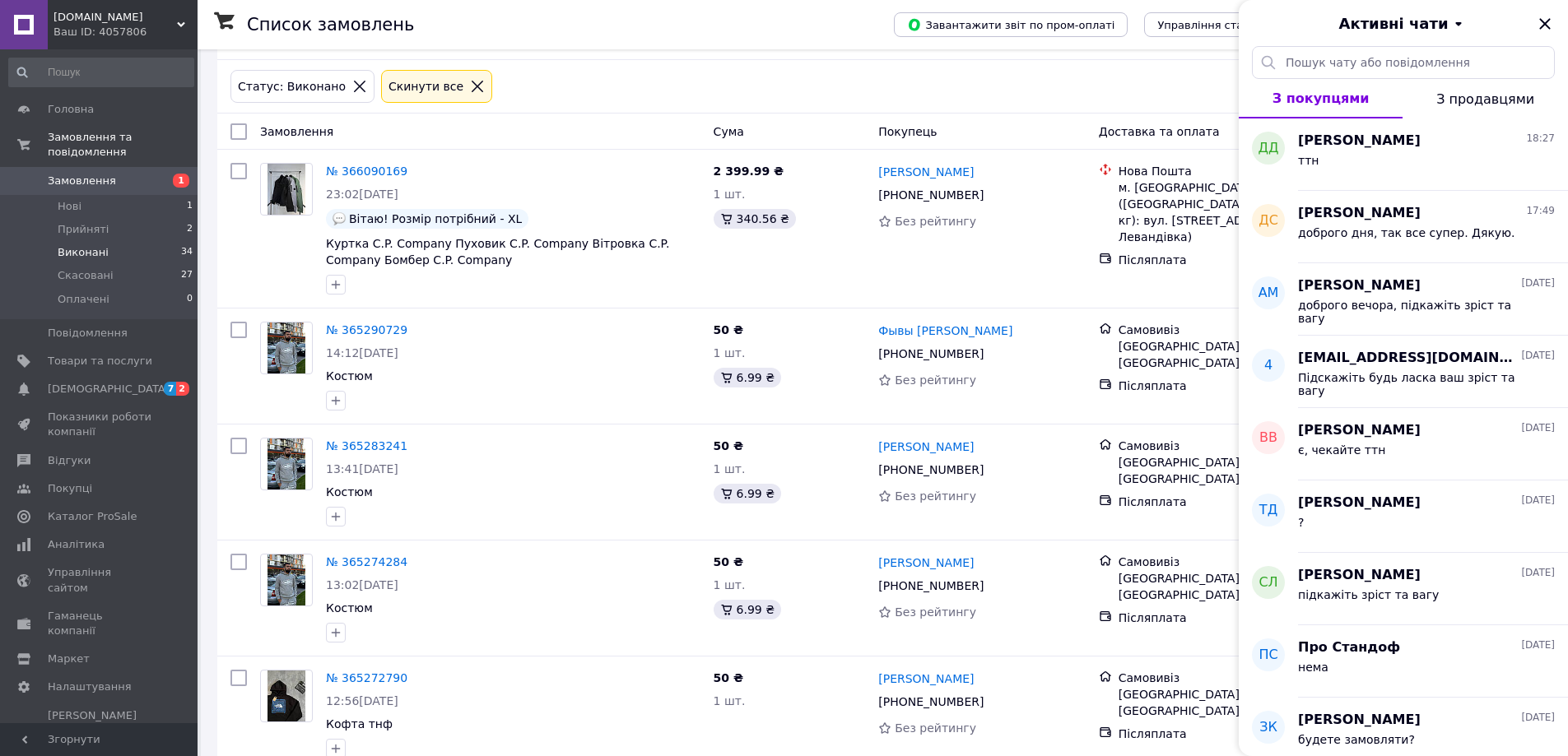
click at [1536, 39] on div "Активні чати" at bounding box center [1402, 23] width 329 height 46
click at [1544, 29] on icon "Закрити" at bounding box center [1543, 23] width 10 height 10
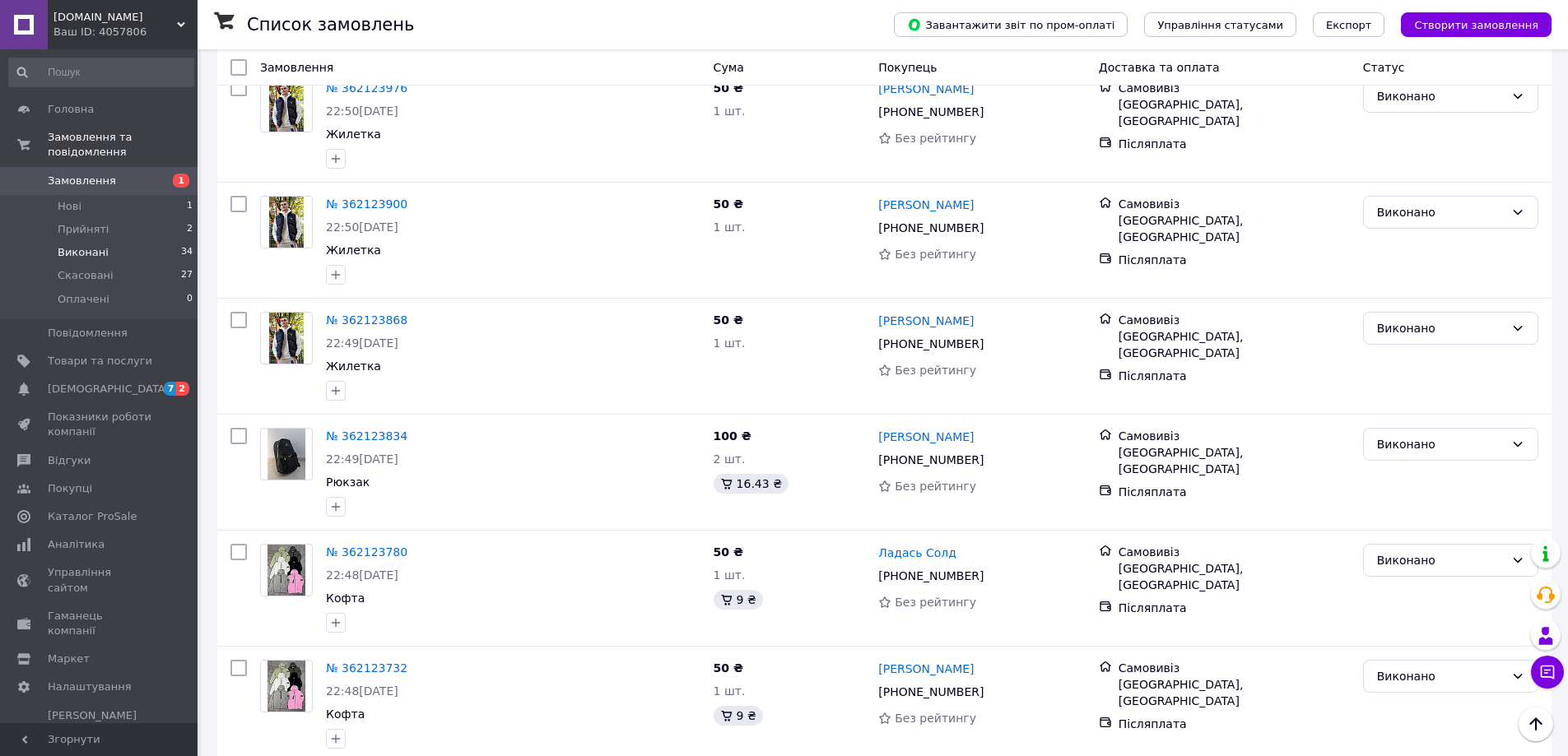
scroll to position [988, 0]
click at [132, 174] on span "Замовлення" at bounding box center [100, 181] width 105 height 15
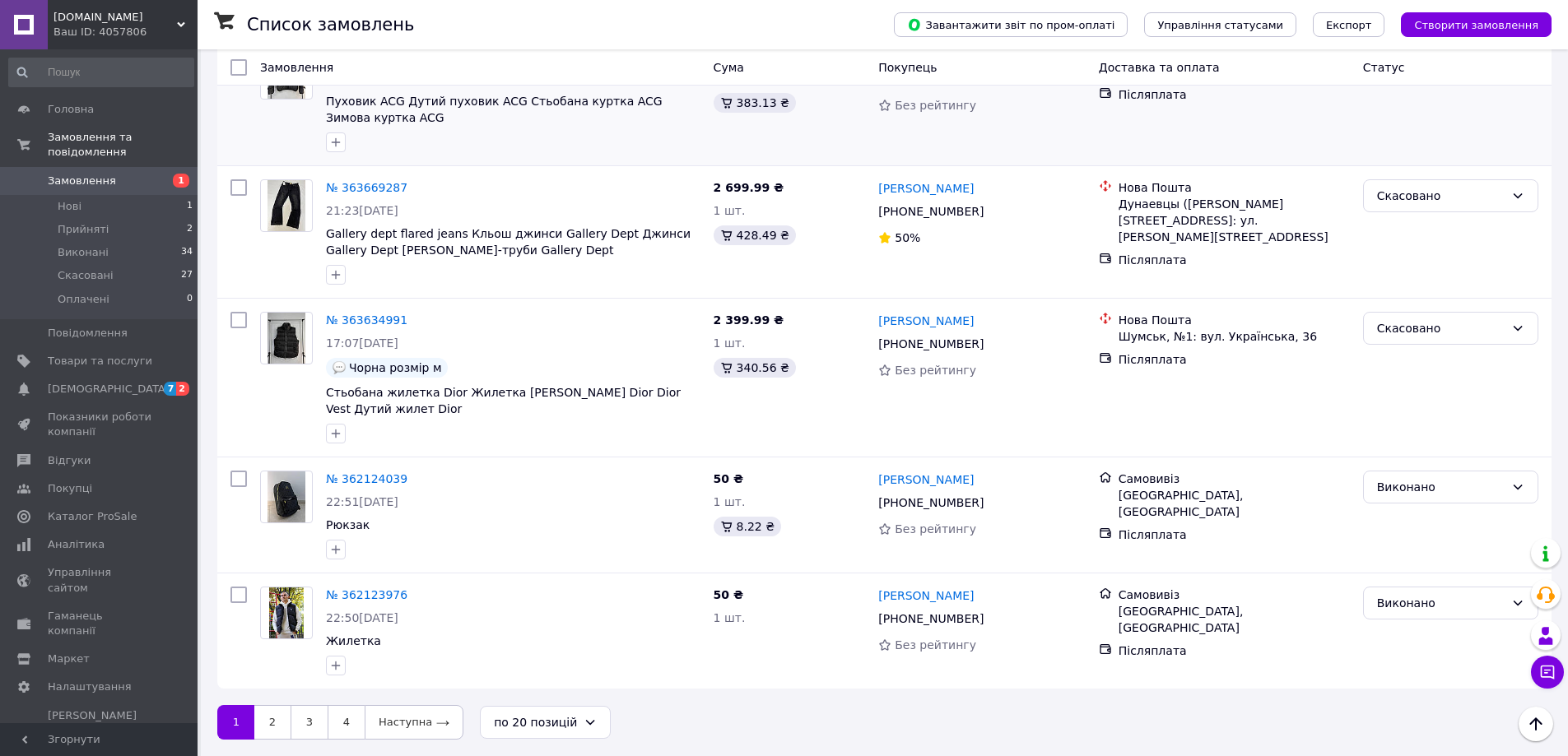
scroll to position [2304, 0]
click at [99, 531] on link "Аналітика" at bounding box center [101, 544] width 202 height 28
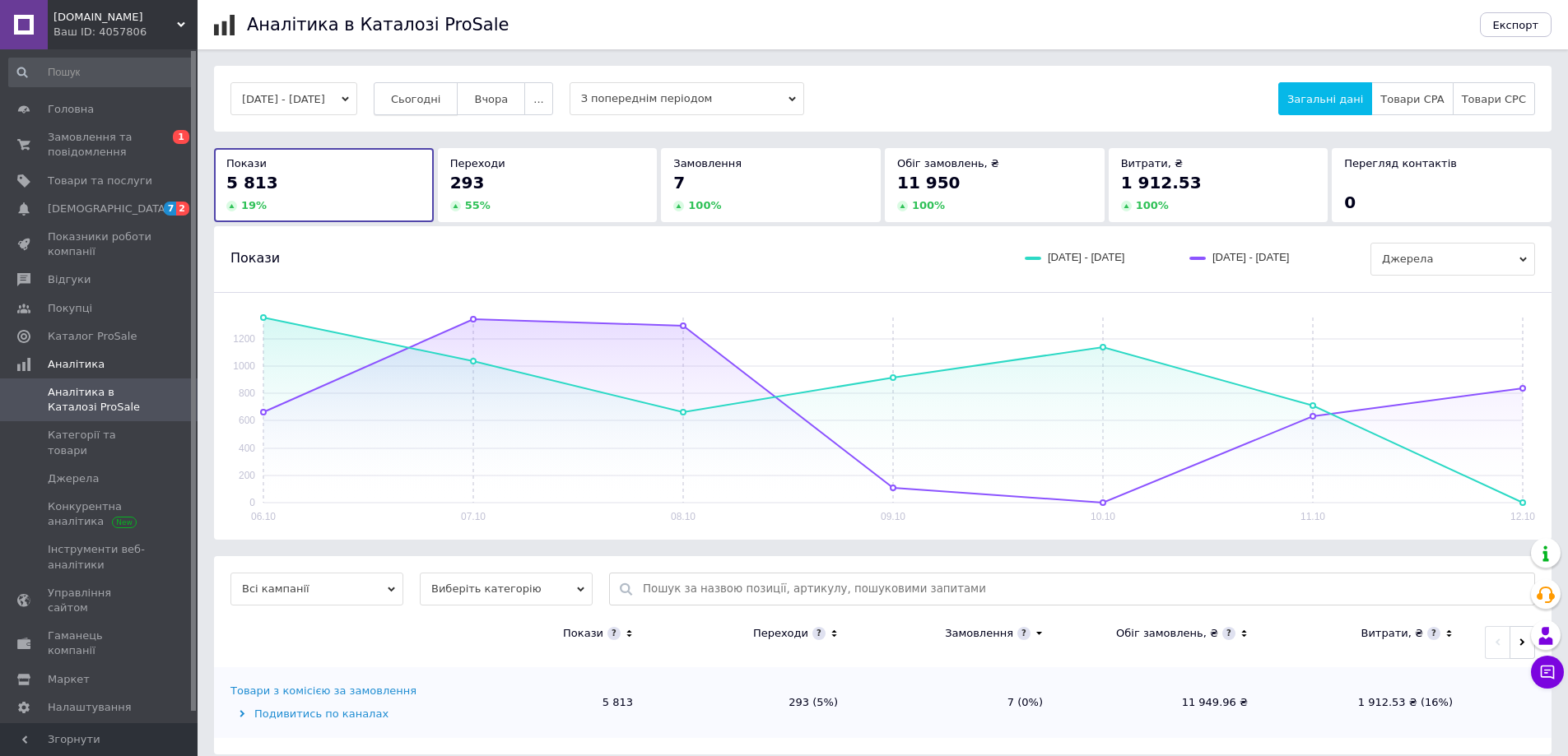
click at [433, 109] on button "Сьогодні" at bounding box center [416, 98] width 85 height 33
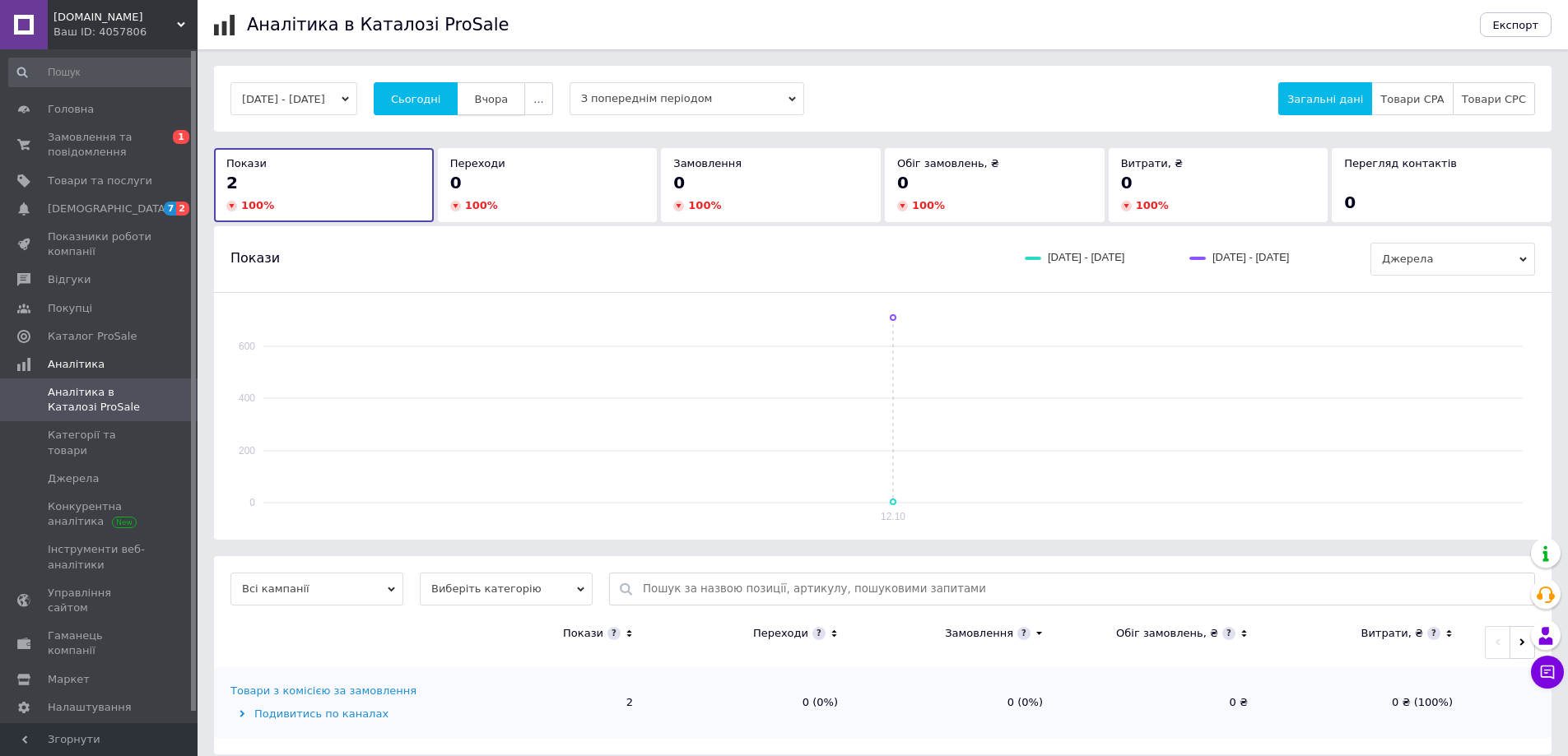
click at [520, 108] on button "Вчора" at bounding box center [491, 98] width 69 height 33
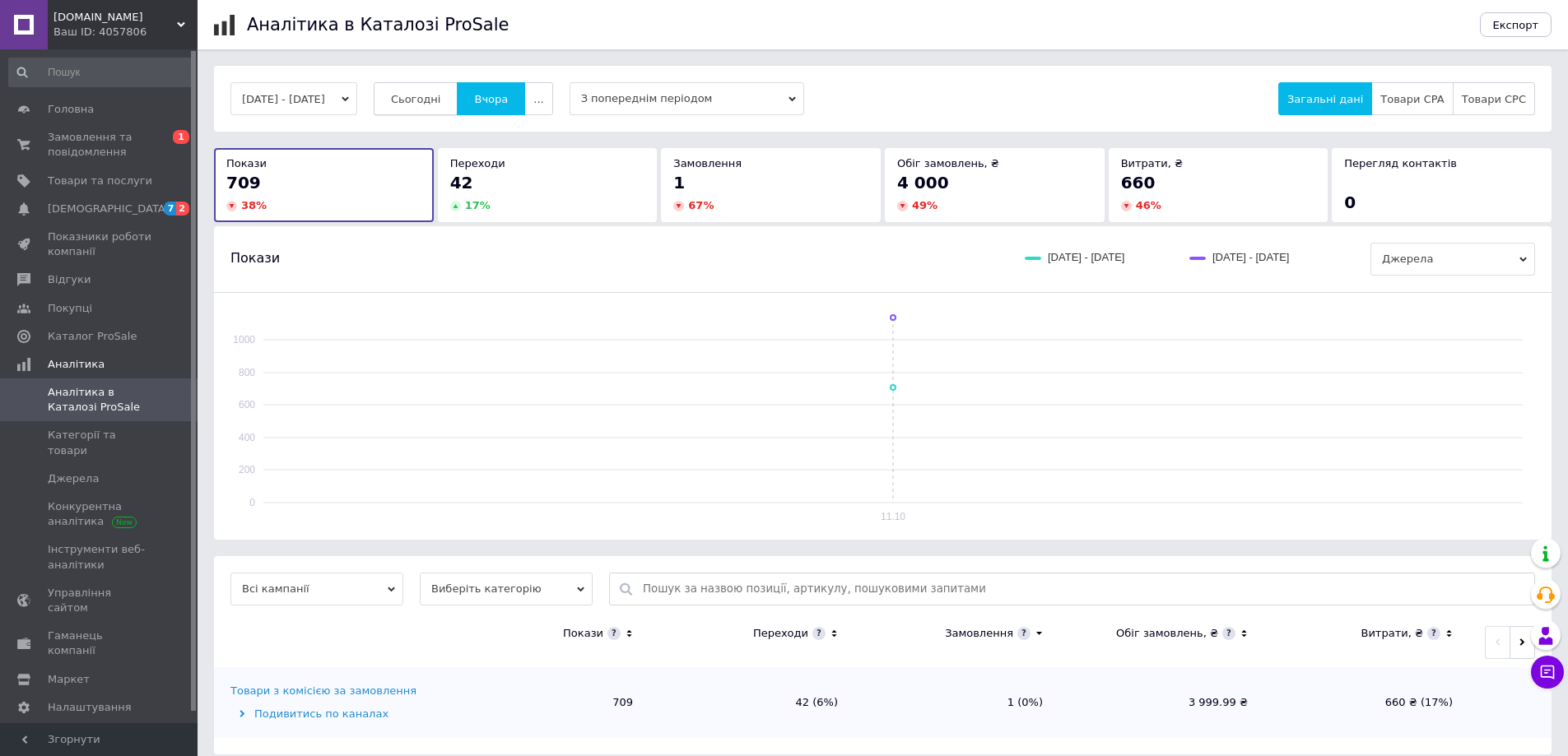
click at [436, 88] on button "Сьогодні" at bounding box center [416, 98] width 85 height 33
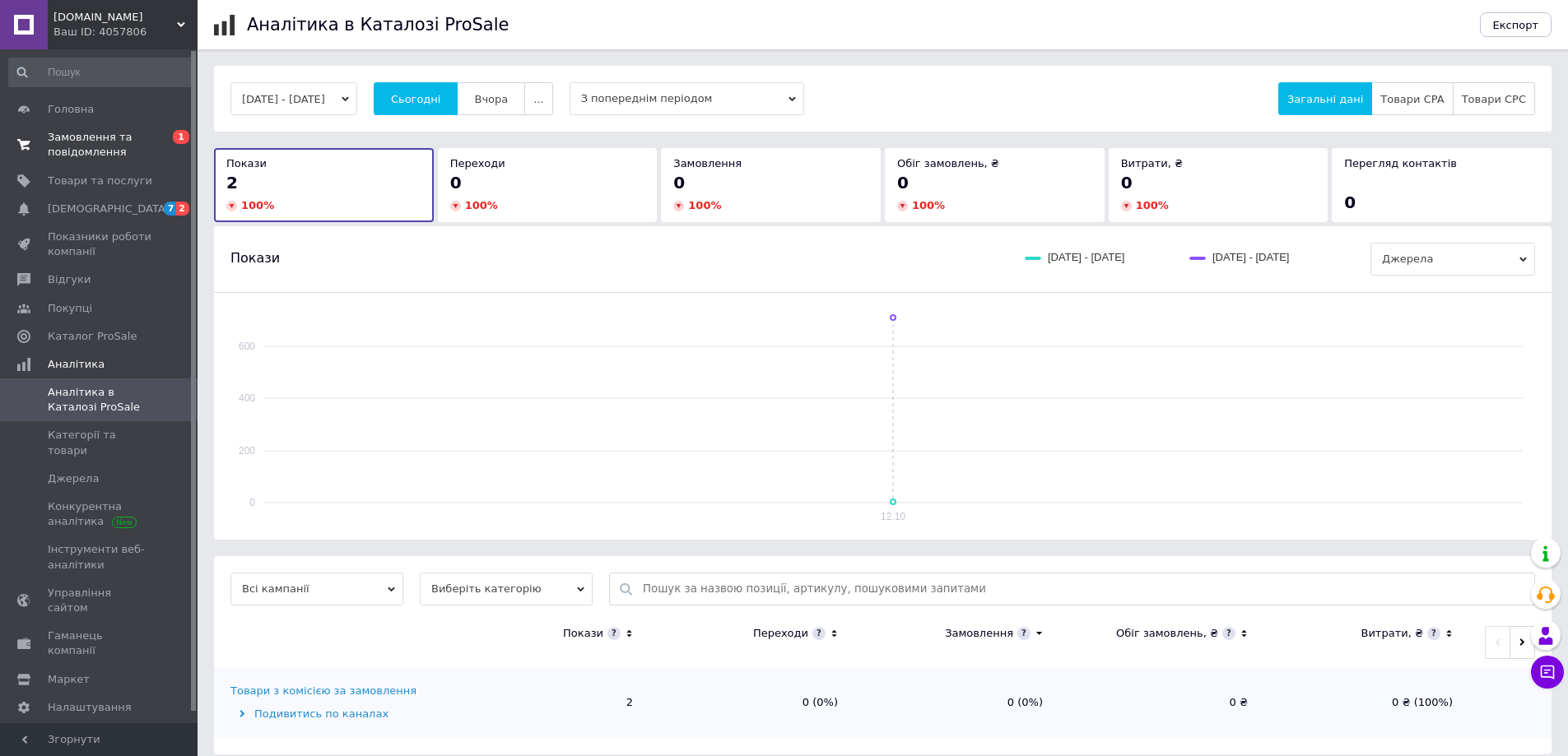
click at [74, 140] on span "Замовлення та повідомлення" at bounding box center [100, 144] width 105 height 30
